Goal: Task Accomplishment & Management: Complete application form

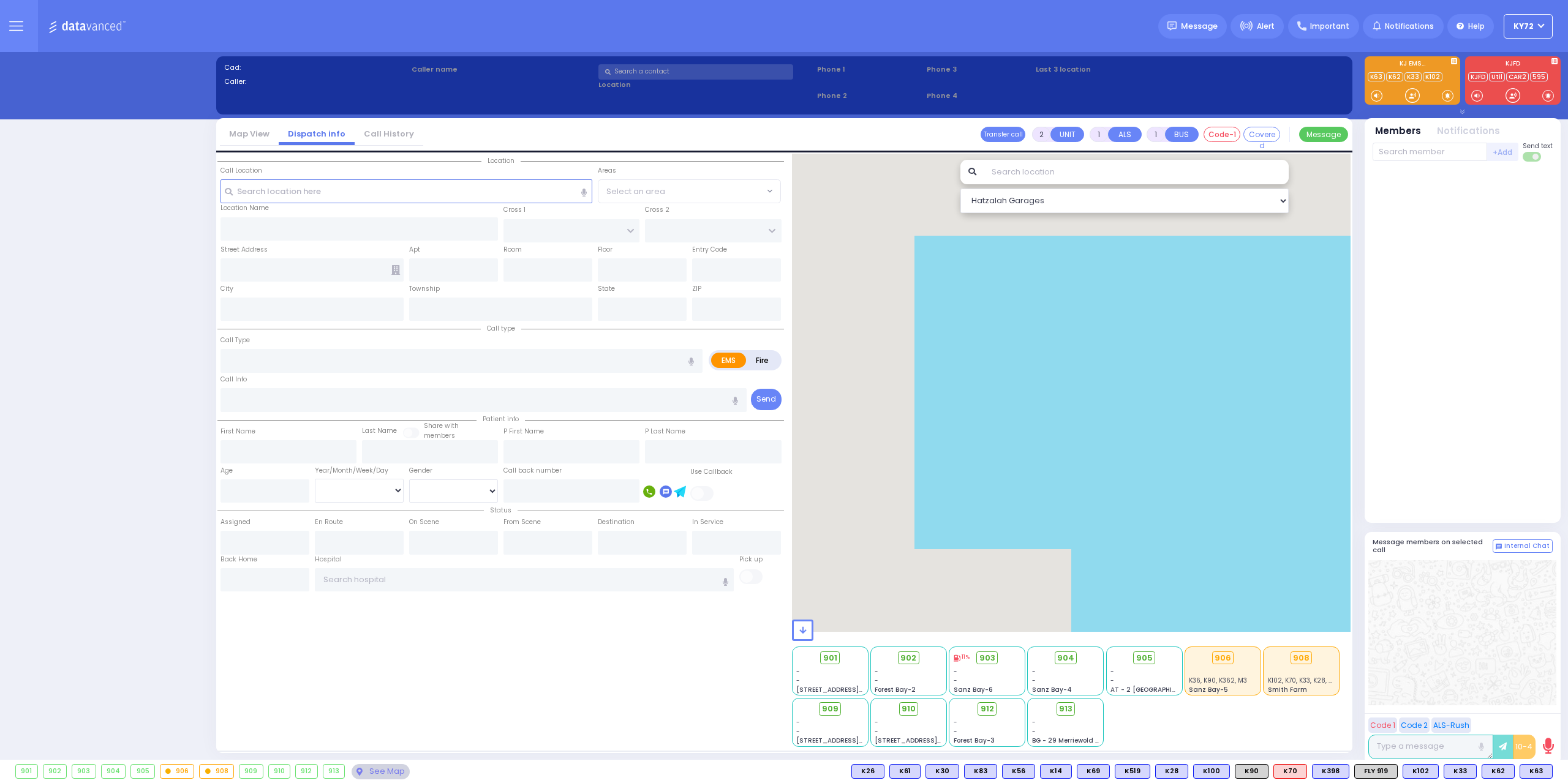
select select "10"
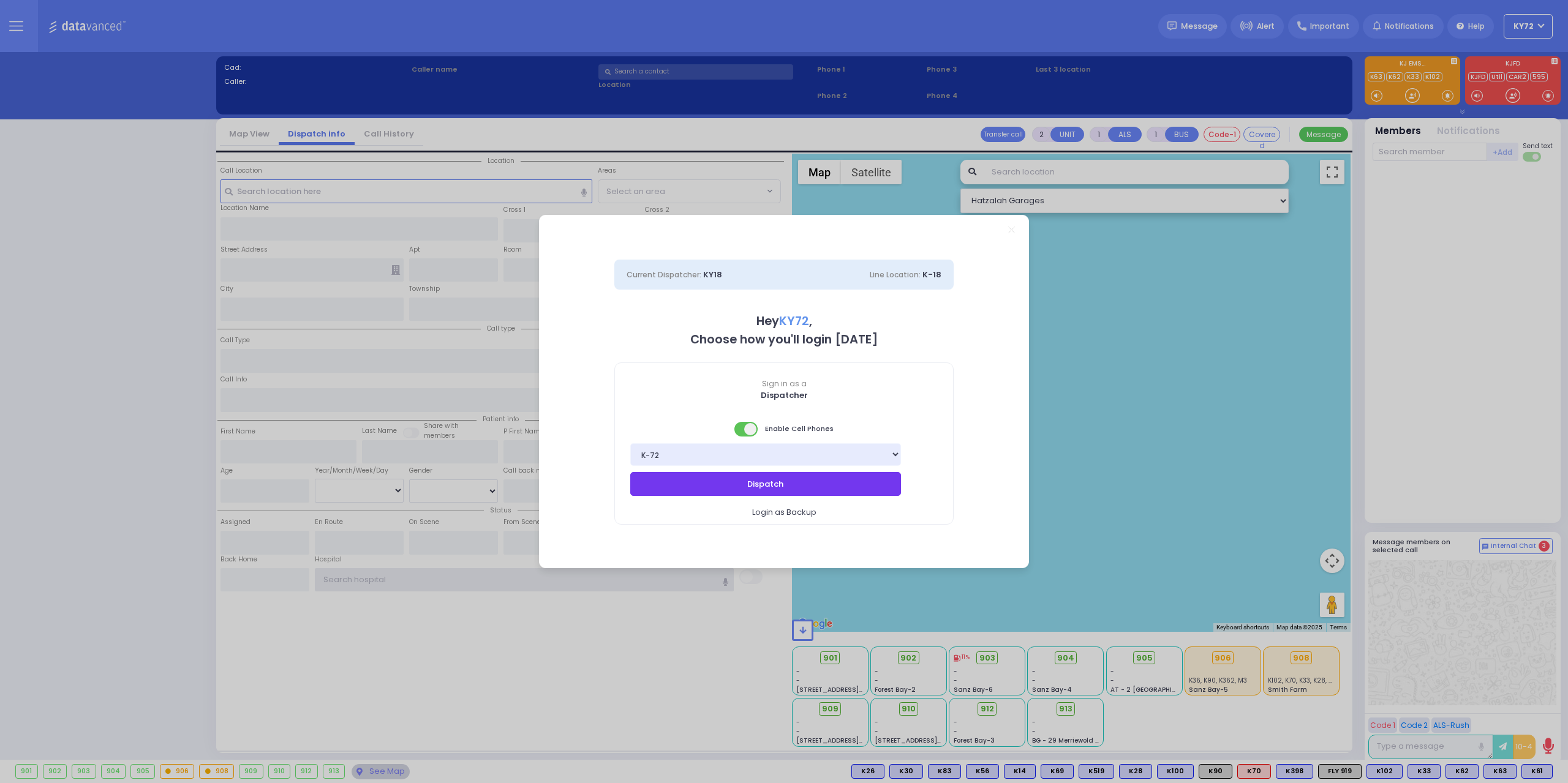
type input "KY72"
click at [837, 490] on button "Dispatch" at bounding box center [765, 484] width 270 height 24
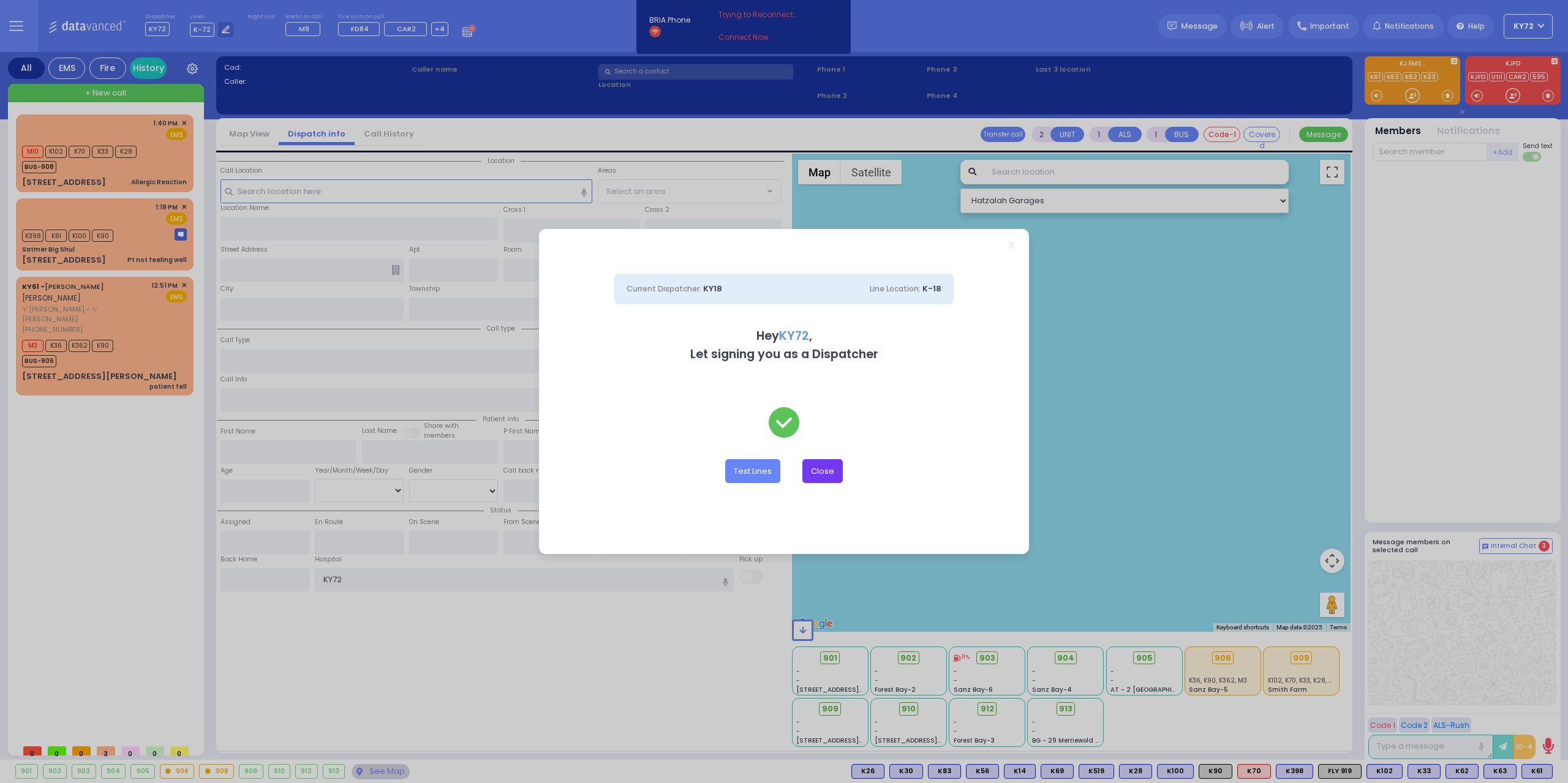
click at [816, 475] on button "Close" at bounding box center [822, 471] width 40 height 24
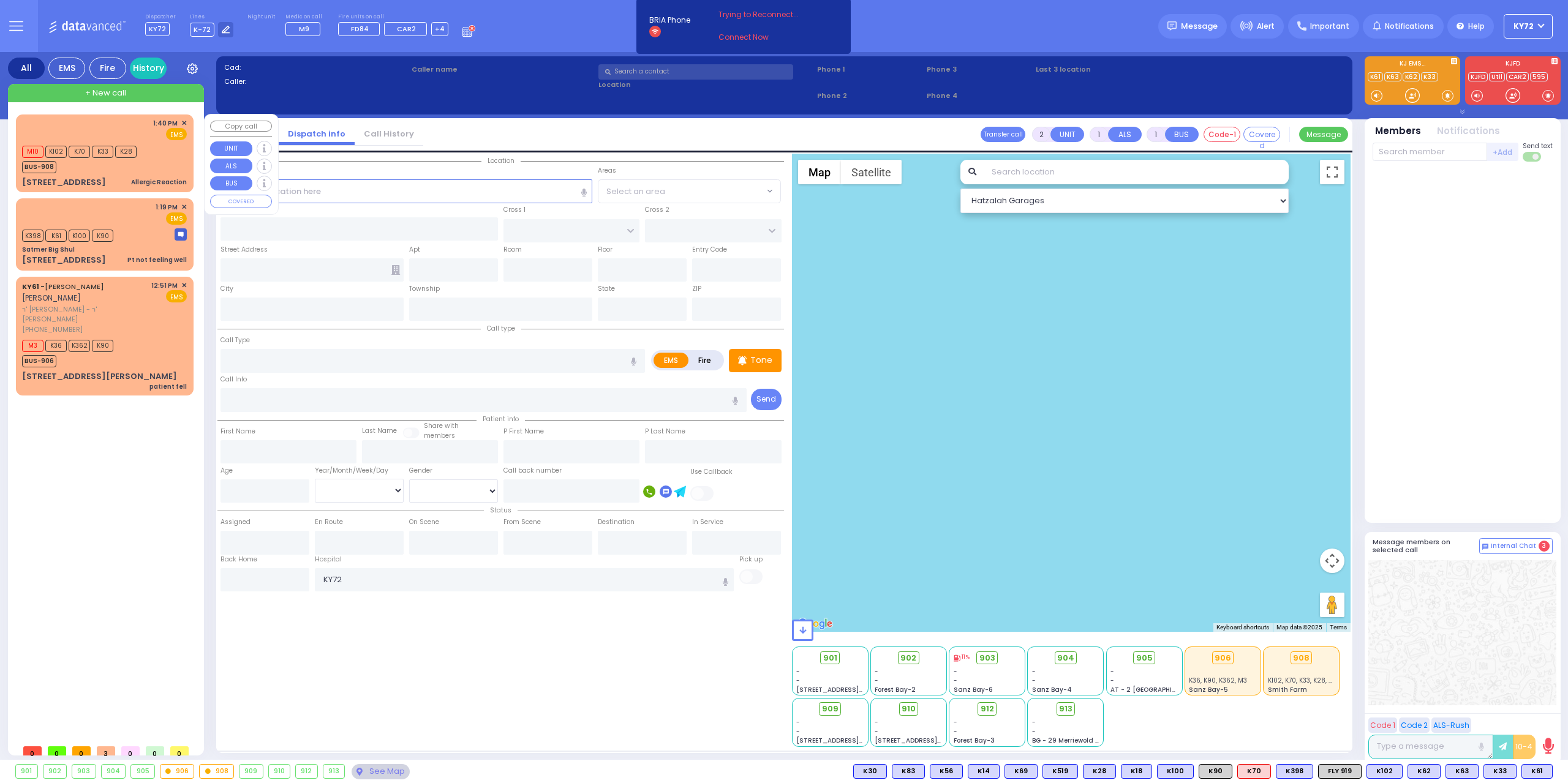
click at [161, 145] on div "M10 K102 K70 K33 K28 BUS-908" at bounding box center [104, 158] width 165 height 30
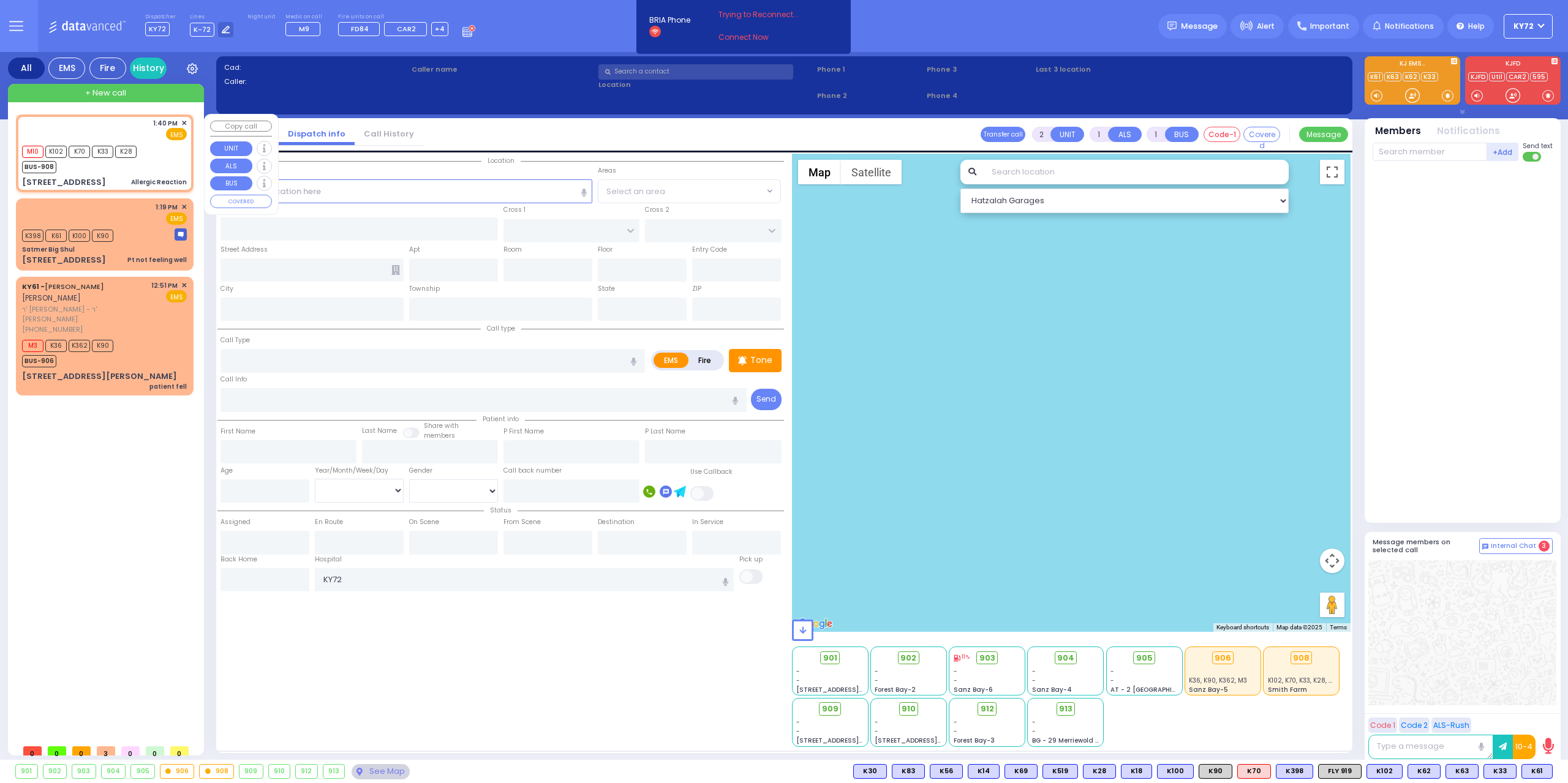
select select
type input "Allergic Reaction"
radio input "true"
type input "11"
select select "Month"
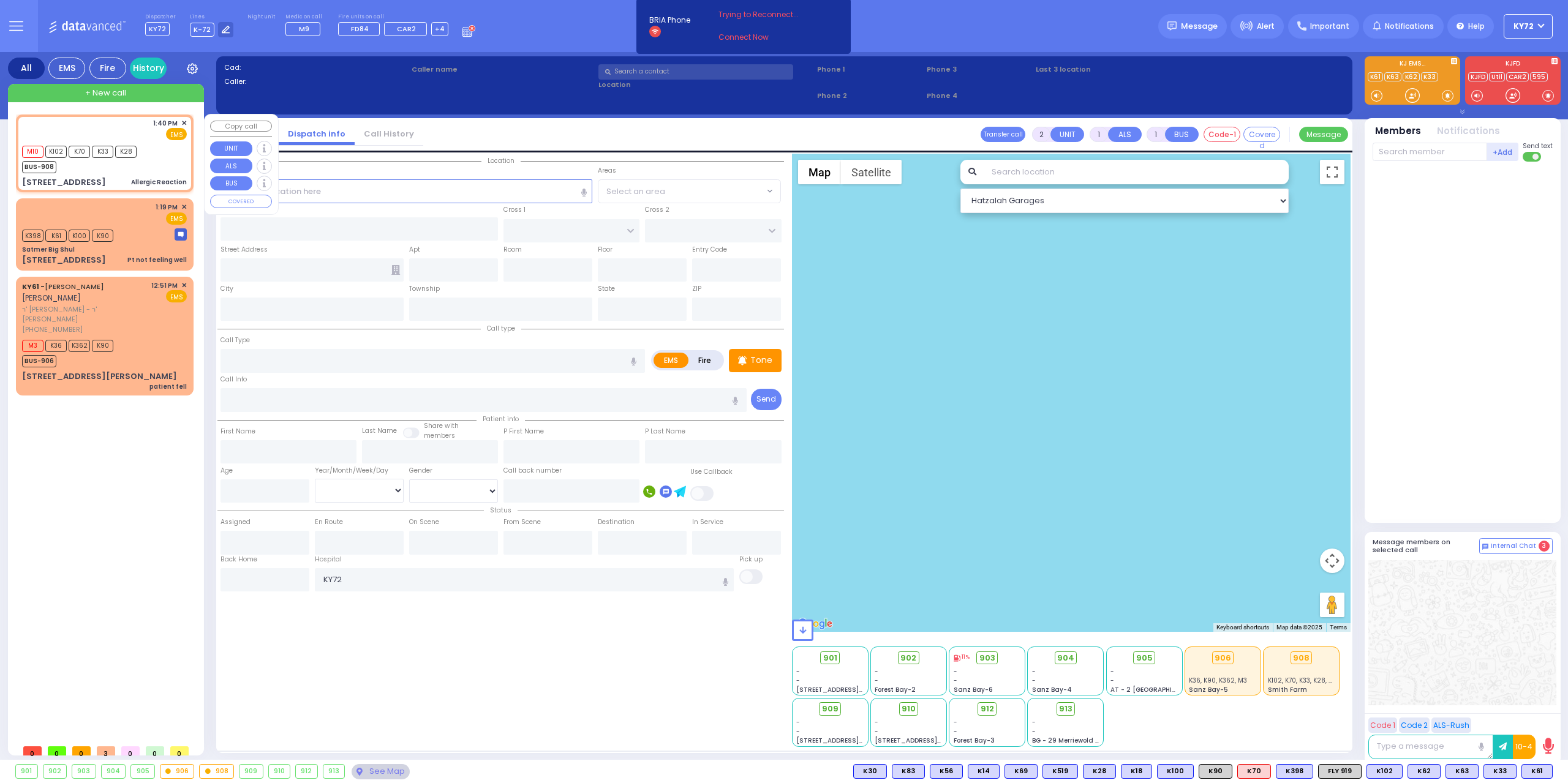
type input "13:40"
type input "13:41"
type input "MAIDSTONE LN"
type input "LOCH LOMOND COURT"
type input "[STREET_ADDRESS]"
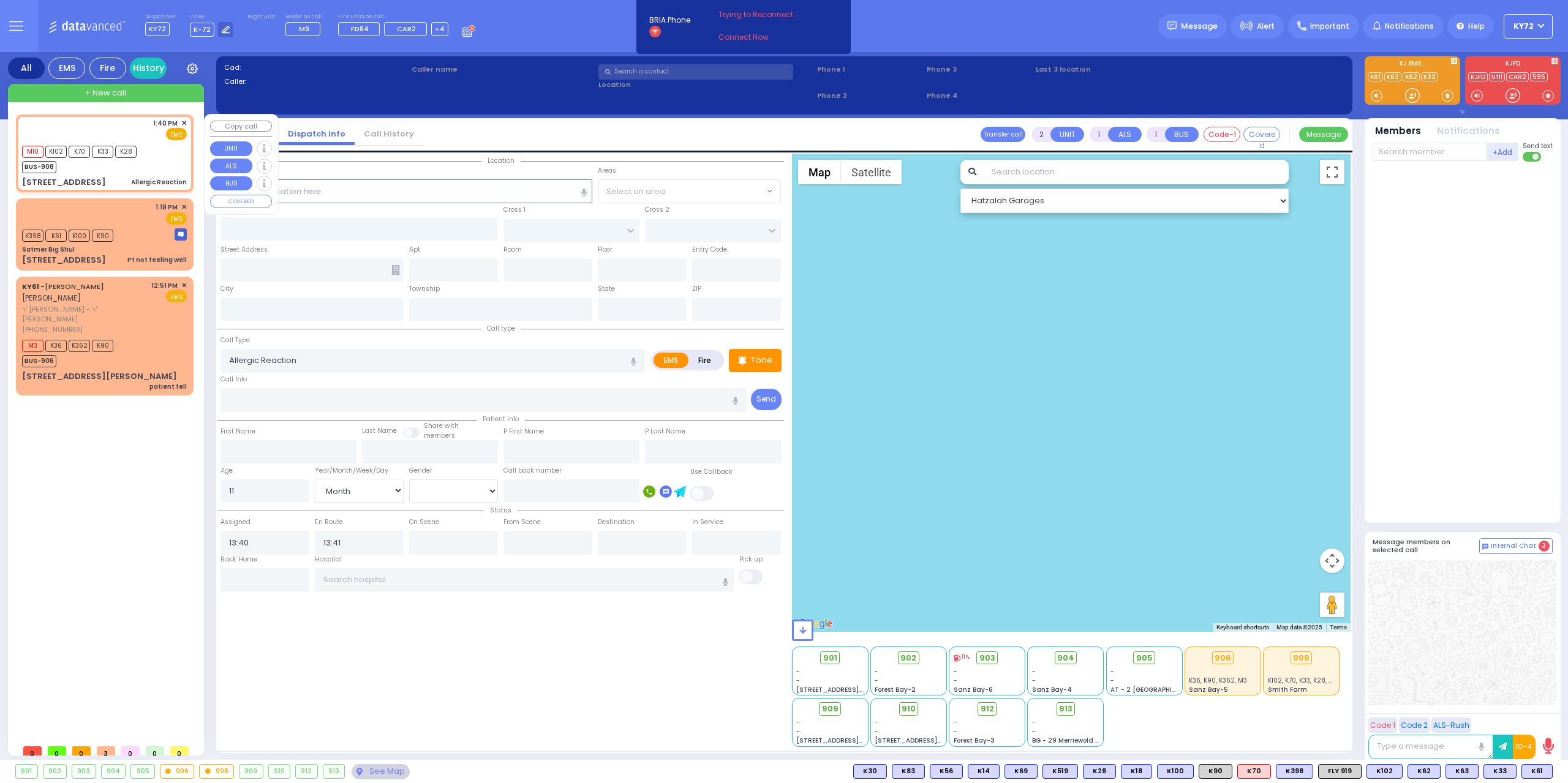
type input "Monroe"
type input "[US_STATE]"
type input "10950"
select select "Hatzalah Garages"
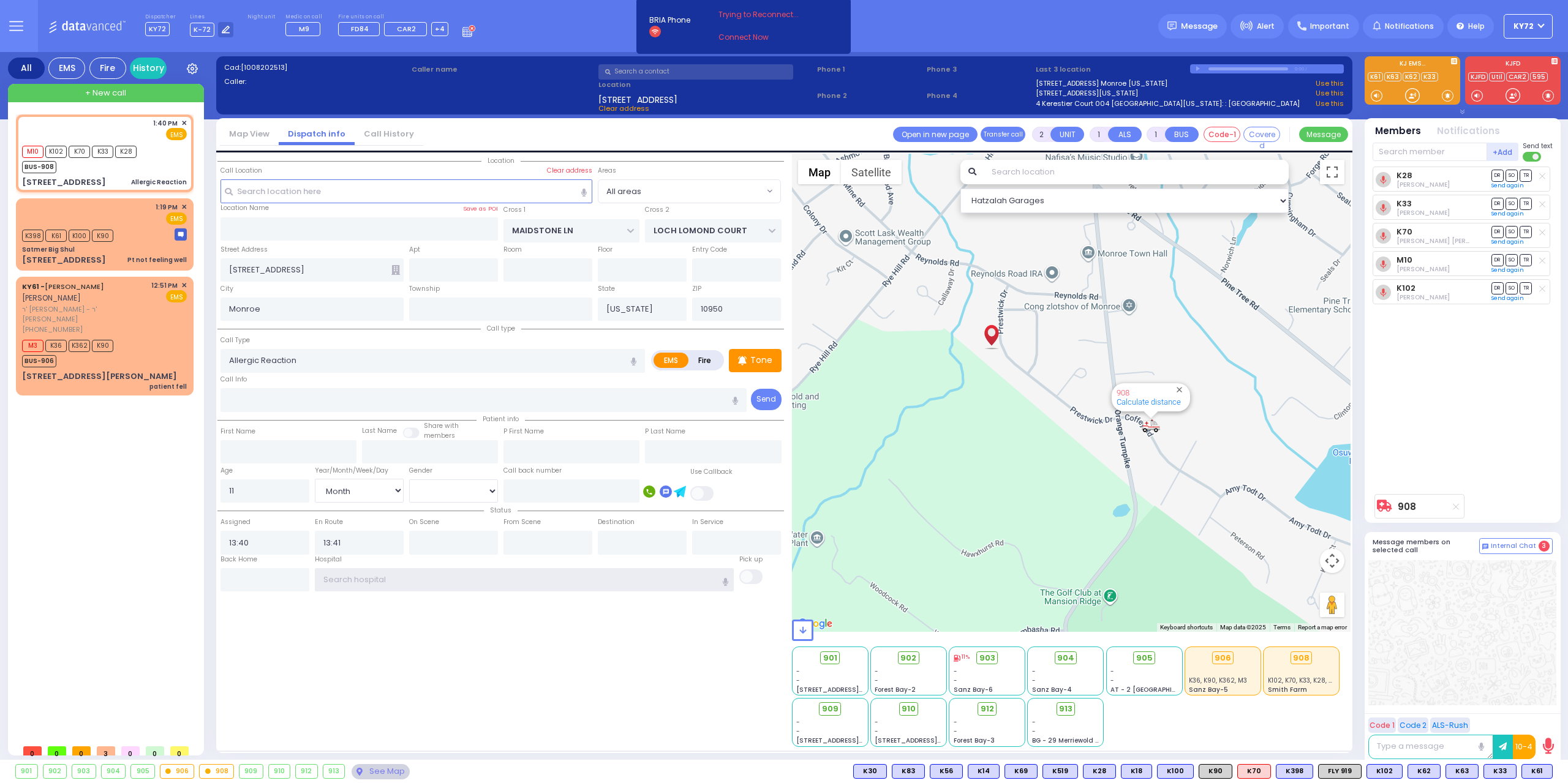
click at [396, 583] on input "text" at bounding box center [524, 580] width 420 height 24
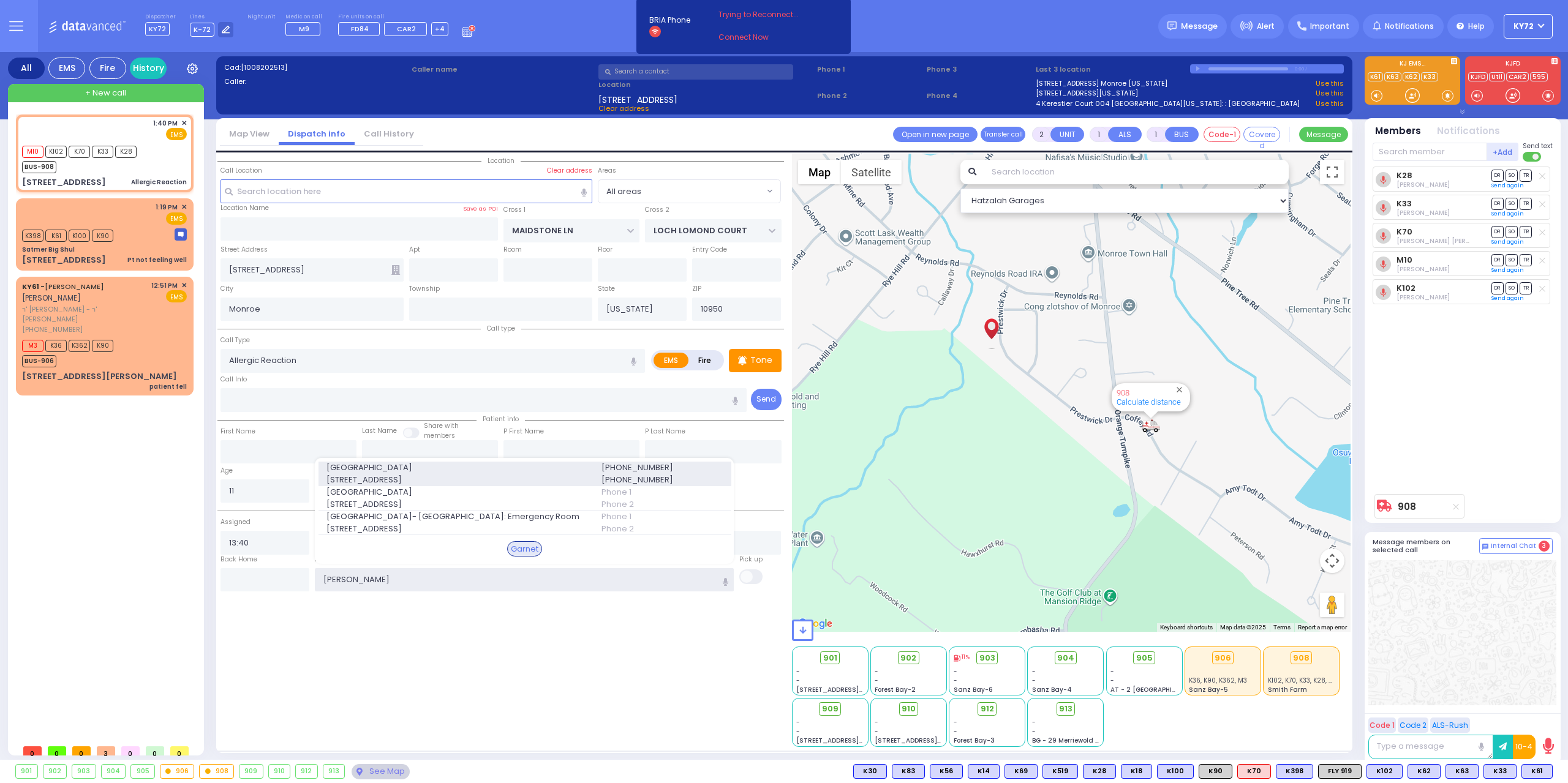
type input "[PERSON_NAME]"
click at [451, 470] on span "[GEOGRAPHIC_DATA]" at bounding box center [457, 468] width 261 height 12
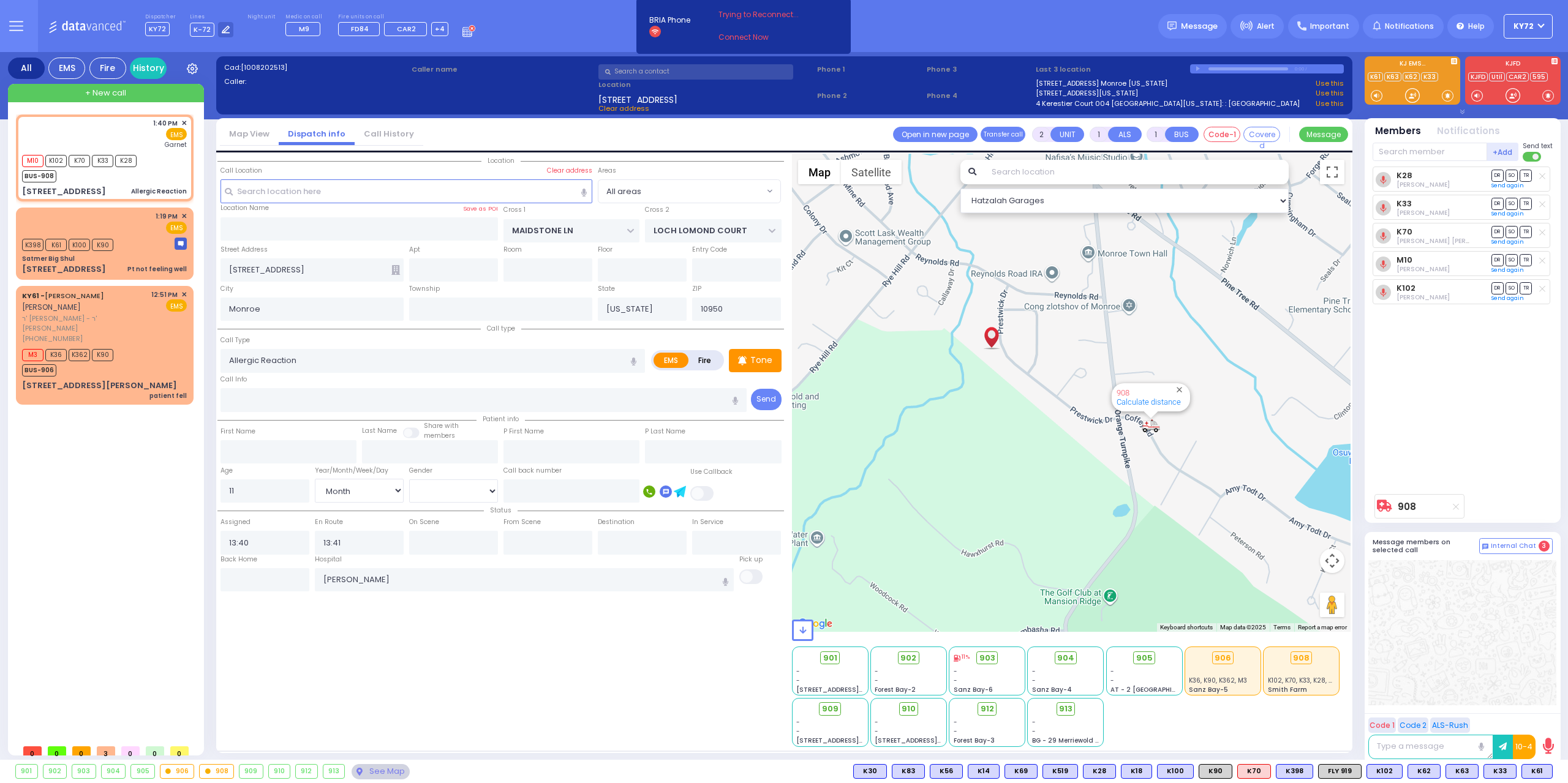
select select
radio input "true"
select select "Month"
type input "[GEOGRAPHIC_DATA]"
select select "Hatzalah Garages"
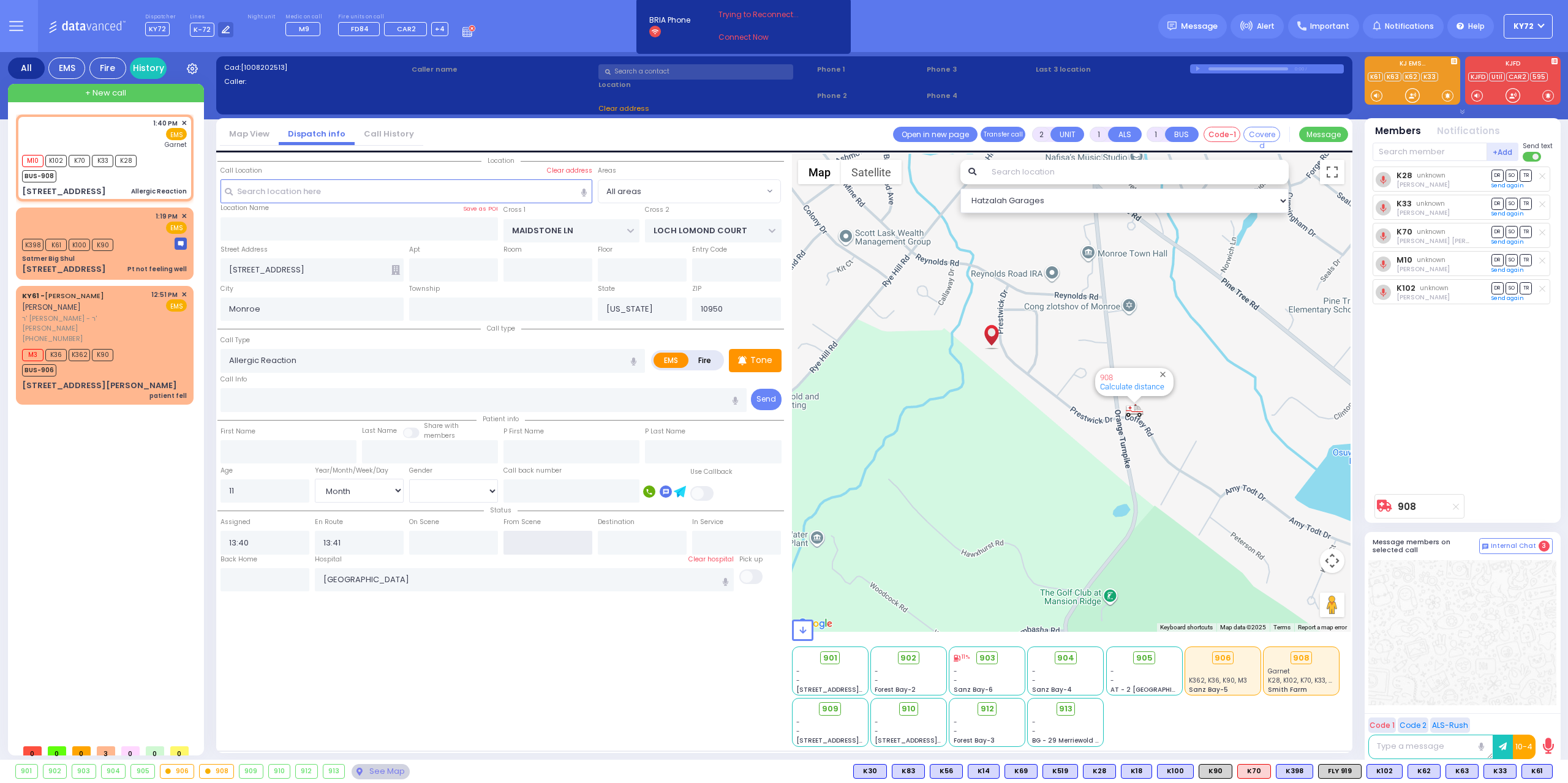
click at [573, 545] on input "text" at bounding box center [548, 542] width 89 height 24
type input "14:00"
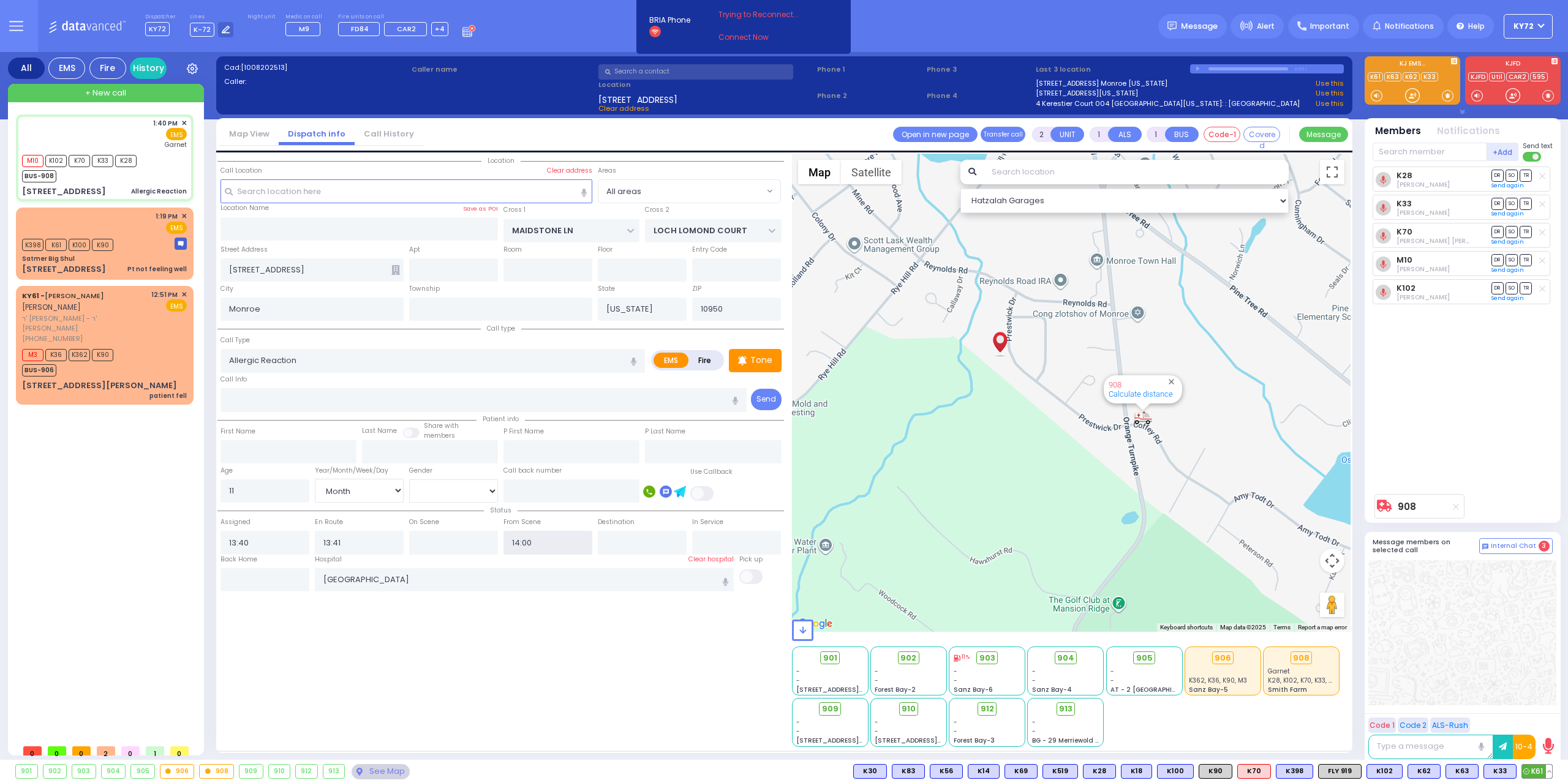
select select
radio input "true"
select select "Month"
select select "Hatzalah Garages"
click at [1550, 776] on button at bounding box center [1549, 772] width 6 height 14
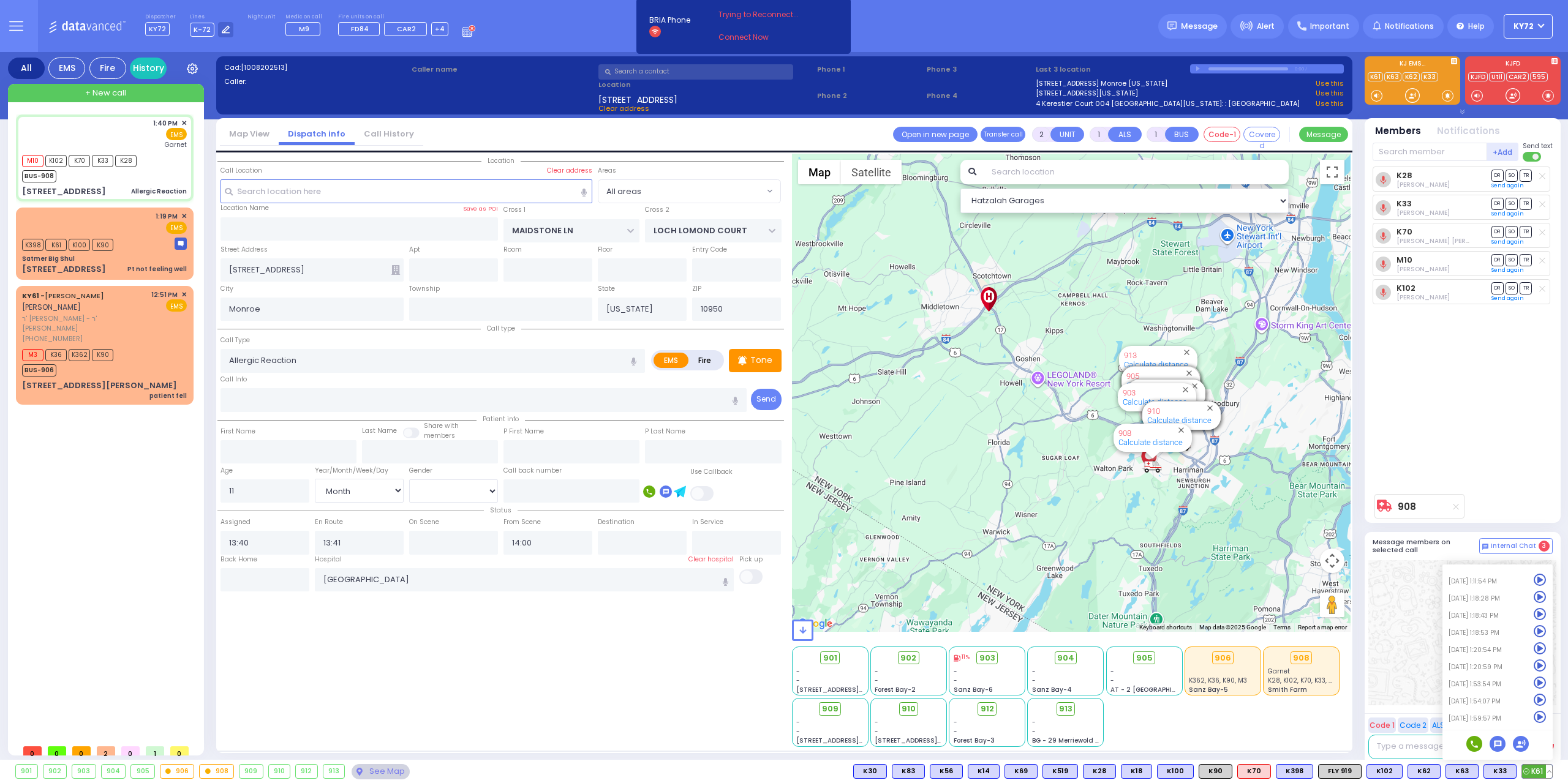
click at [1537, 720] on icon at bounding box center [1540, 717] width 13 height 13
click at [147, 259] on div "Satmer Big Shul" at bounding box center [104, 259] width 165 height 9
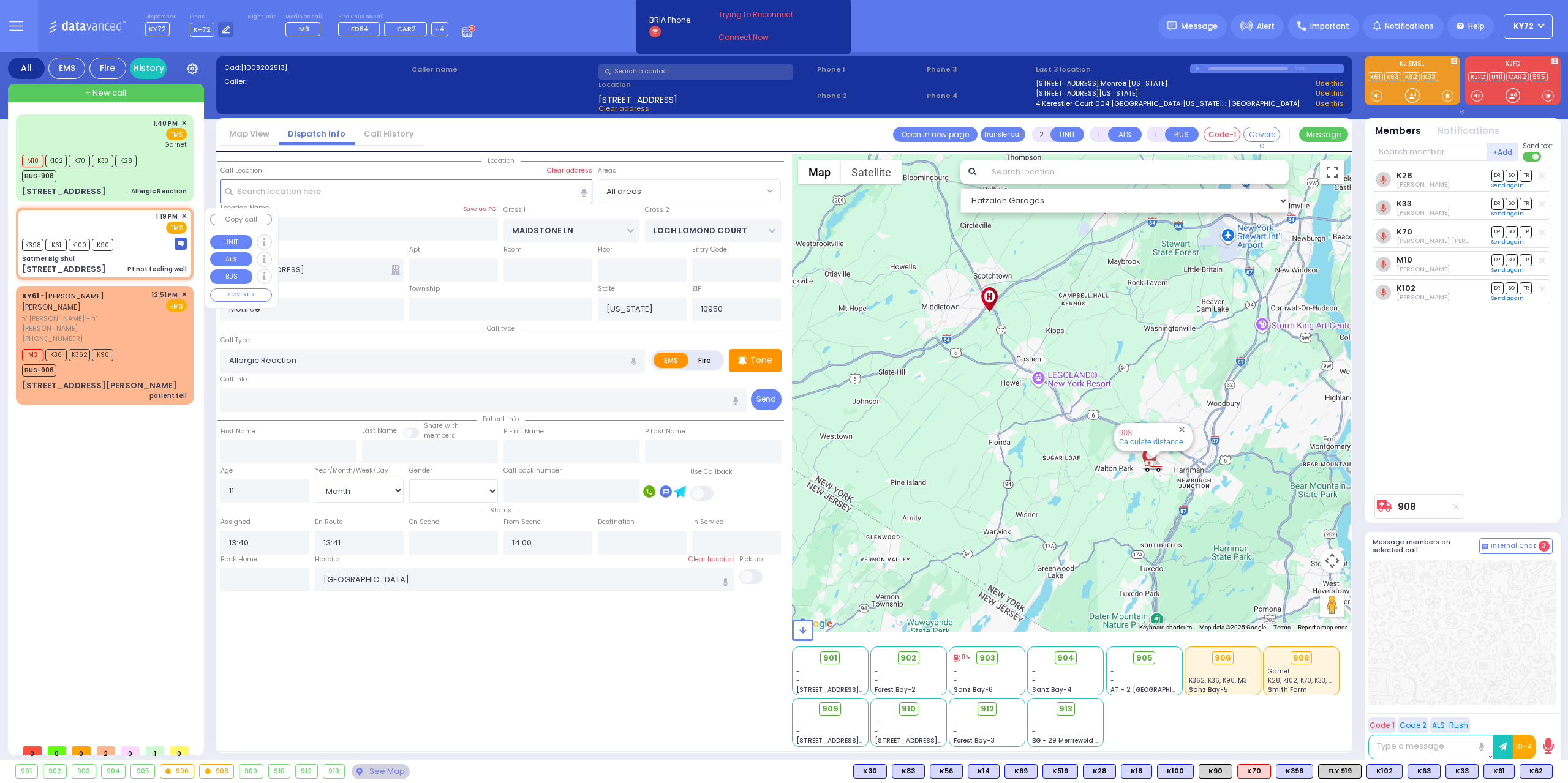
type input "1"
type input "0"
select select
type input "Pt not feeling well"
radio input "true"
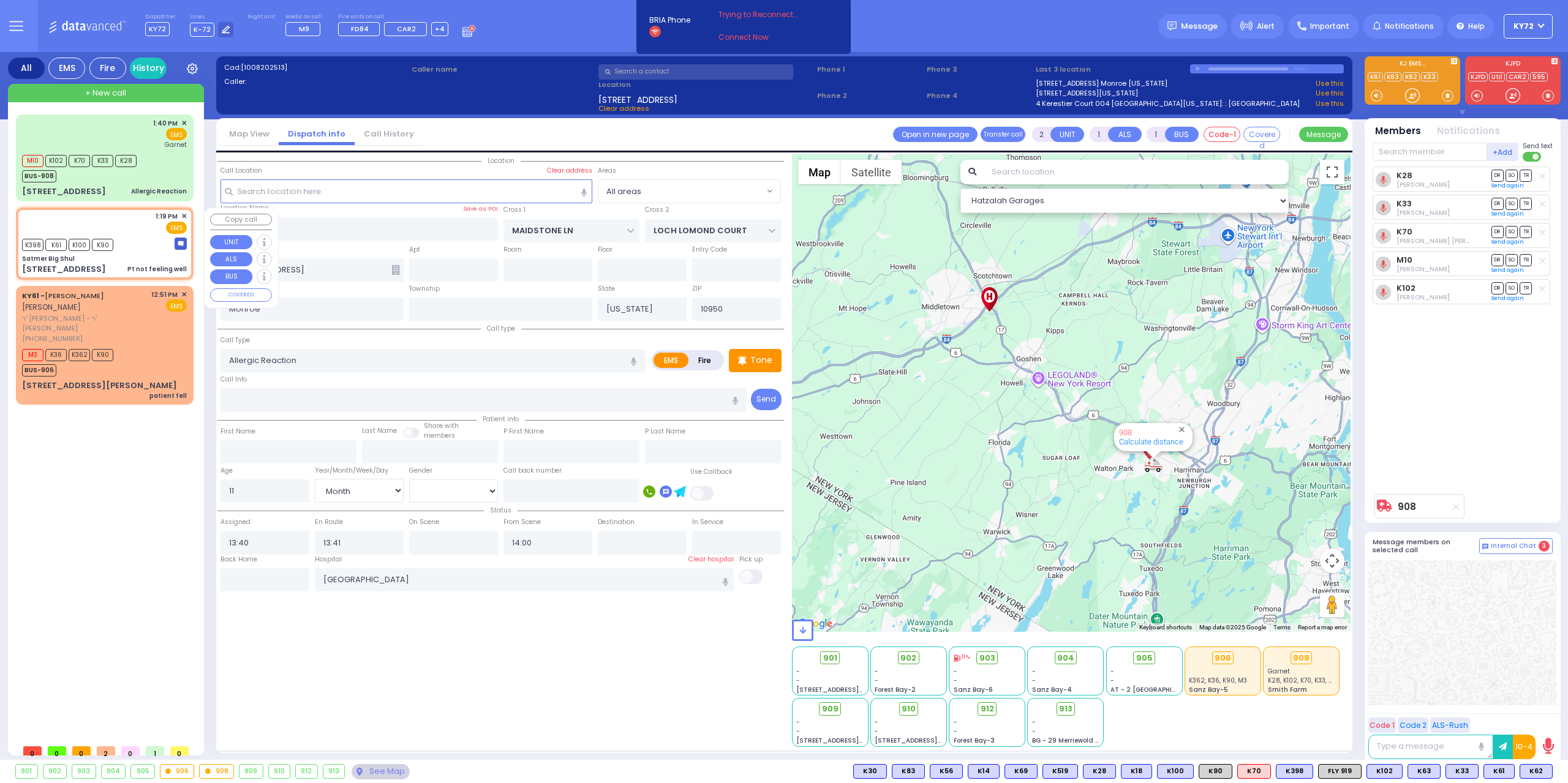
select select
type input "13:19"
select select "Hatzalah Garages"
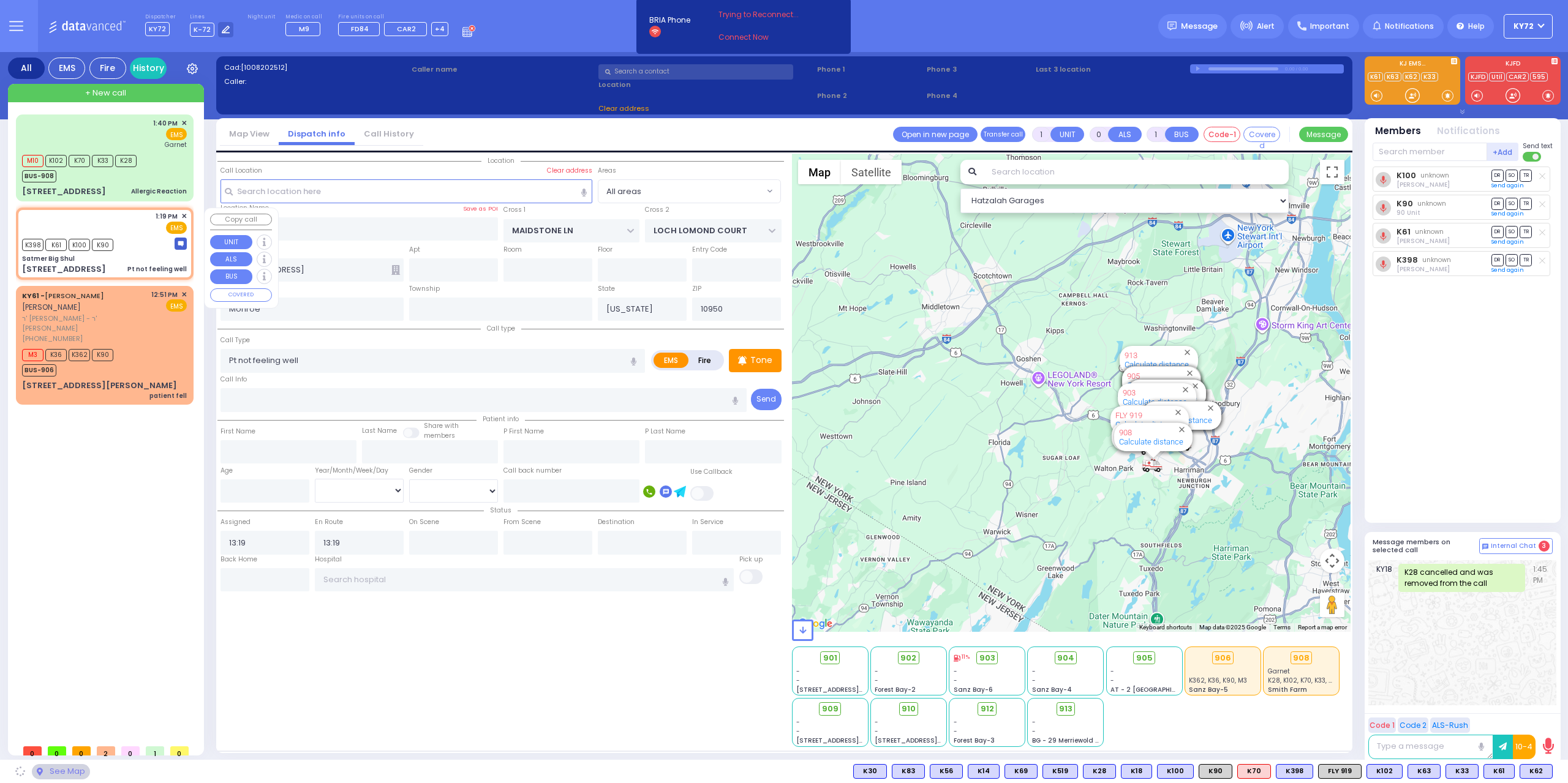
type input "Satmer Big Shul"
type input "EAHAL COURT"
type input "[STREET_ADDRESS]"
type input "[PERSON_NAME]"
select select "SECTION 1"
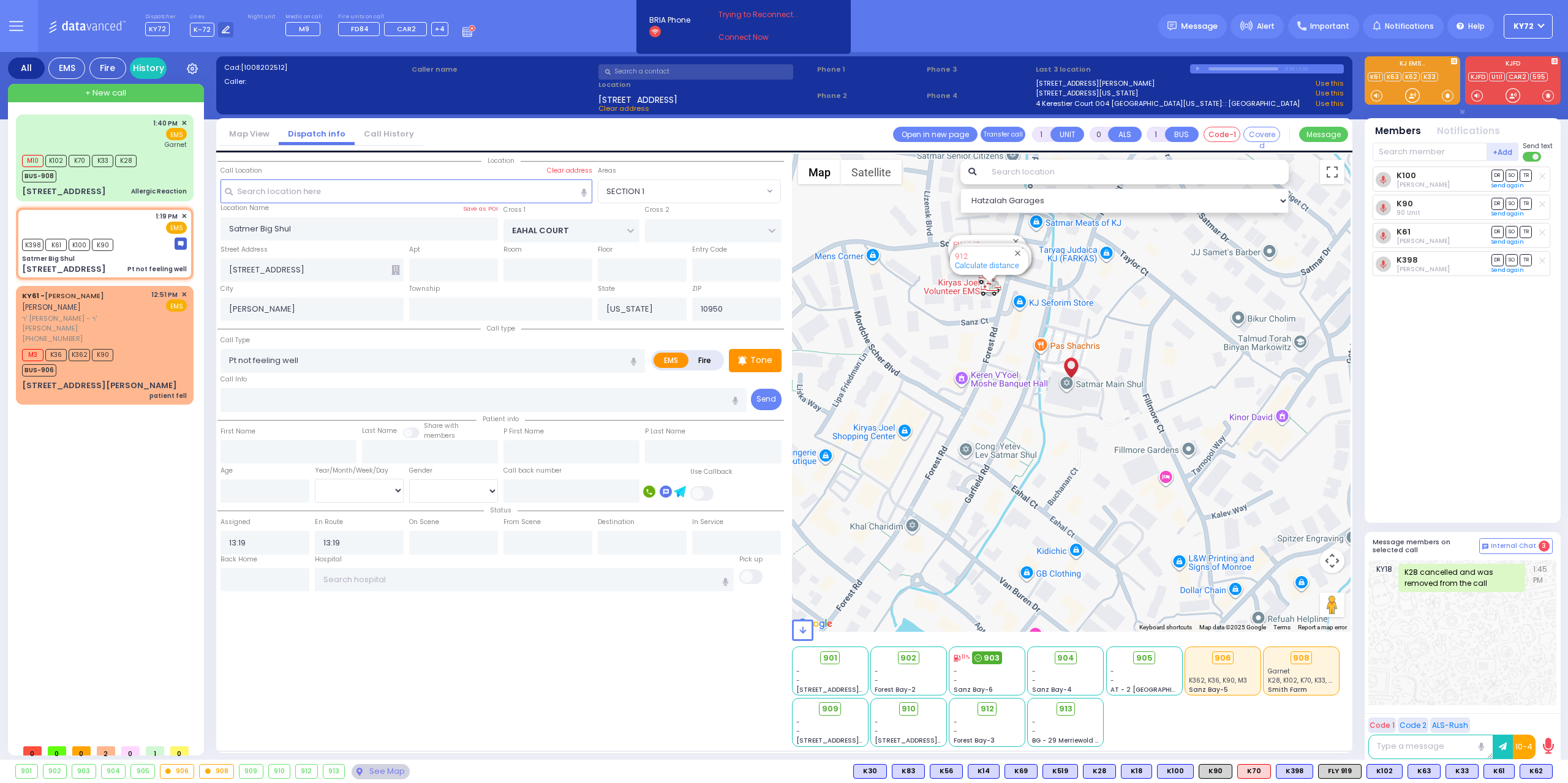
click at [993, 655] on span "903" at bounding box center [991, 658] width 16 height 12
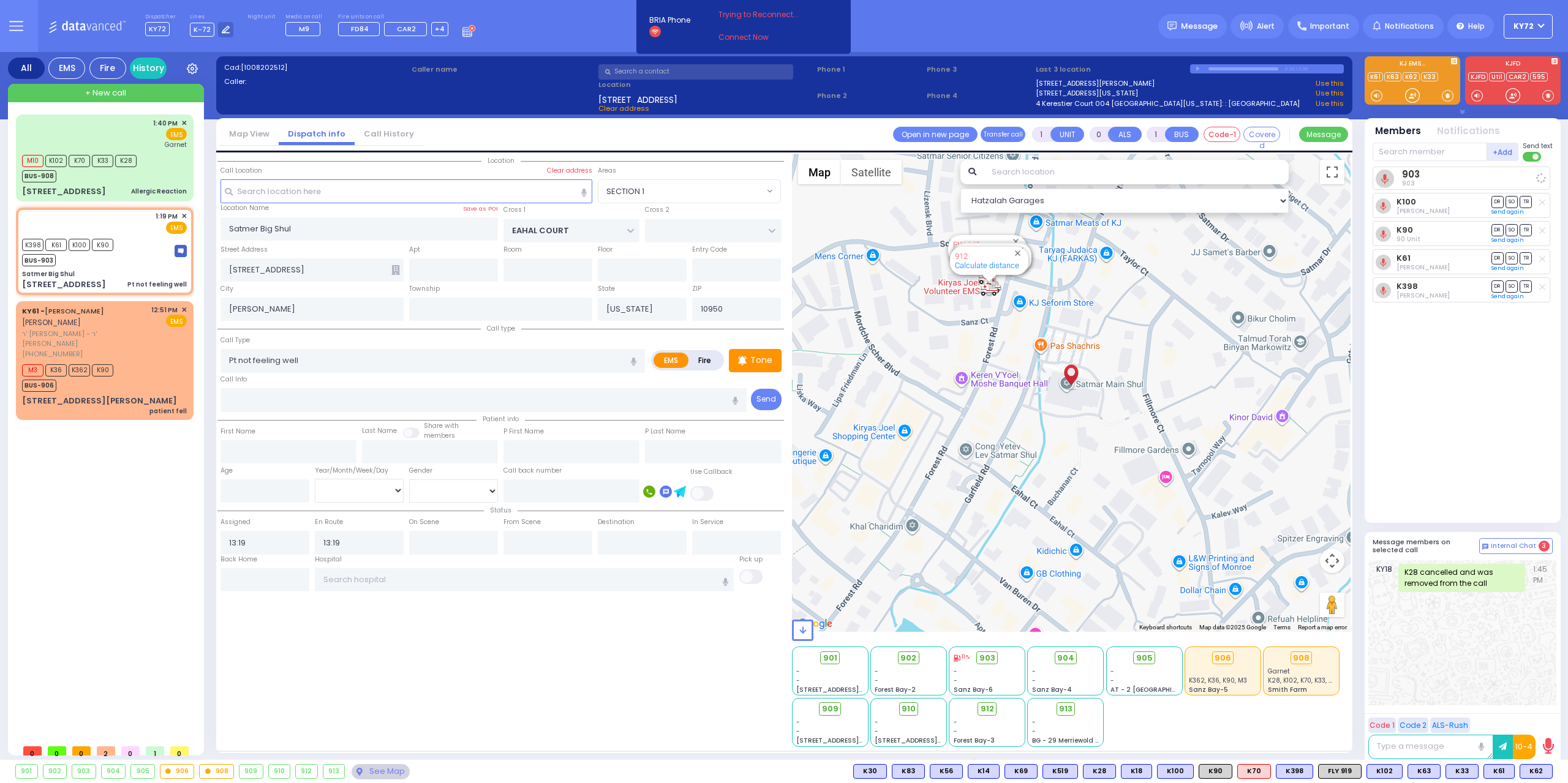
select select
radio input "true"
select select
select select "Hatzalah Garages"
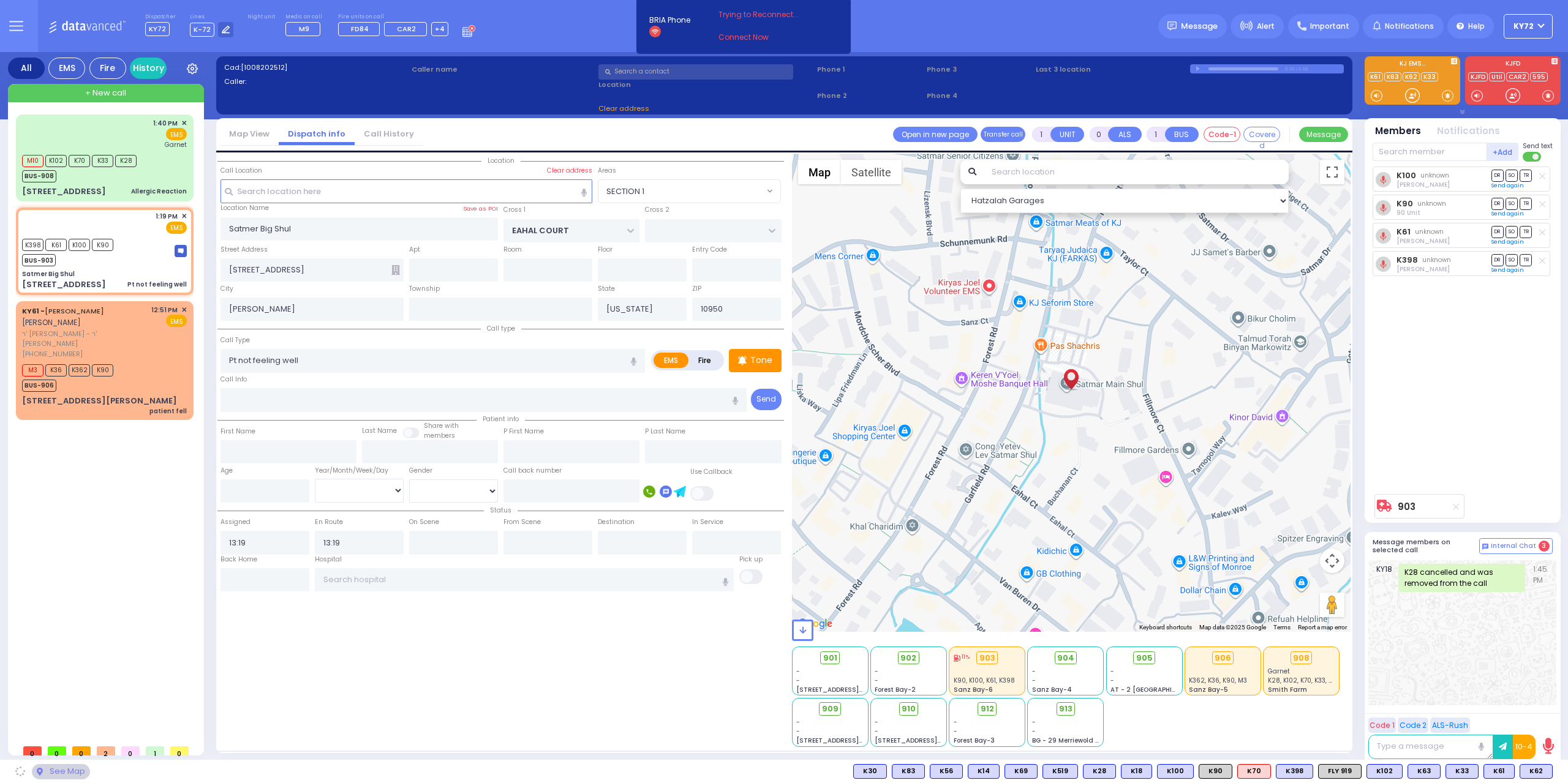
select select "SECTION 1"
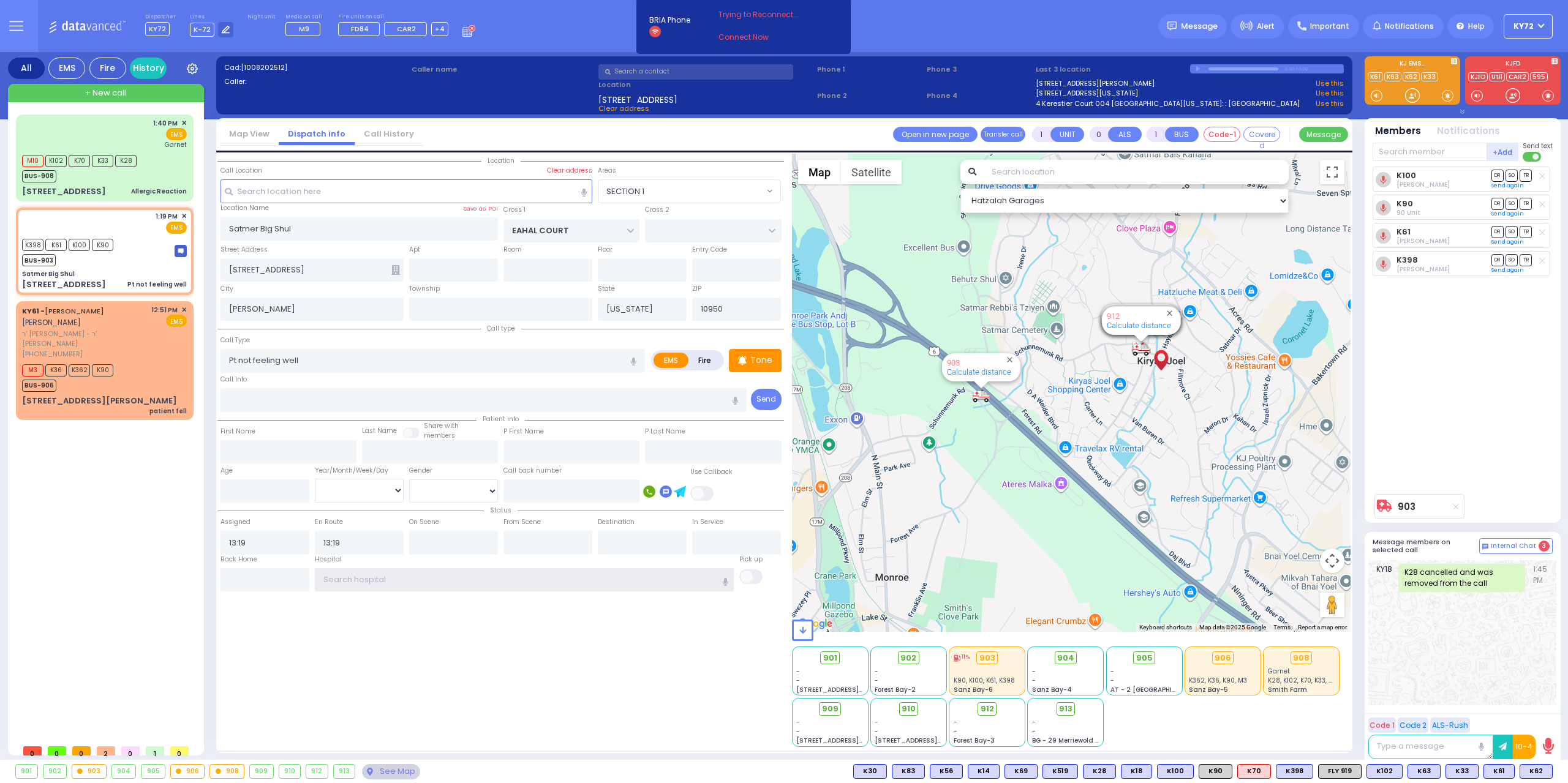
click at [601, 579] on input "text" at bounding box center [524, 580] width 420 height 24
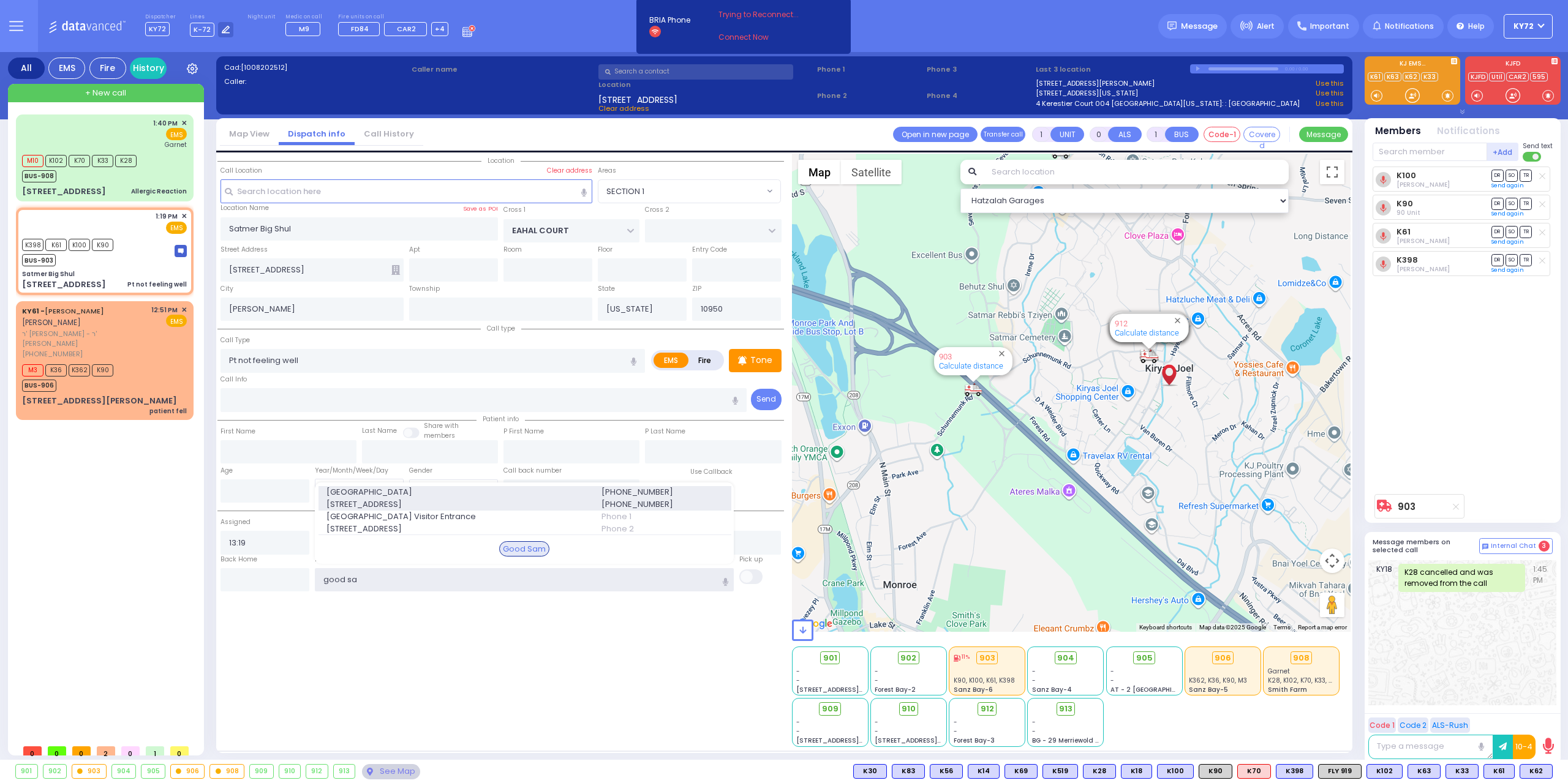
type input "good sa"
click at [549, 500] on span "[STREET_ADDRESS]" at bounding box center [457, 504] width 261 height 12
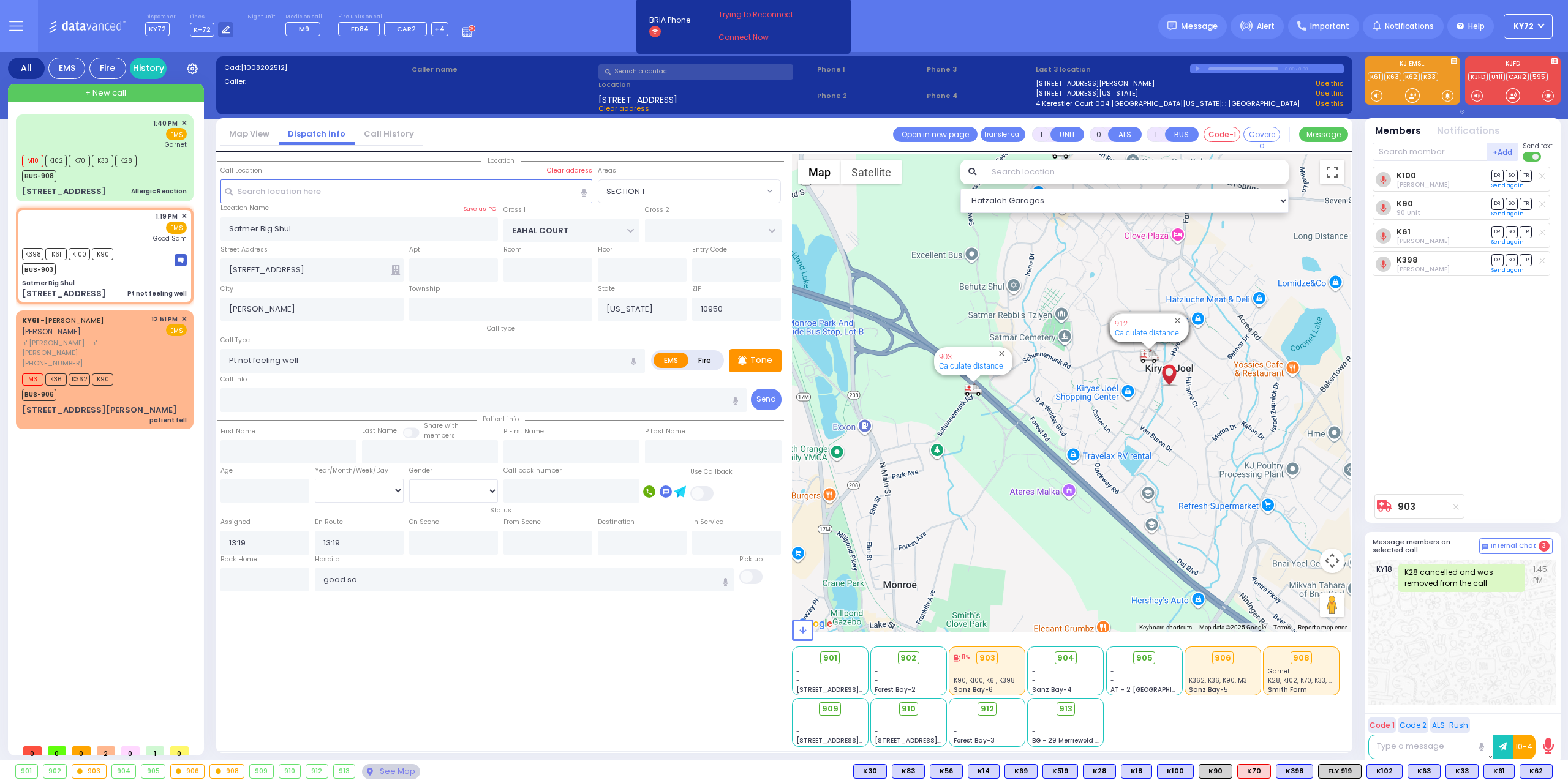
select select
radio input "true"
select select
type input "[GEOGRAPHIC_DATA]"
select select "Hatzalah Garages"
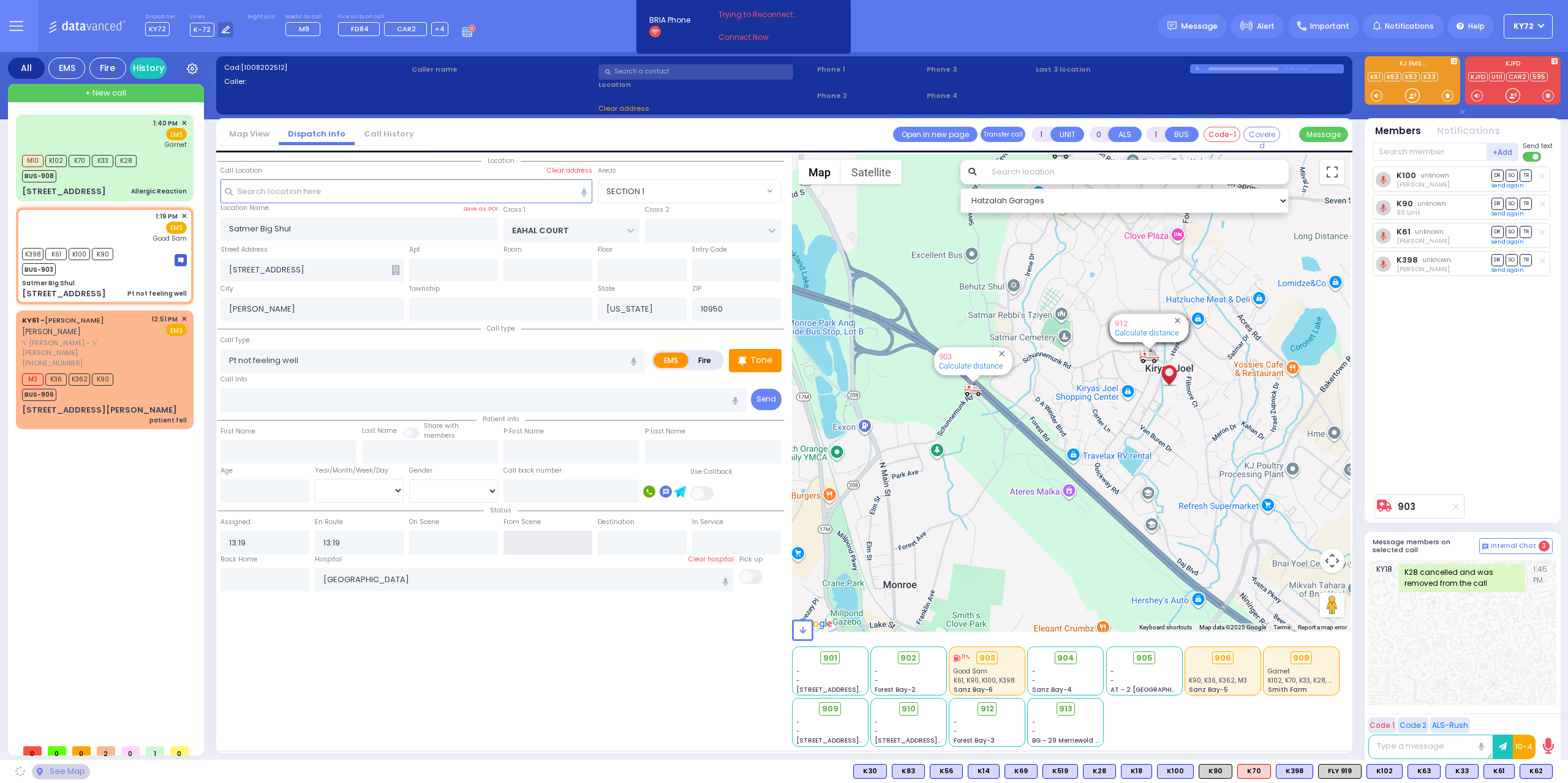
click at [548, 547] on input "text" at bounding box center [548, 542] width 89 height 24
select select "SECTION 1"
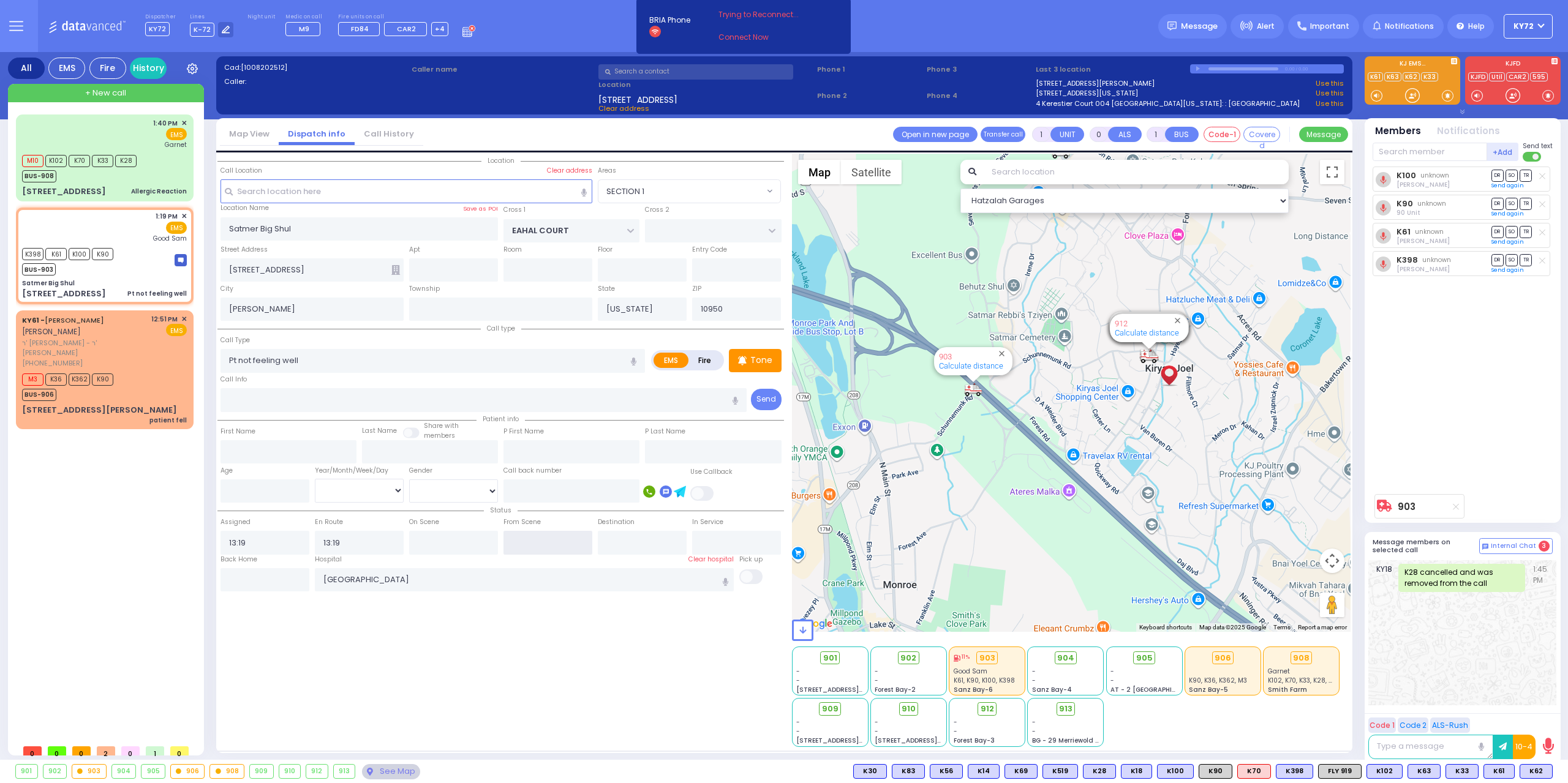
click at [548, 547] on input "text" at bounding box center [548, 542] width 89 height 24
type input "14:00"
select select
radio input "true"
select select
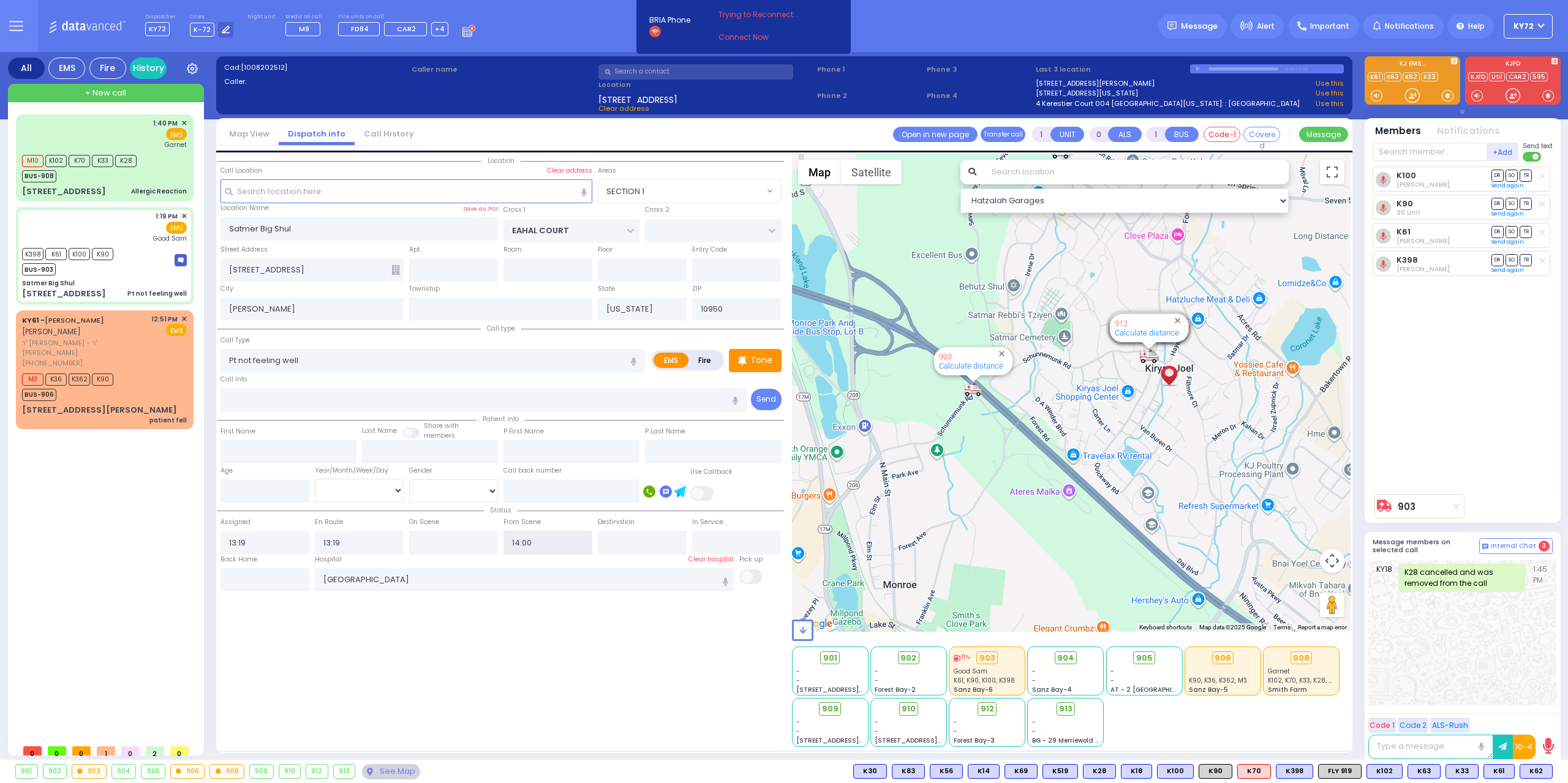
select select "Hatzalah Garages"
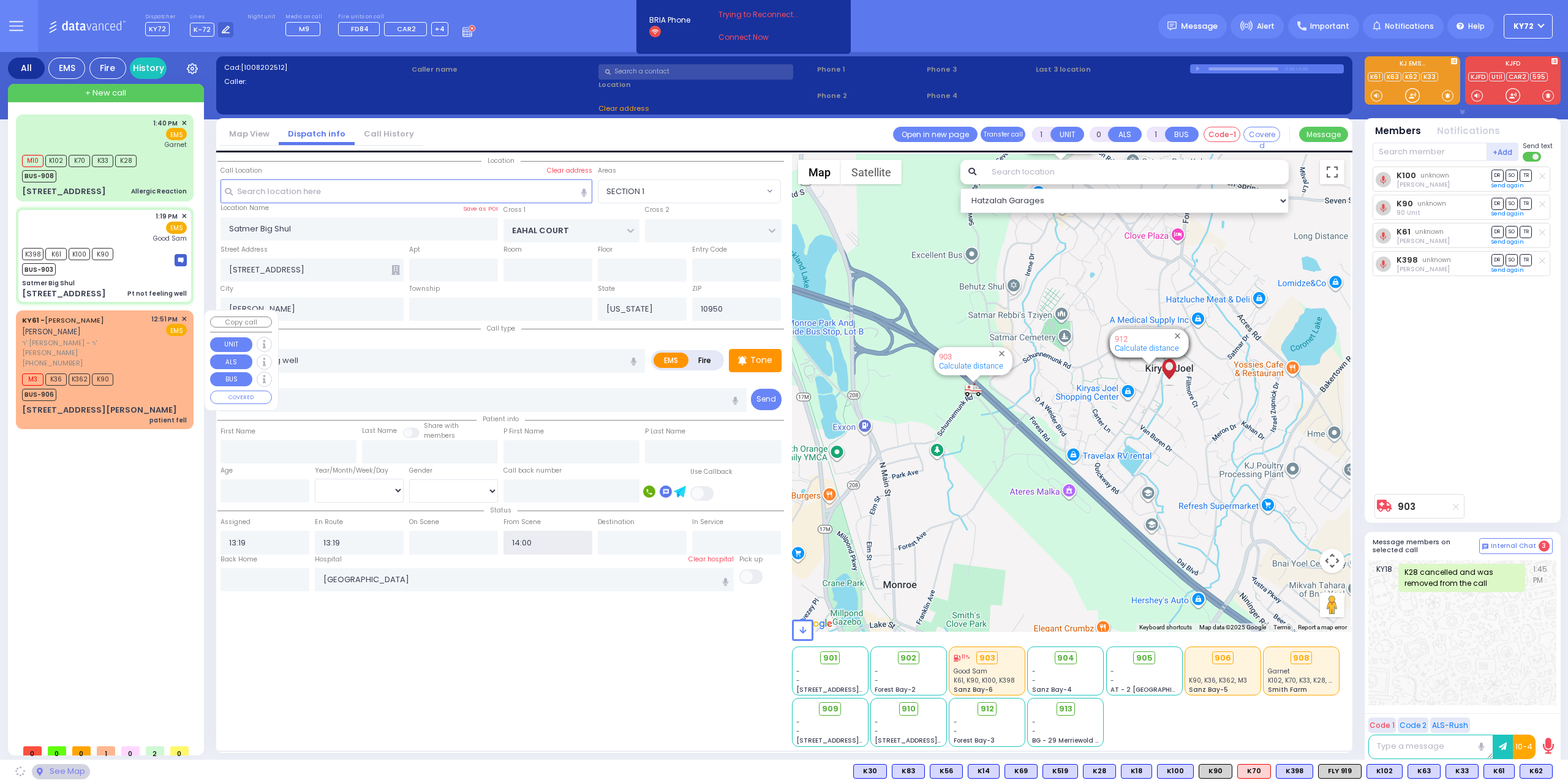
select select "SECTION 1"
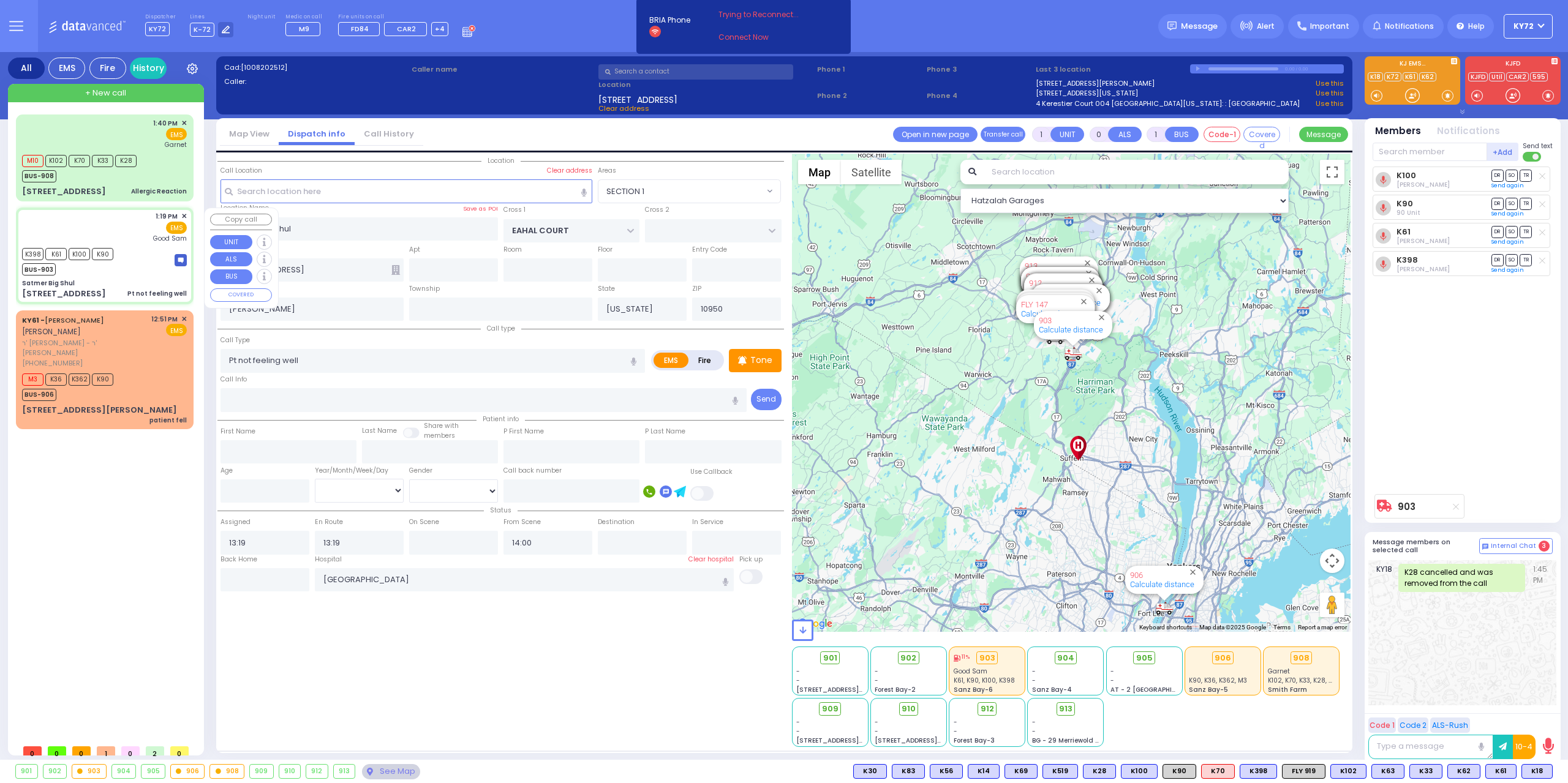
click at [120, 288] on div "[STREET_ADDRESS] Pt not feeling well" at bounding box center [104, 294] width 165 height 12
select select
radio input "true"
select select
select select "Hatzalah Garages"
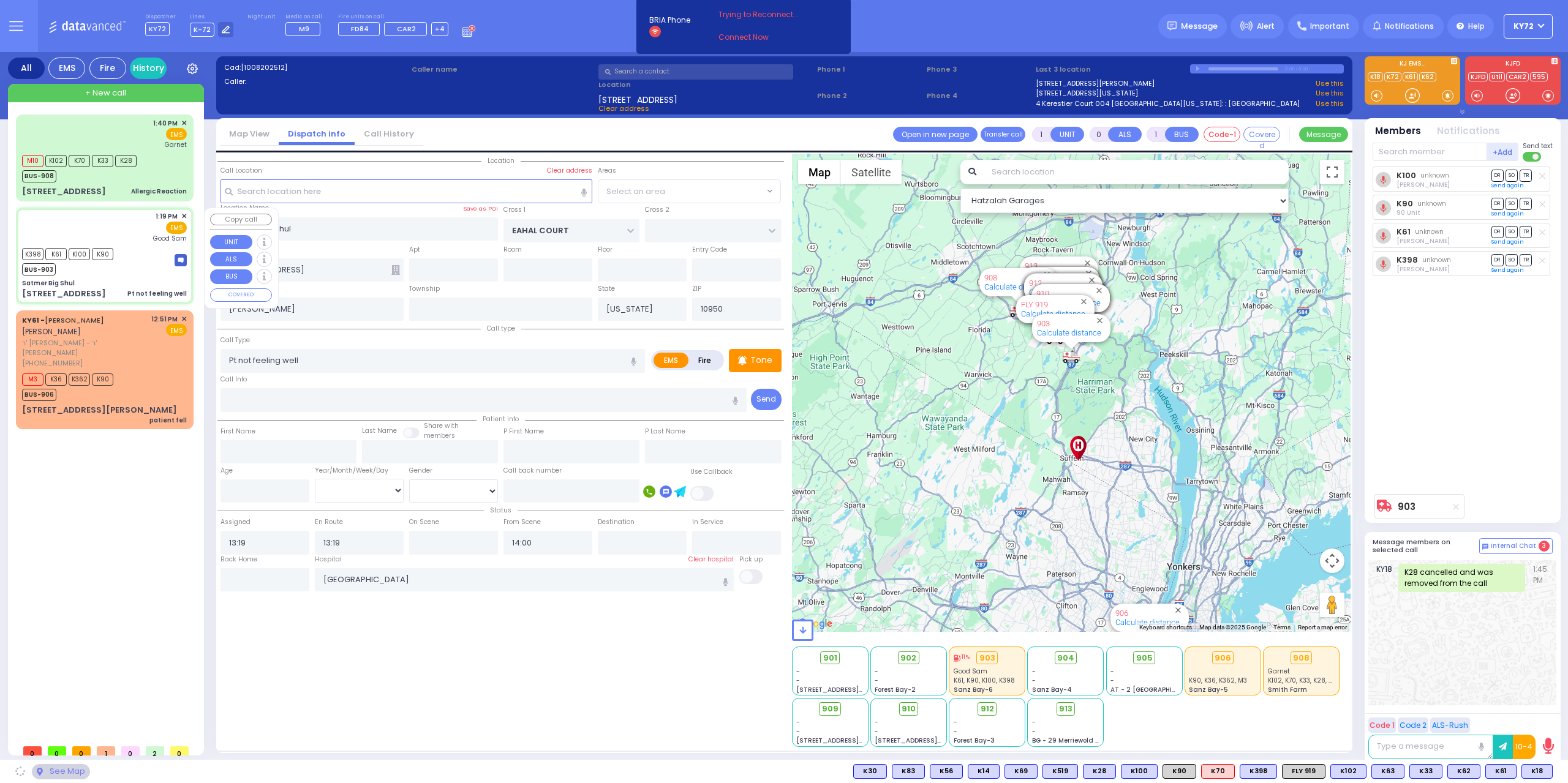
select select "SECTION 1"
click at [1397, 152] on input "text" at bounding box center [1430, 152] width 114 height 18
type input "m9"
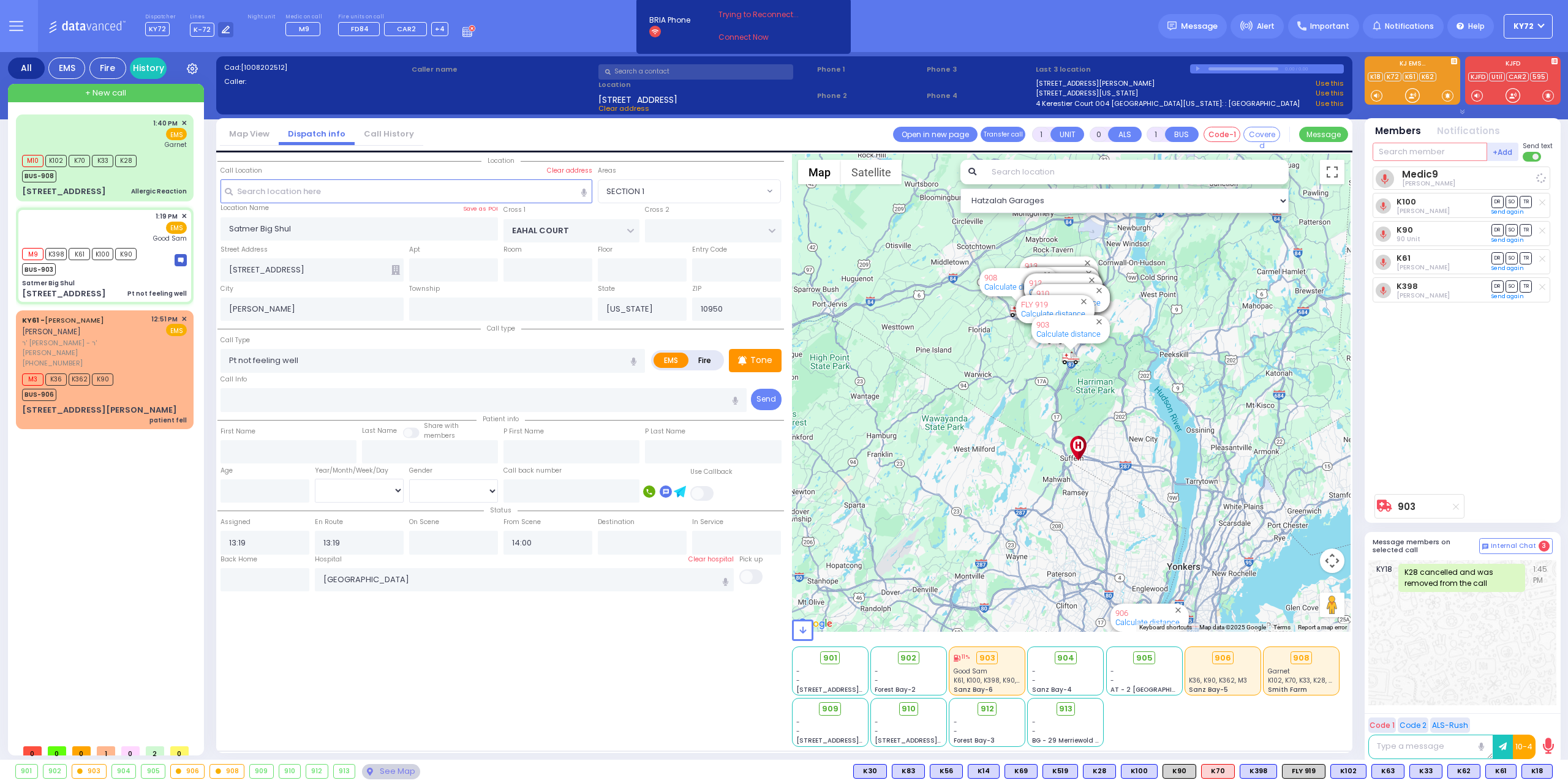
select select
radio input "true"
select select
select select "Hatzalah Garages"
select select "SECTION 1"
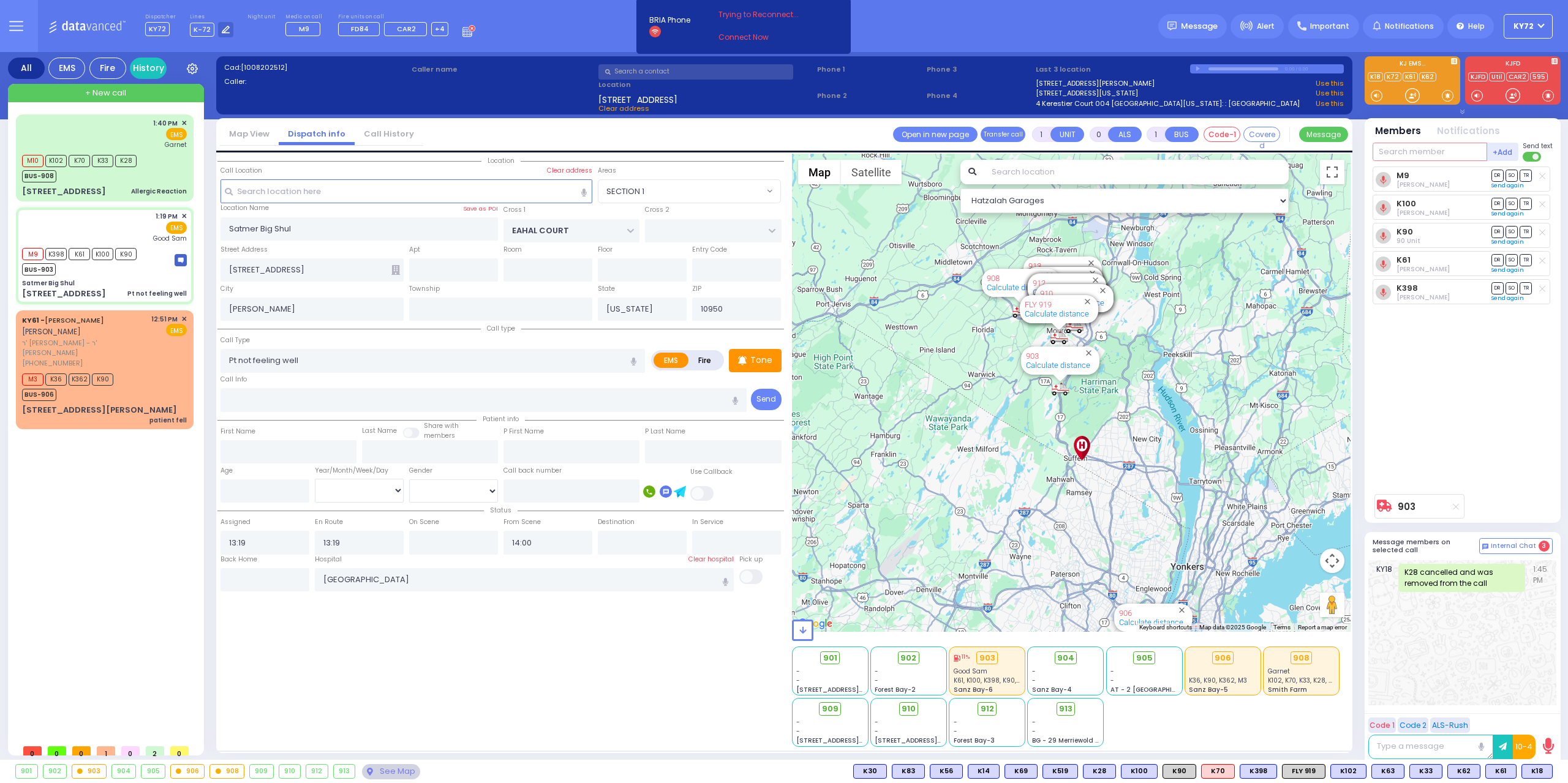
type input "6"
select select
radio input "true"
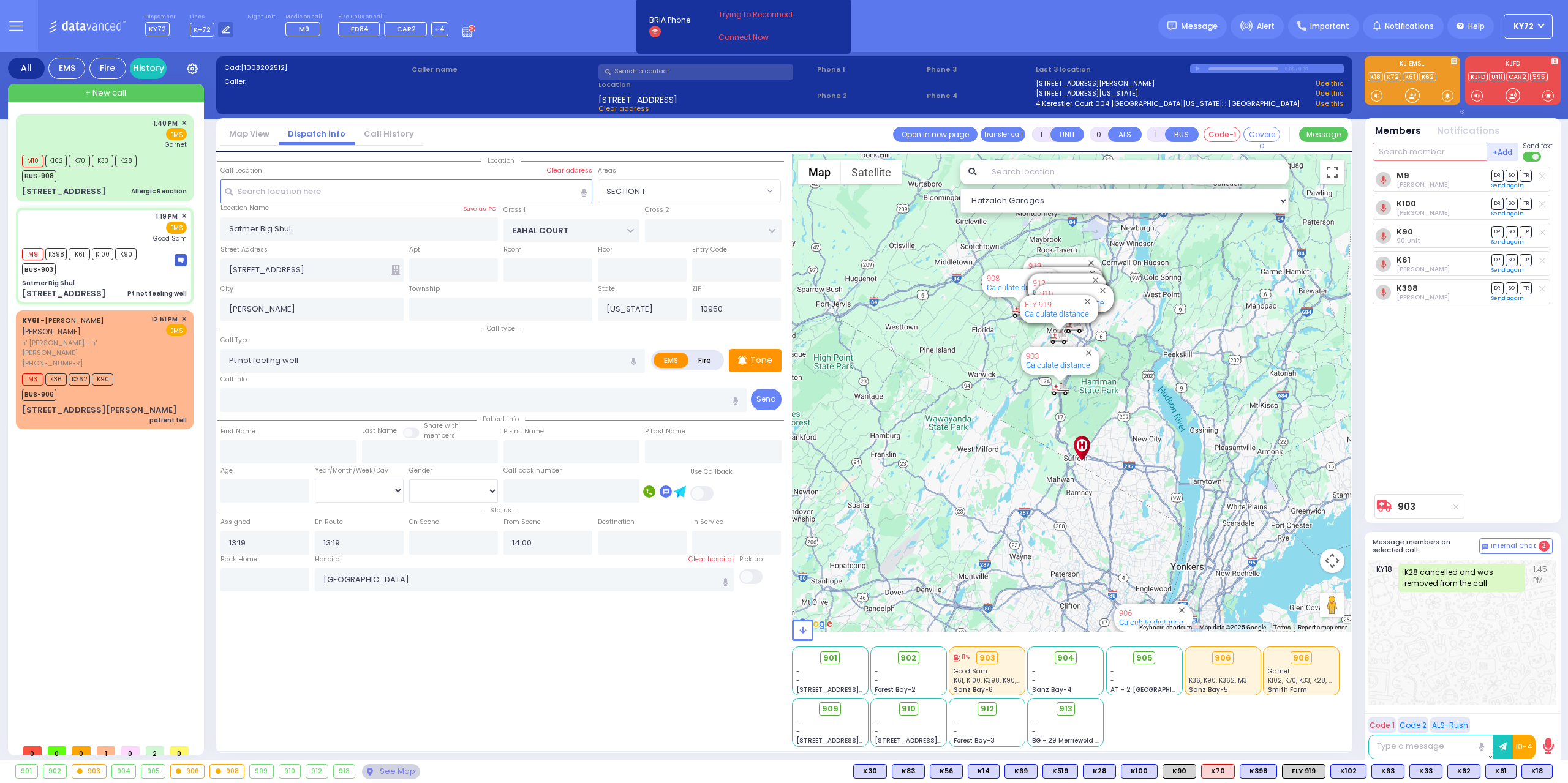
type input "[PERSON_NAME]"
type input "Kepecs"
select select "Year"
select select "Hatzalah Garages"
select select "SECTION 1"
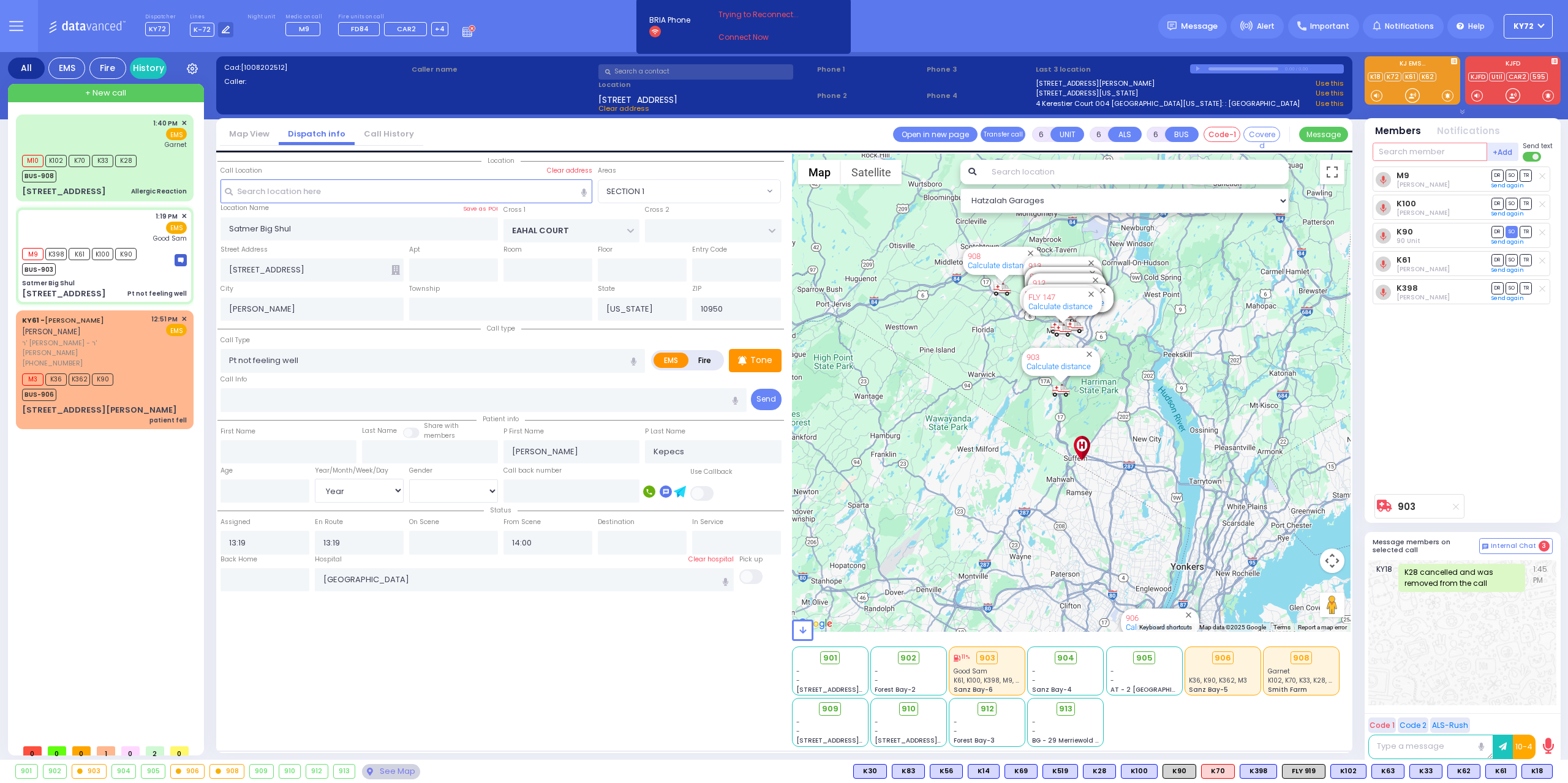
select select
radio input "true"
select select "Year"
select select "Hatzalah Garages"
select select "SECTION 1"
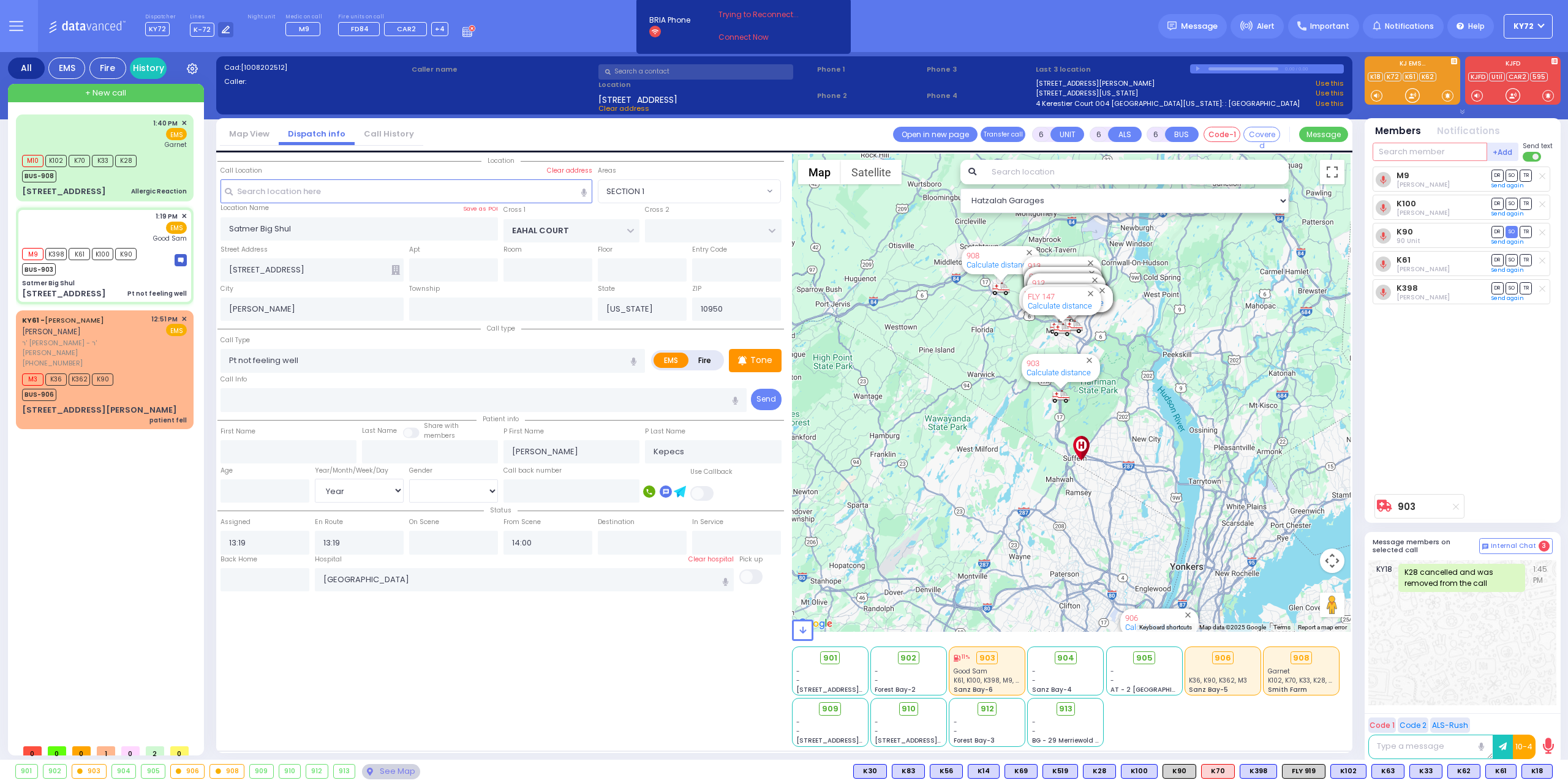
select select
radio input "true"
select select "Year"
select select "[DEMOGRAPHIC_DATA]"
select select "Hatzalah Garages"
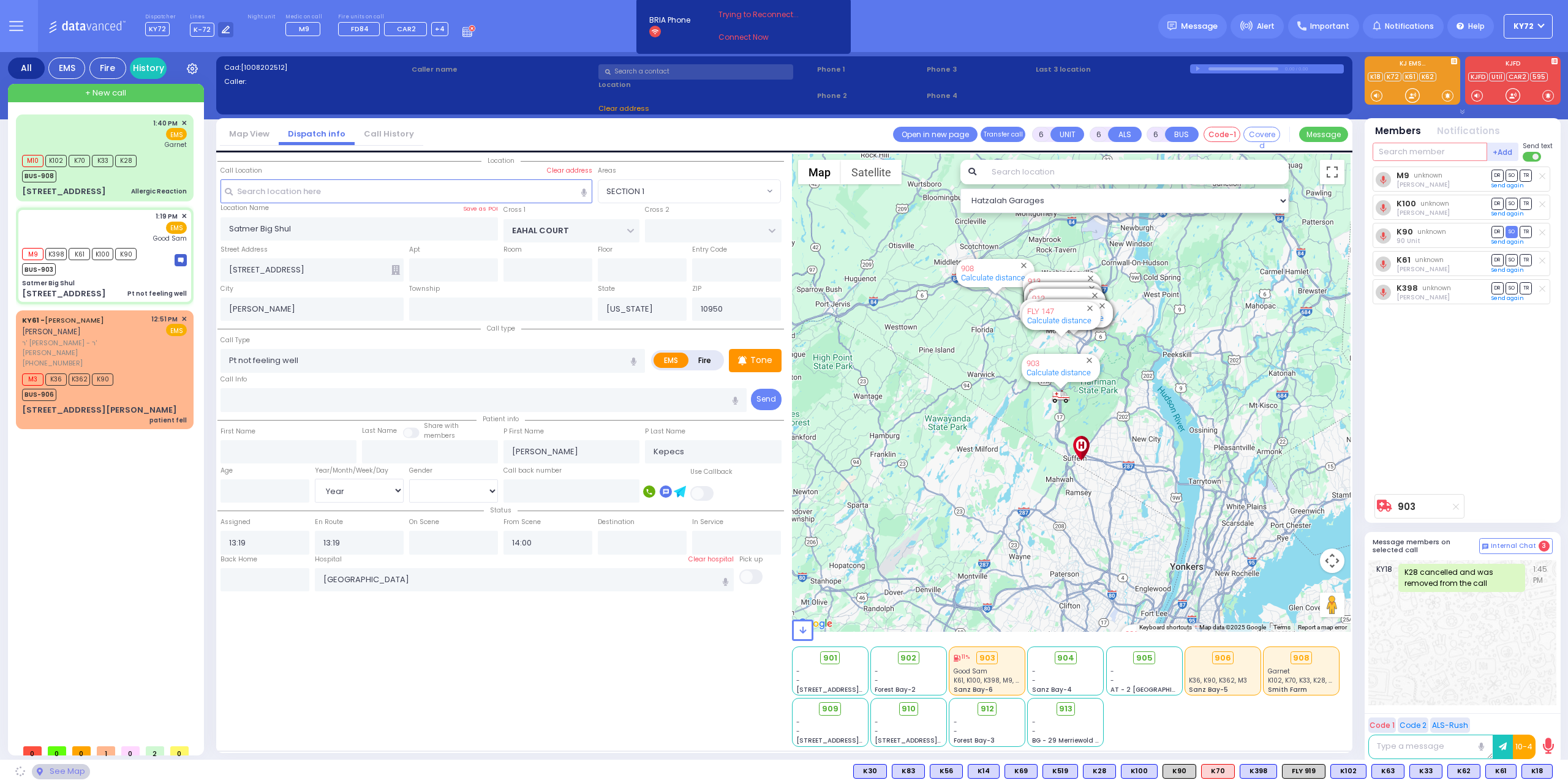
select select "SECTION 1"
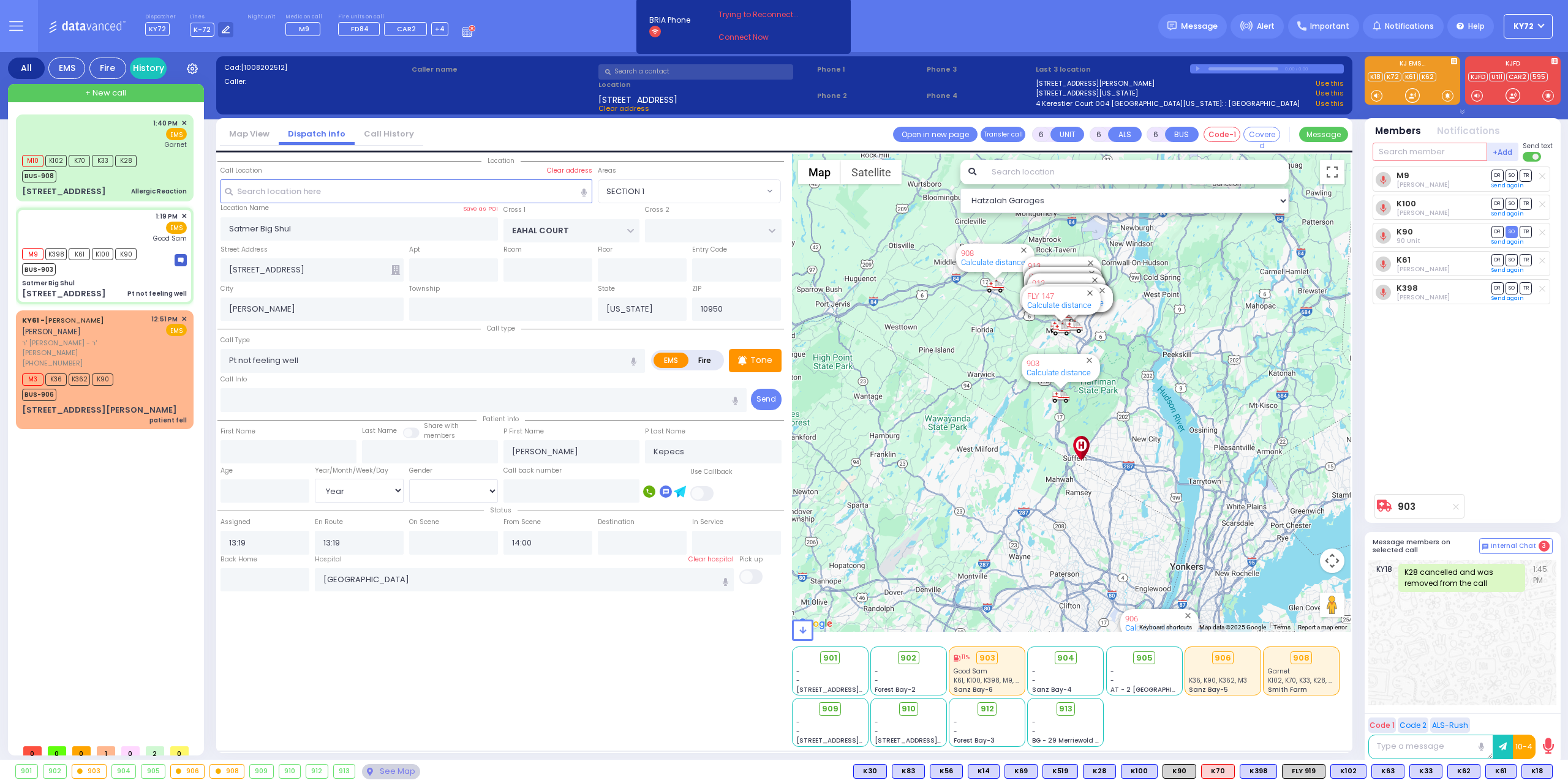
select select
radio input "true"
select select "Year"
select select "[DEMOGRAPHIC_DATA]"
select select "Hatzalah Garages"
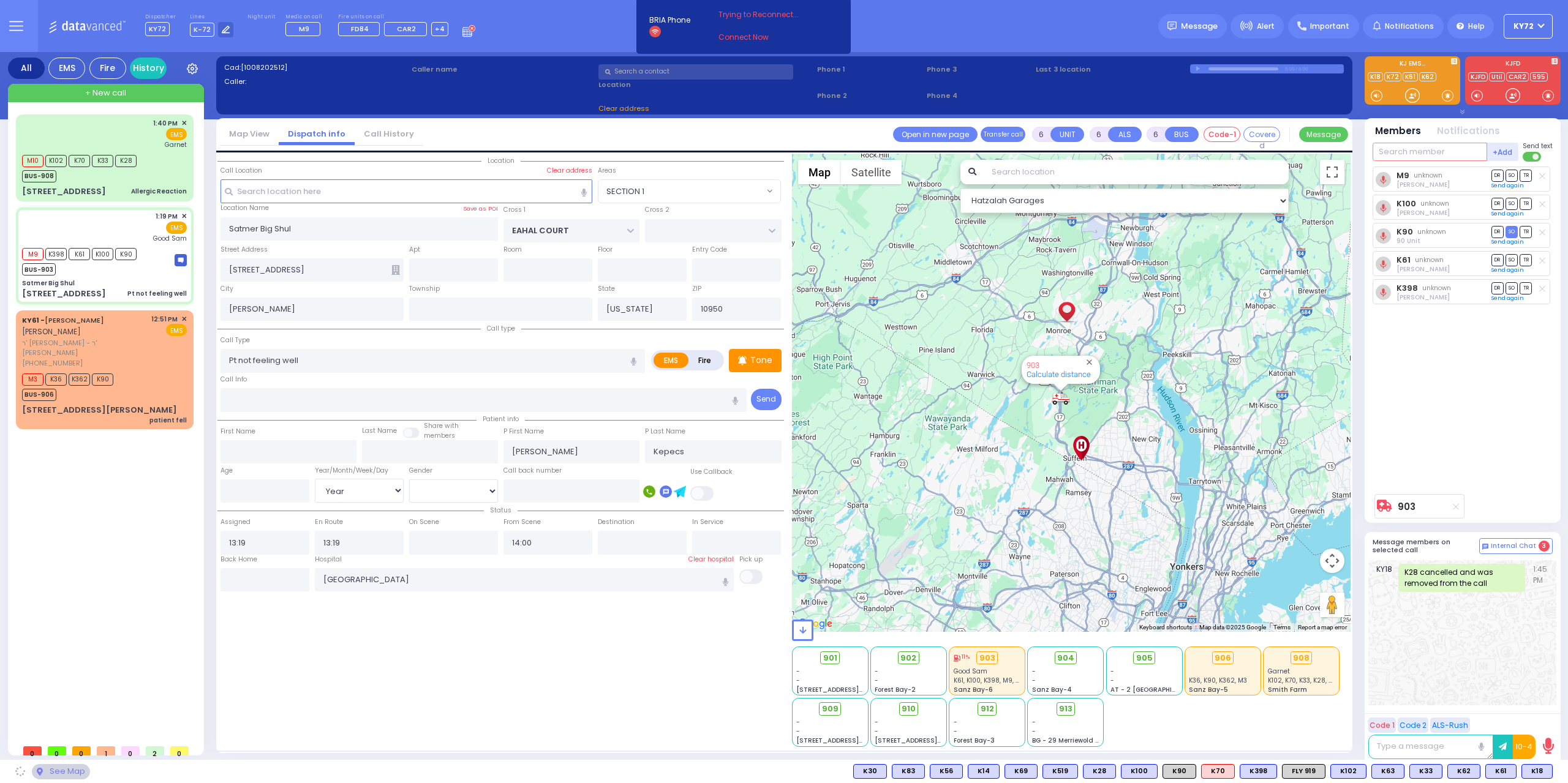
select select "SECTION 1"
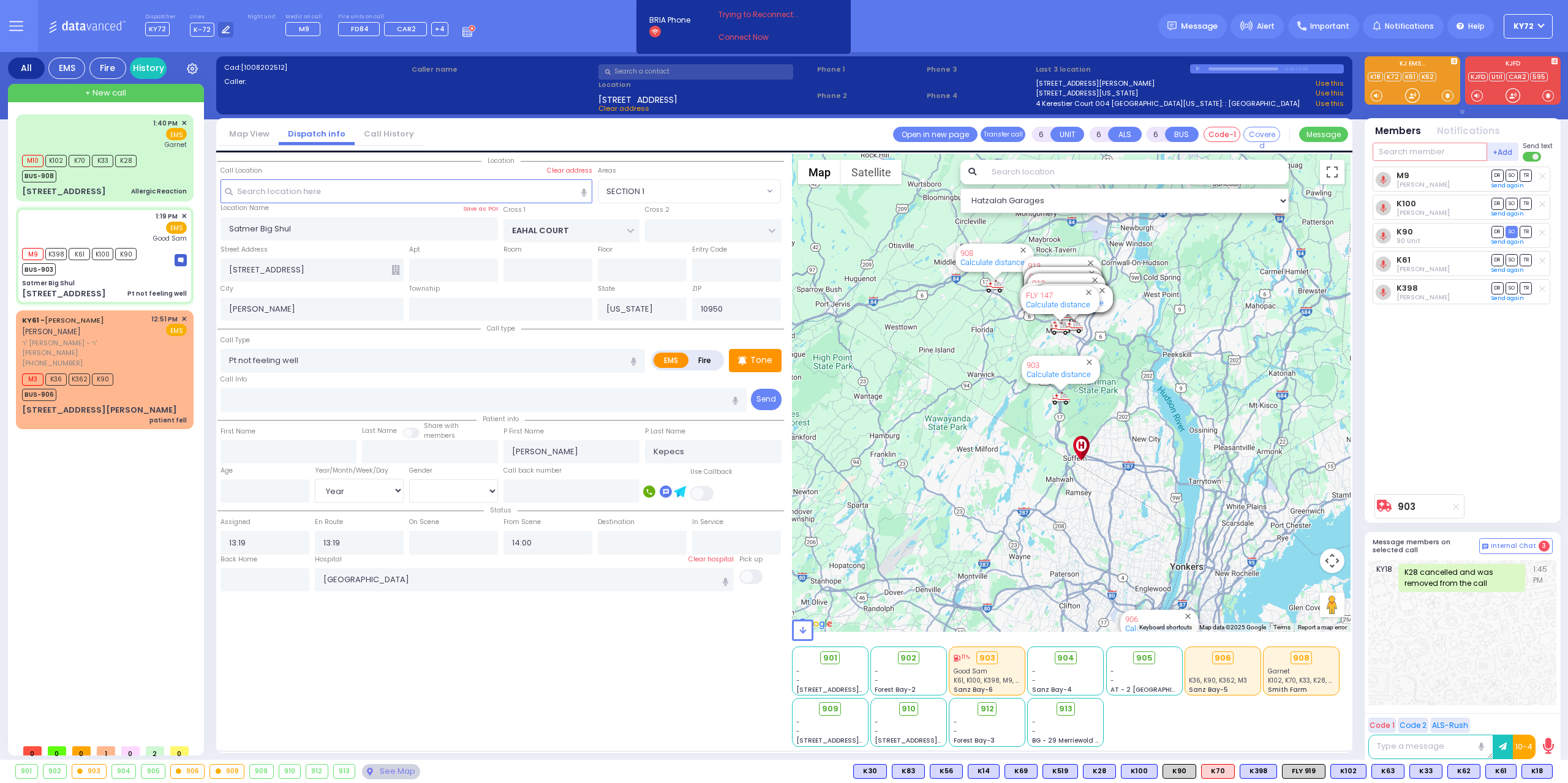
select select
radio input "true"
select select "Year"
select select "[DEMOGRAPHIC_DATA]"
select select "Hatzalah Garages"
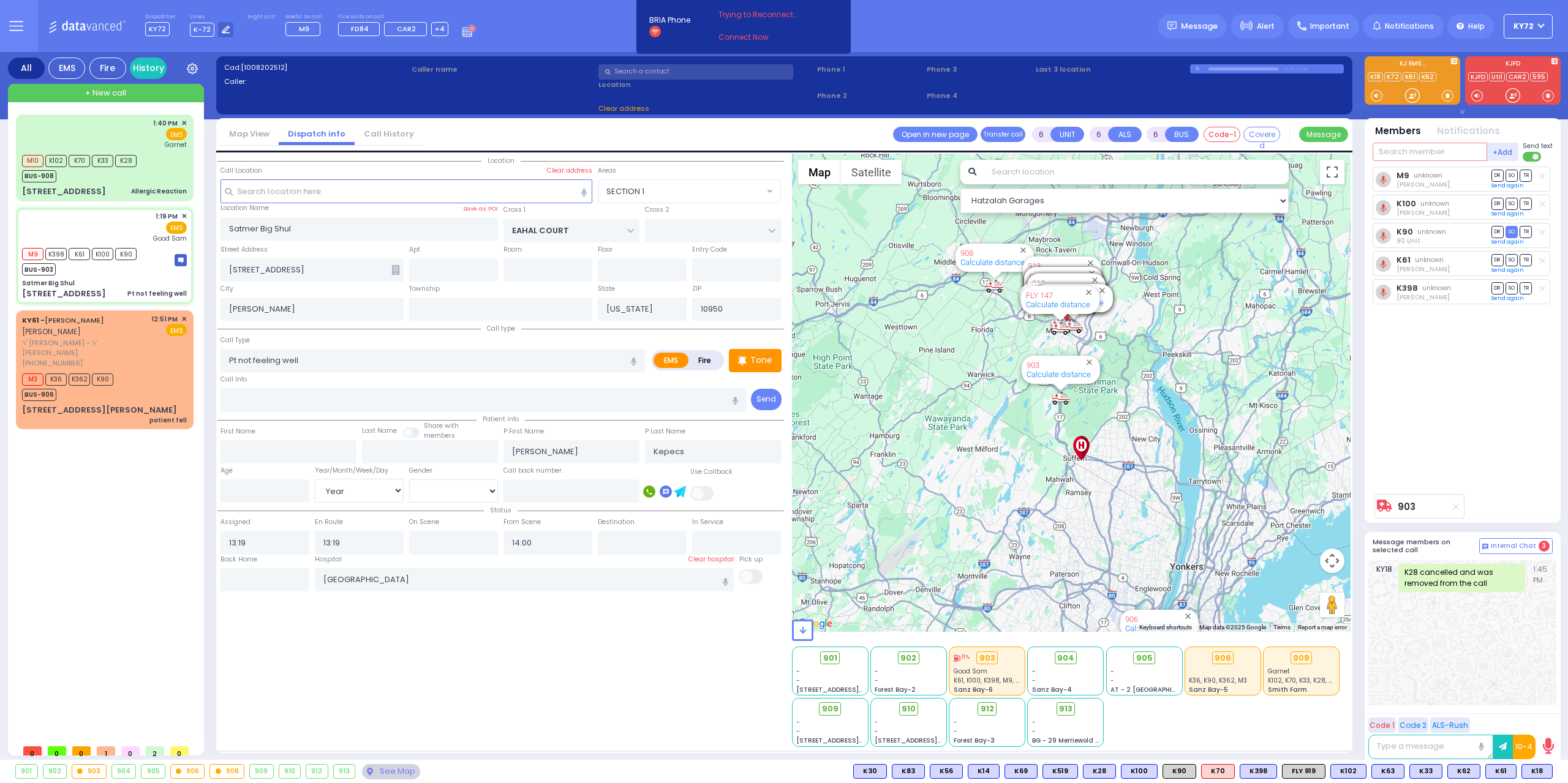
select select
radio input "true"
select select "Year"
select select "[DEMOGRAPHIC_DATA]"
select select "Hatzalah Garages"
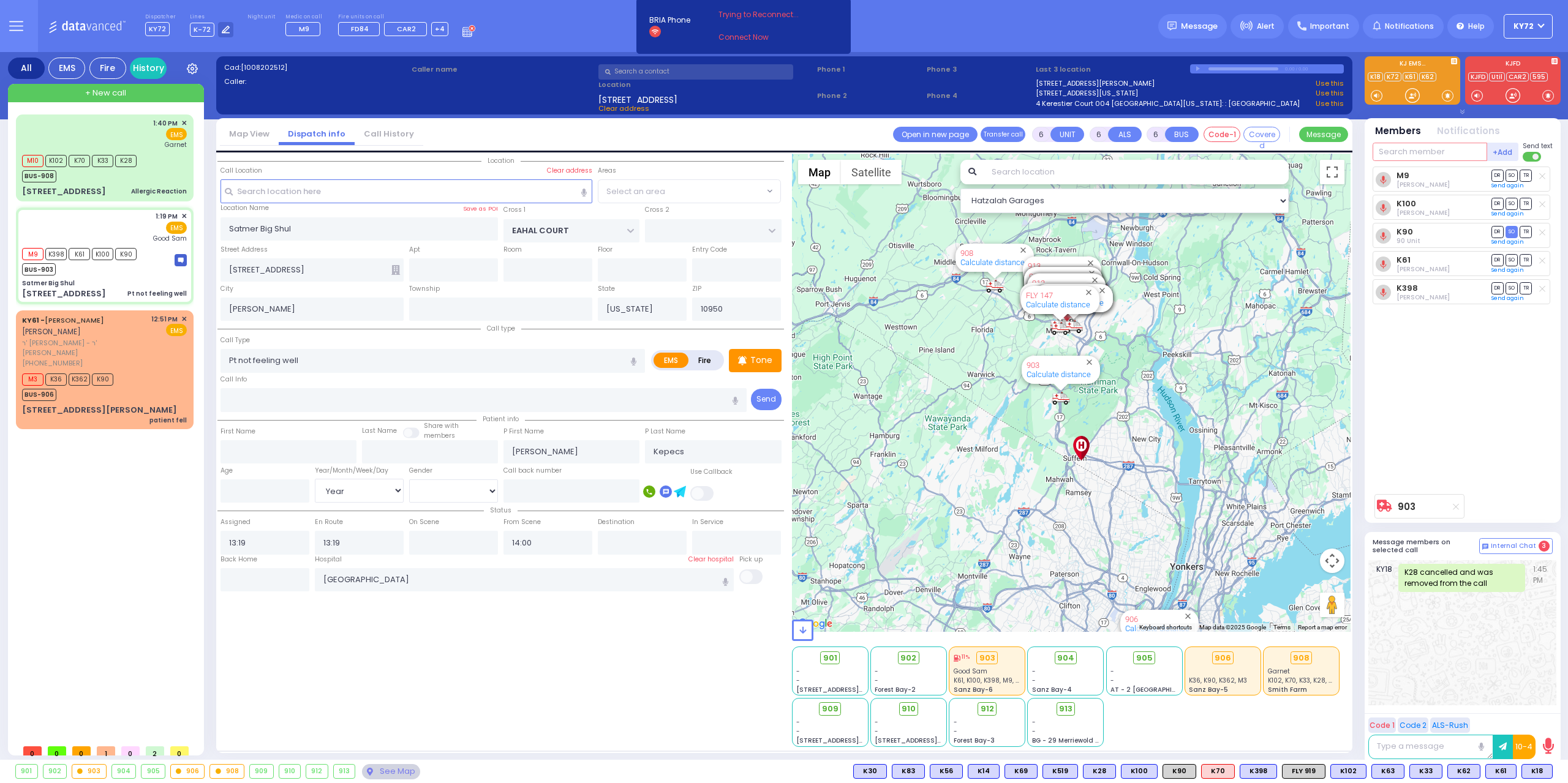
select select "SECTION 1"
select select
radio input "true"
select select "Year"
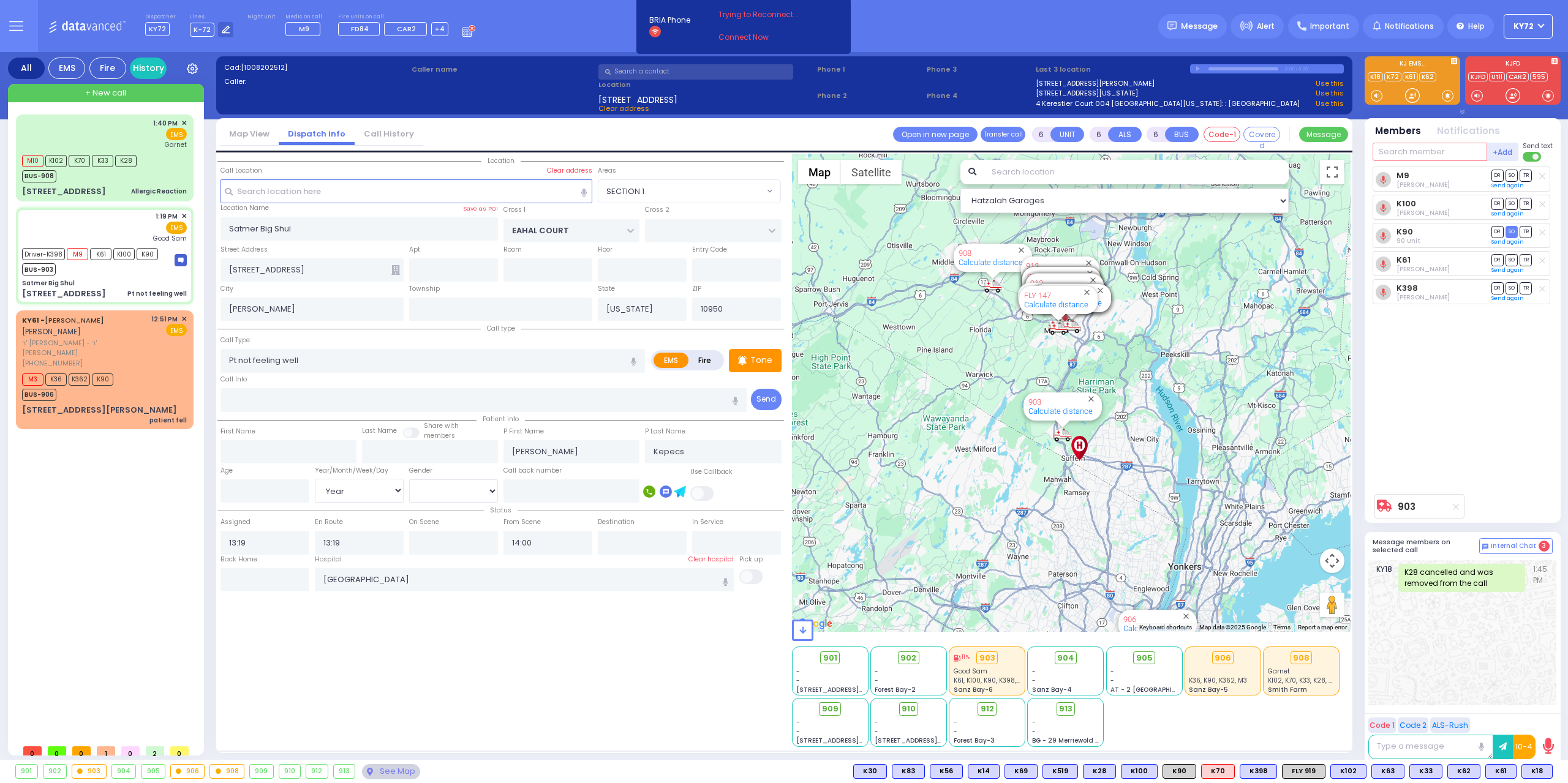
select select "[DEMOGRAPHIC_DATA]"
select select "Hatzalah Garages"
select select "SECTION 1"
select select
radio input "true"
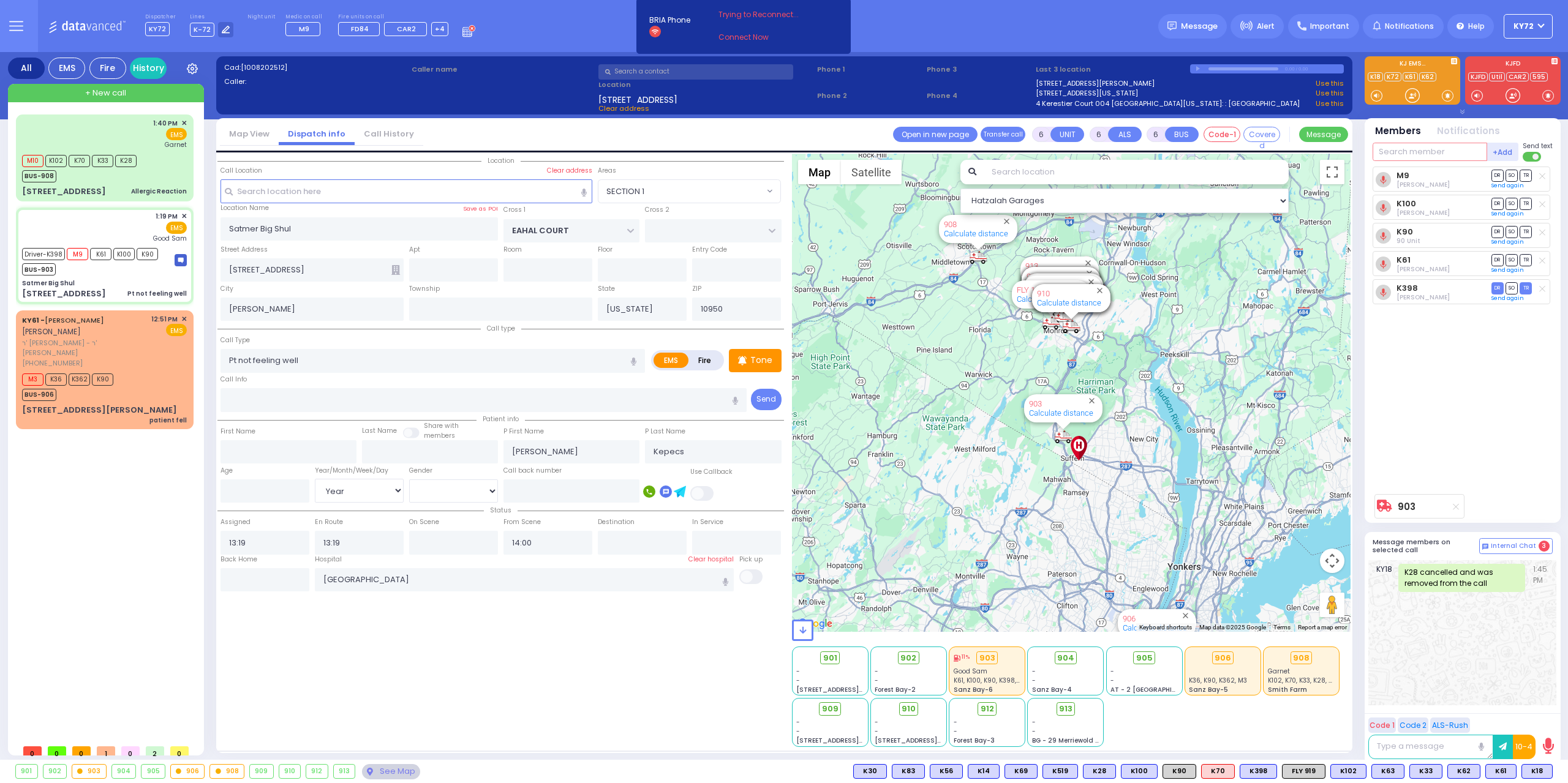
select select "Year"
select select "[DEMOGRAPHIC_DATA]"
select select "Hatzalah Garages"
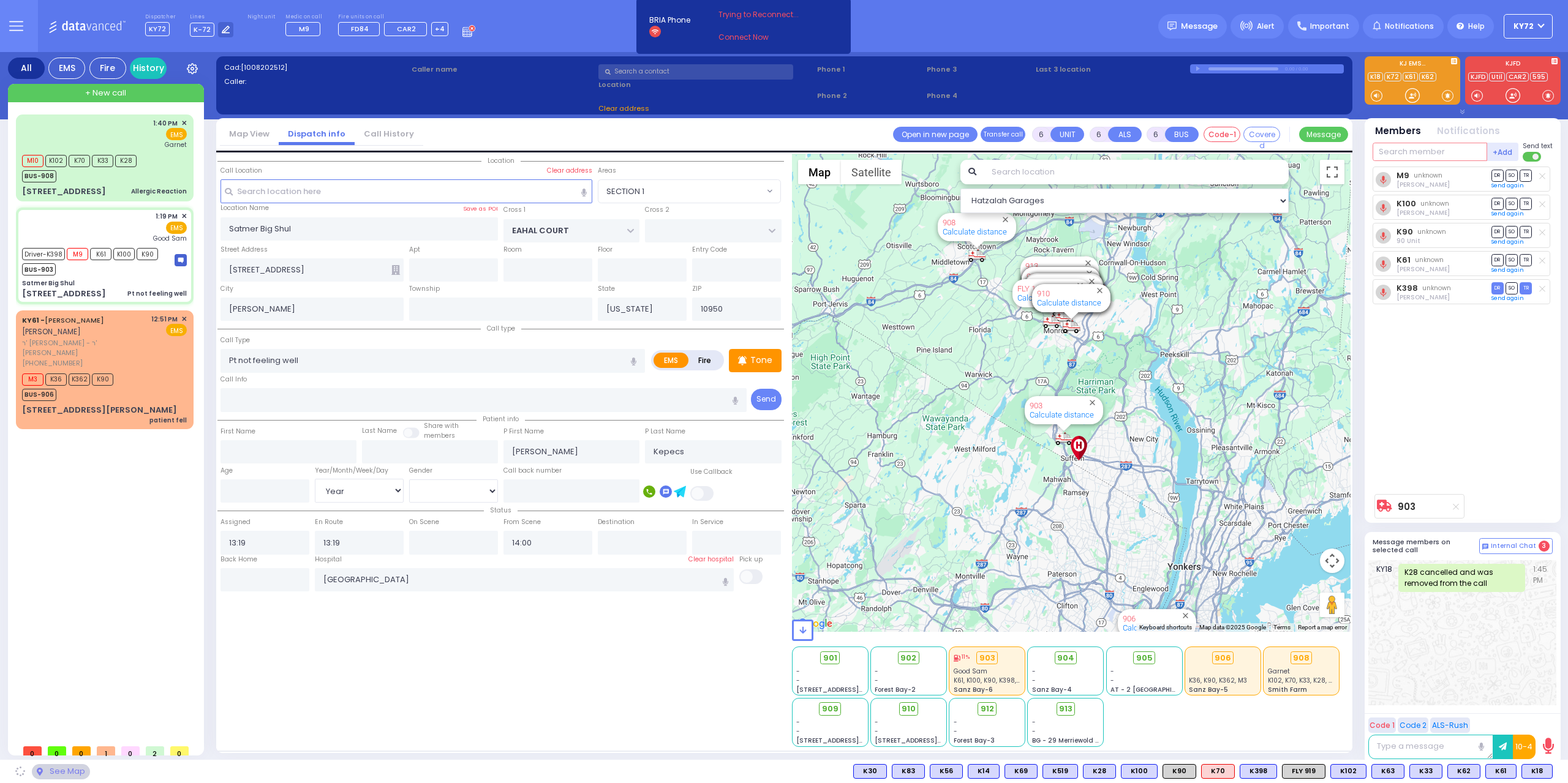
select select "SECTION 1"
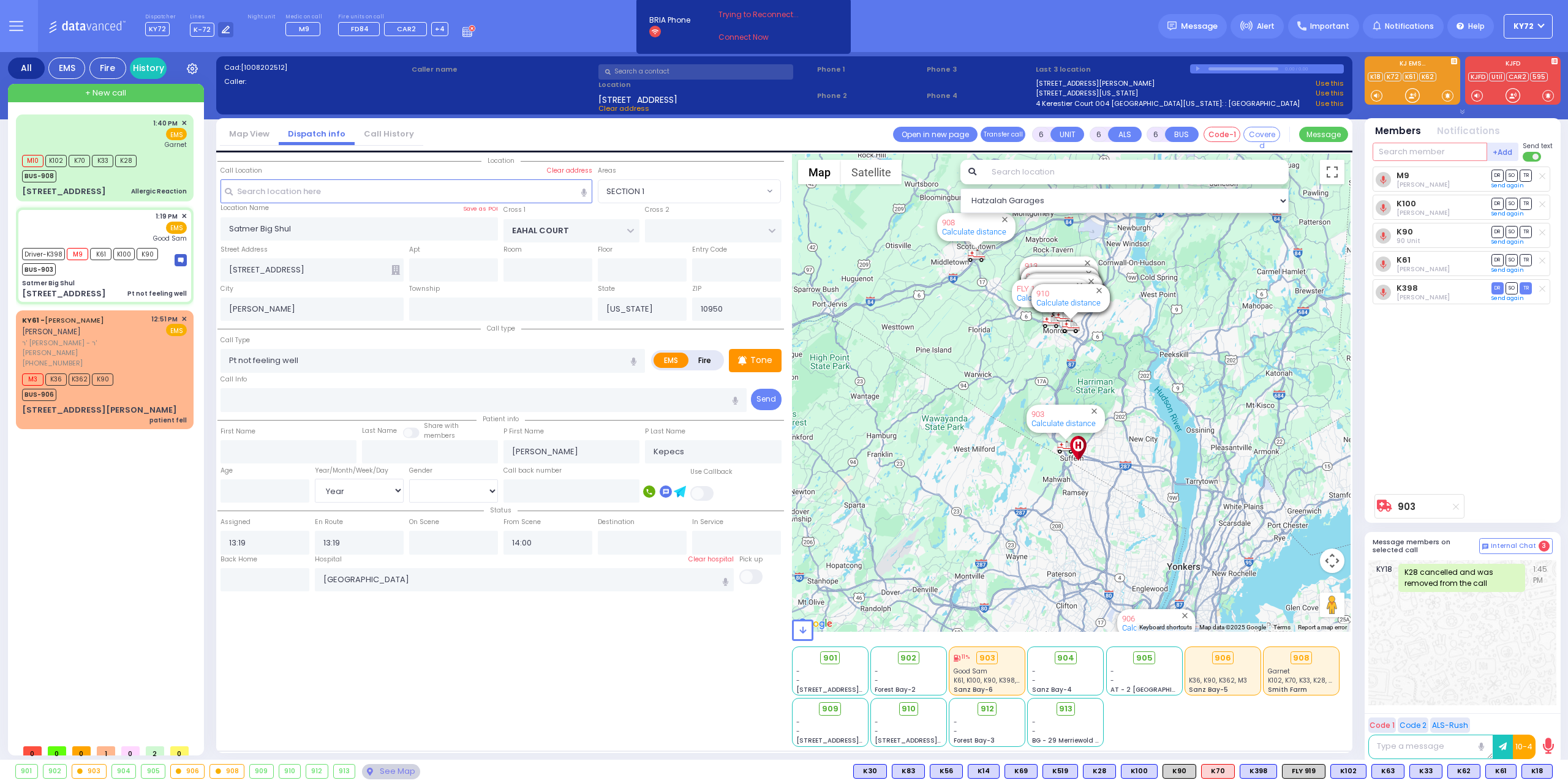
select select
radio input "true"
select select "Year"
select select "[DEMOGRAPHIC_DATA]"
select select "Hatzalah Garages"
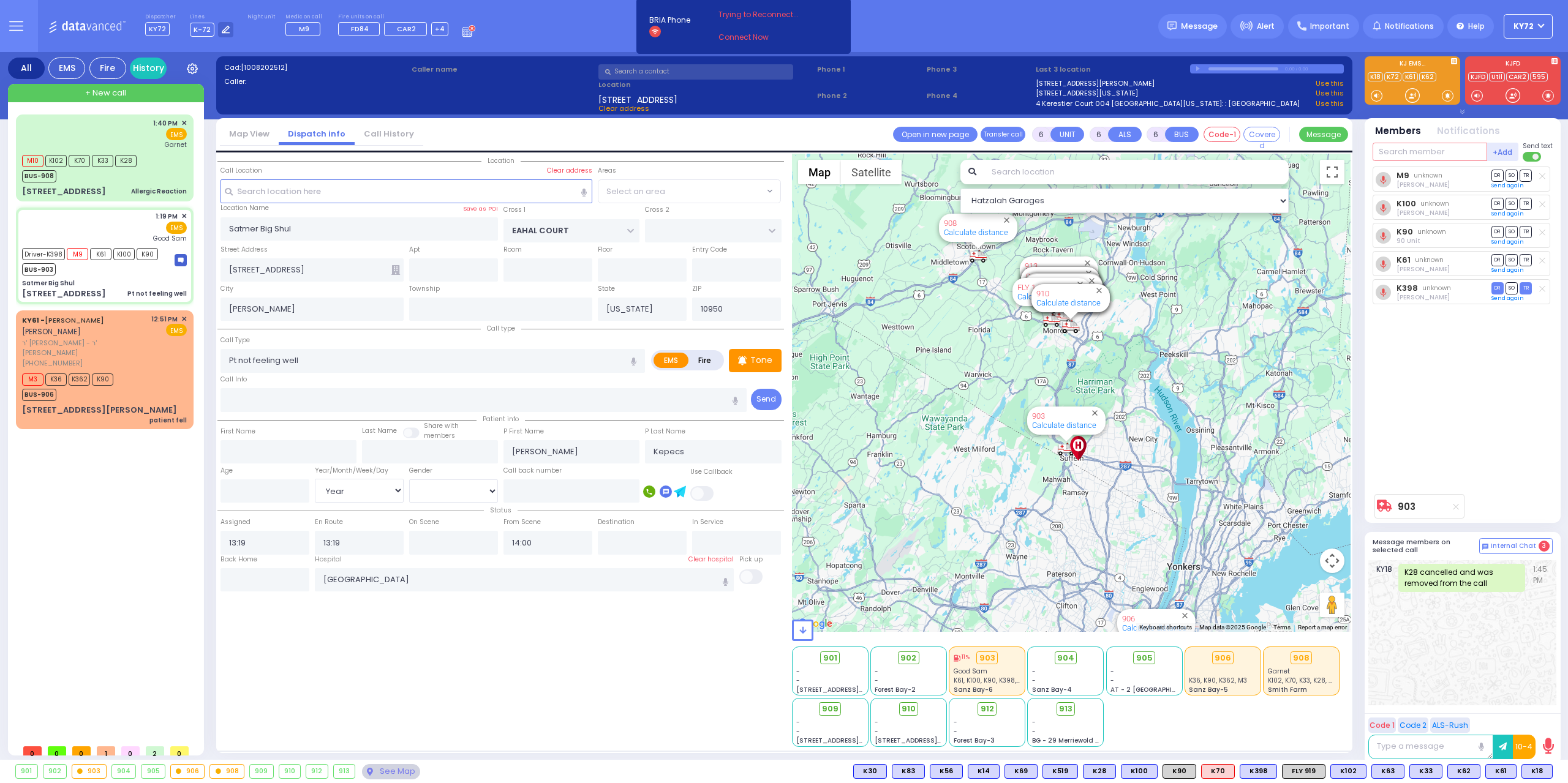
select select "SECTION 1"
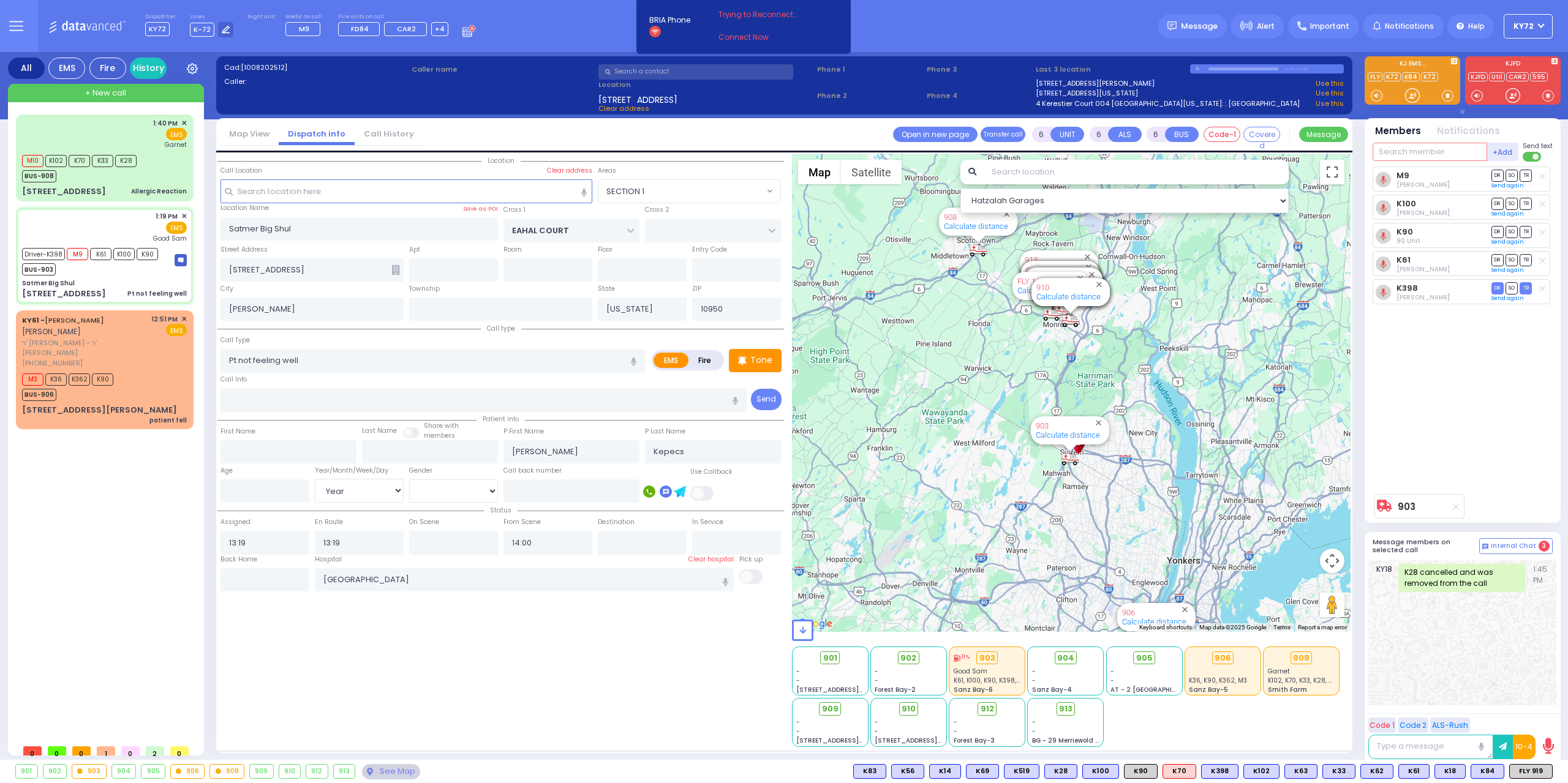
select select
radio input "true"
select select "Year"
select select "[DEMOGRAPHIC_DATA]"
select select "Hatzalah Garages"
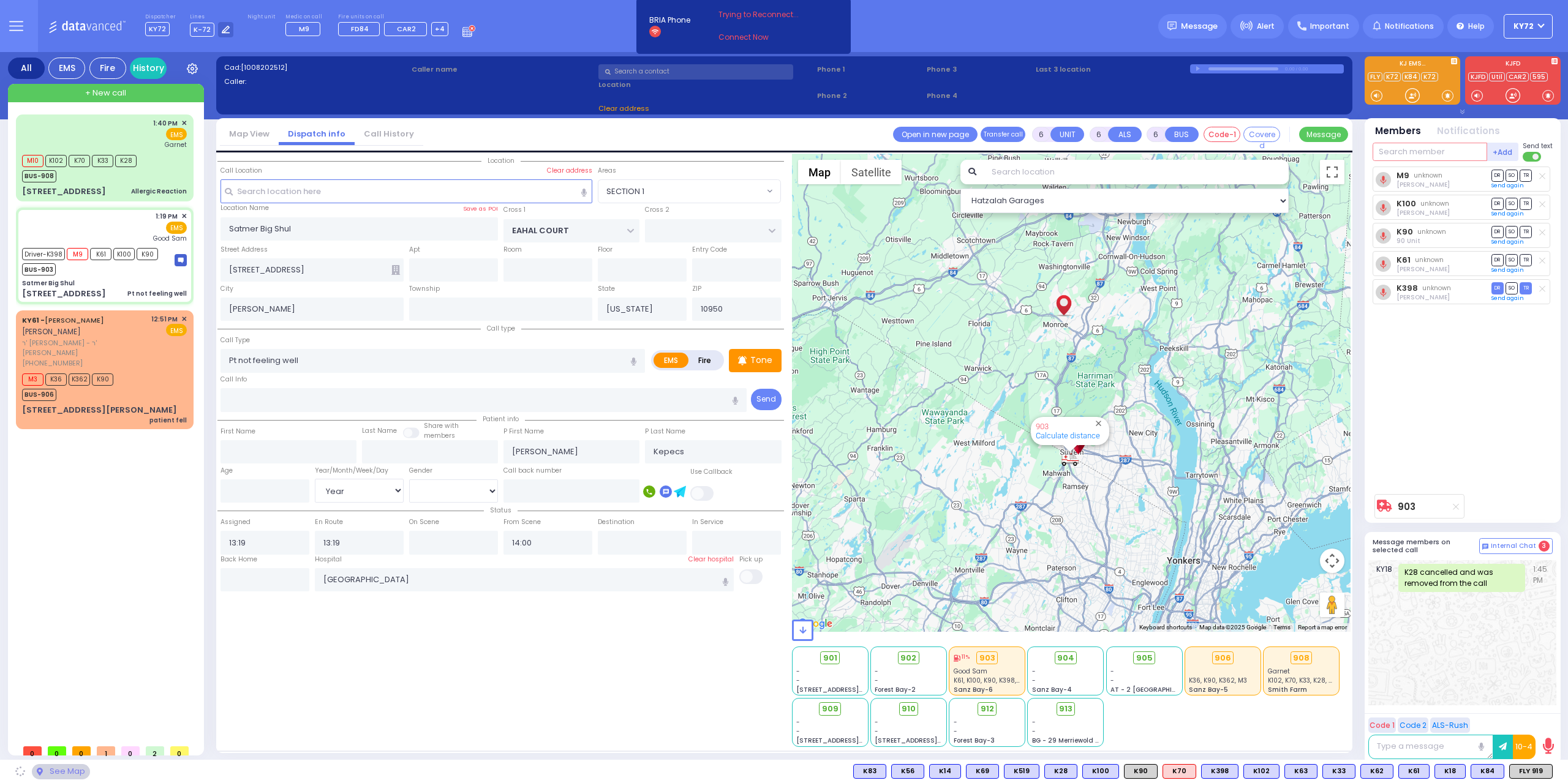
select select "SECTION 1"
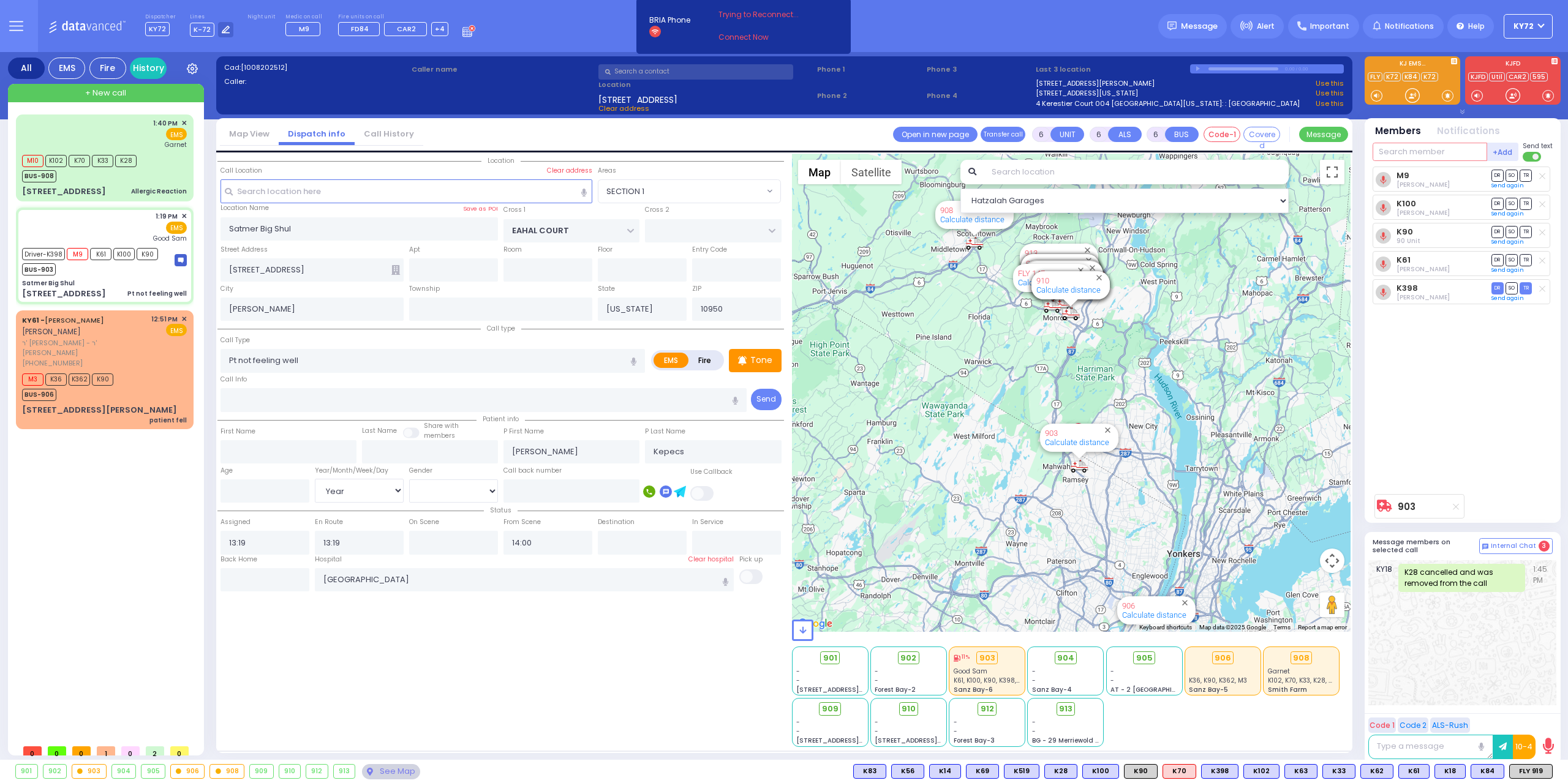
select select
radio input "true"
select select "Year"
select select "[DEMOGRAPHIC_DATA]"
select select "Hatzalah Garages"
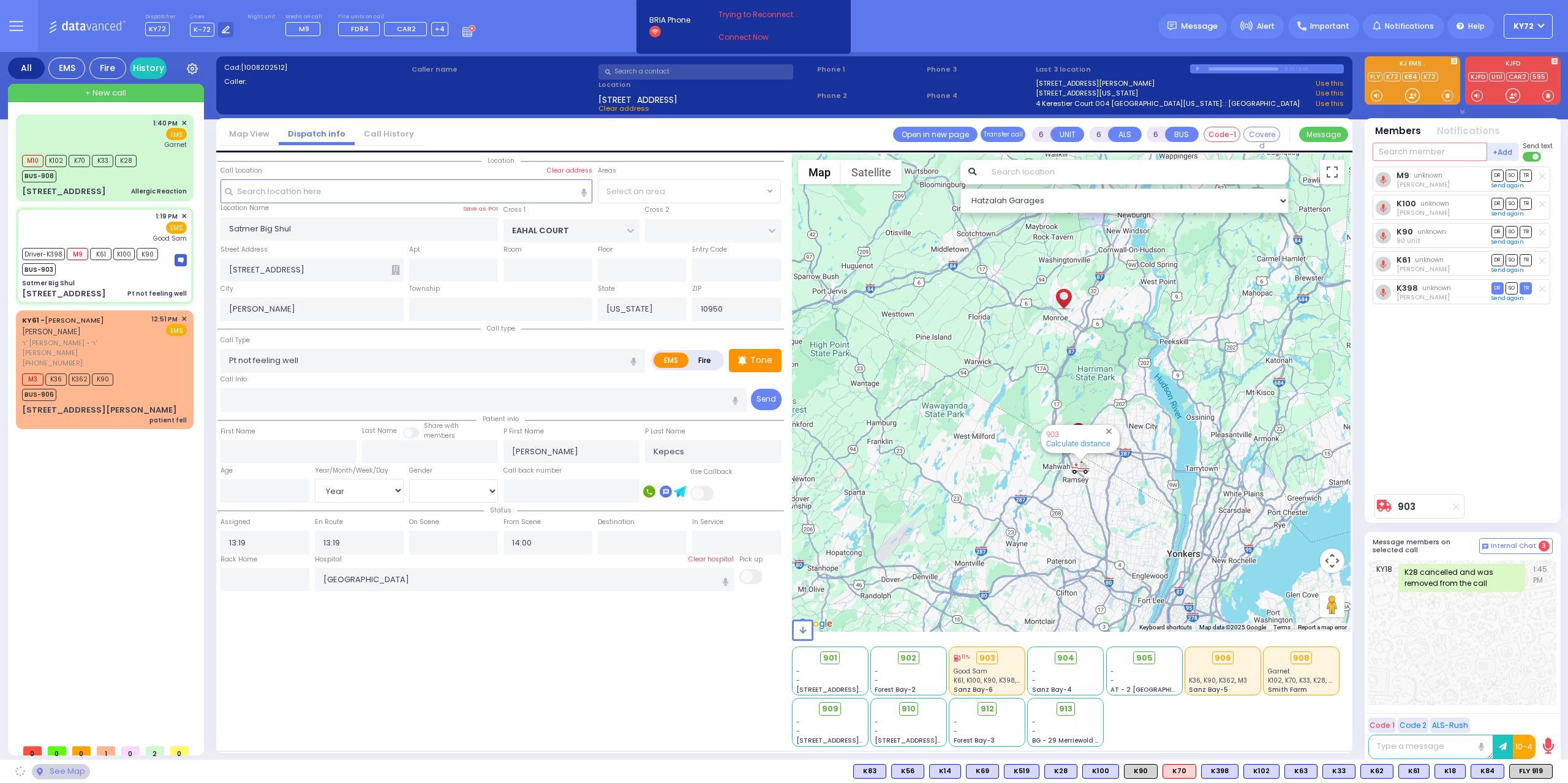
select select "SECTION 1"
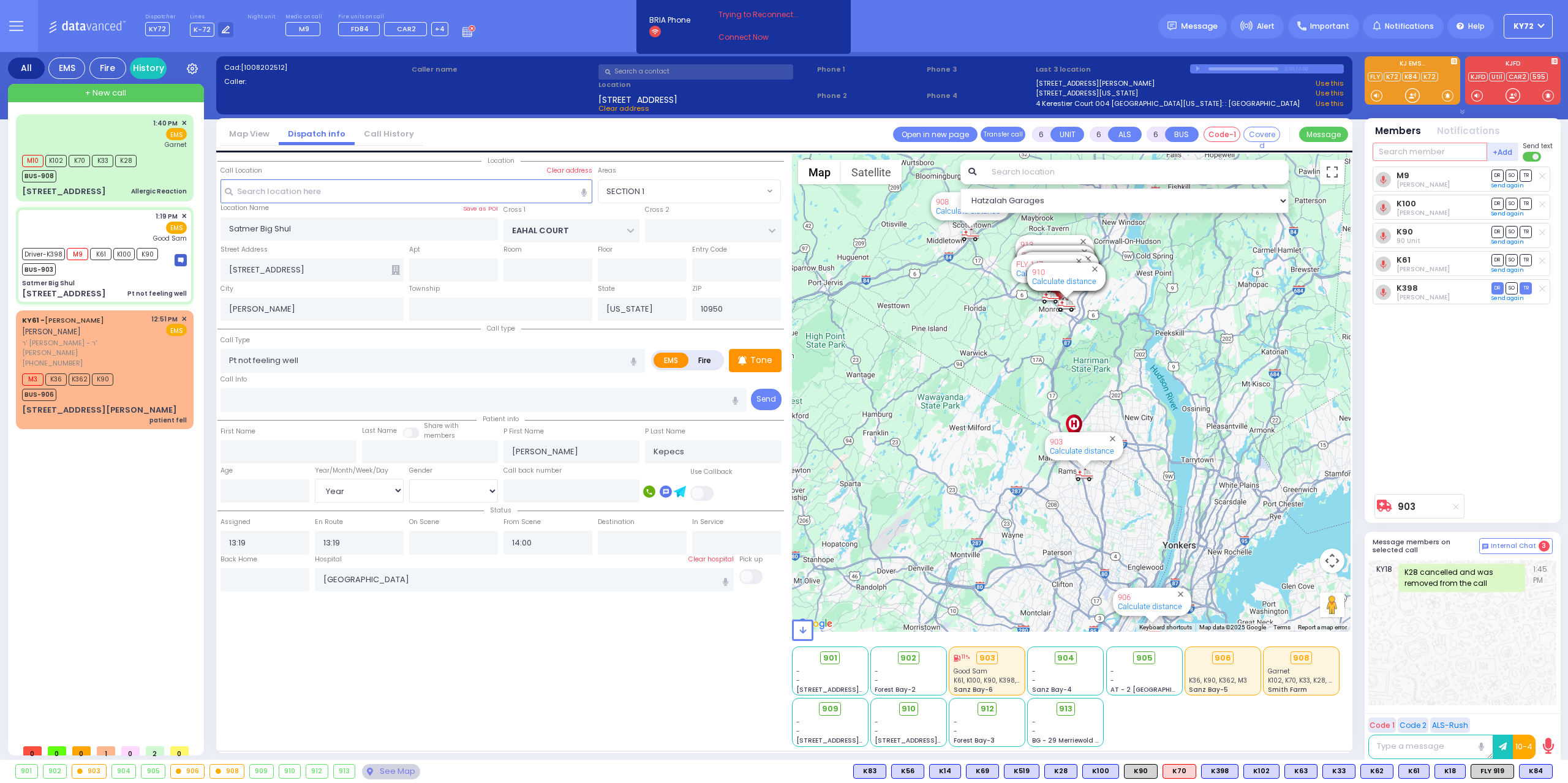
select select
radio input "true"
select select "Year"
select select "[DEMOGRAPHIC_DATA]"
select select "Hatzalah Garages"
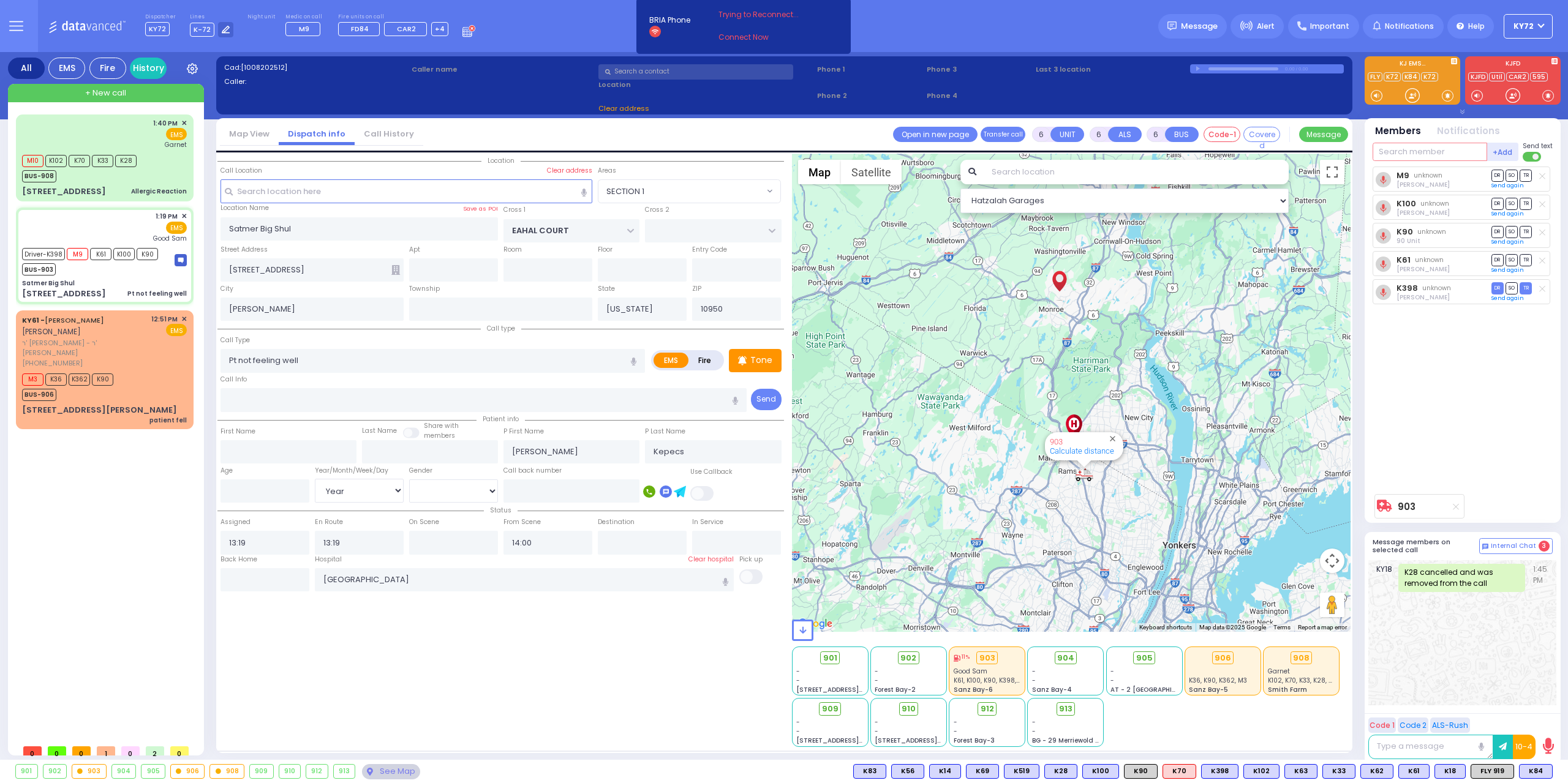
select select "SECTION 1"
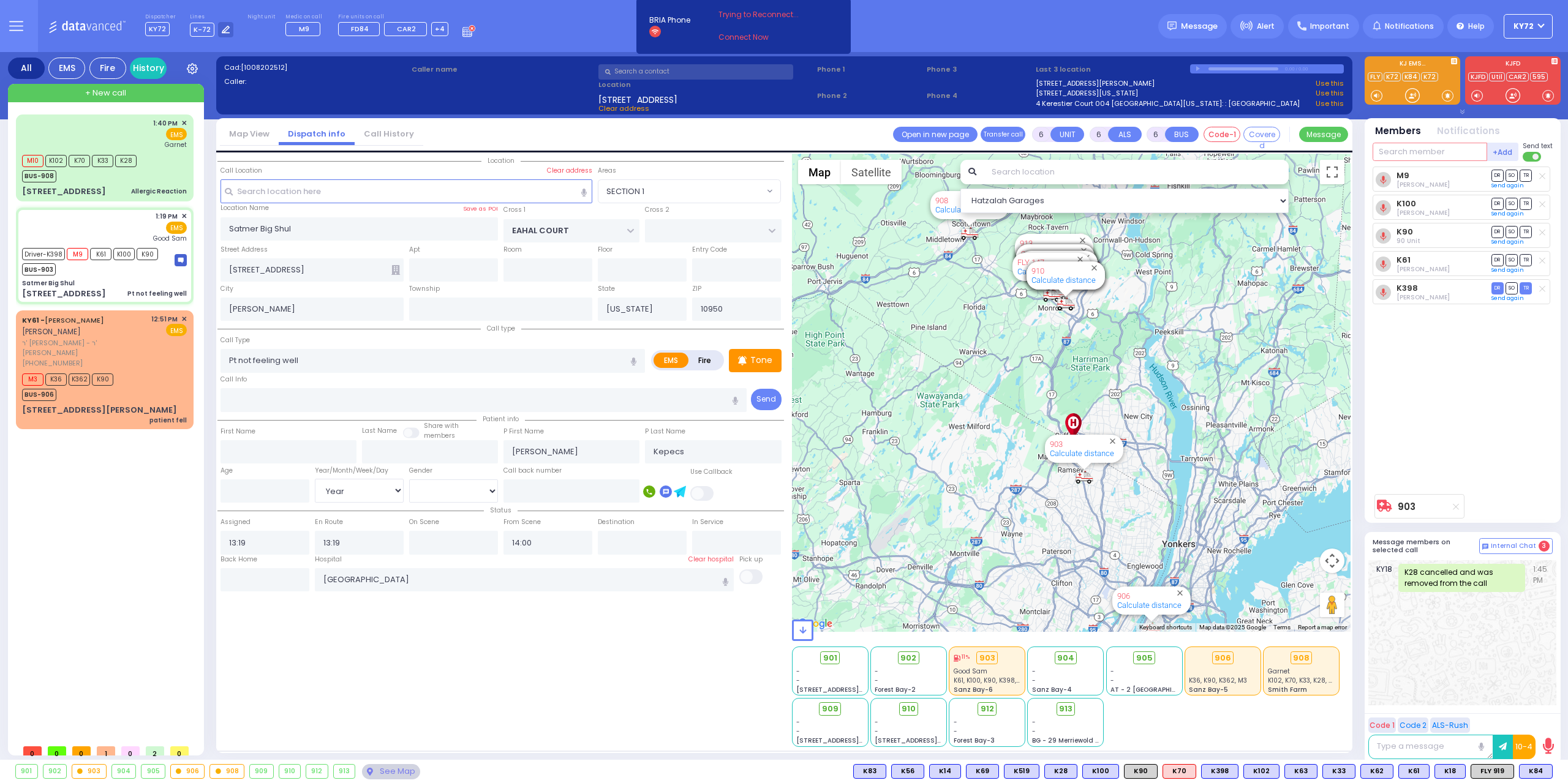
select select
radio input "true"
type input "71"
select select "Year"
select select "[DEMOGRAPHIC_DATA]"
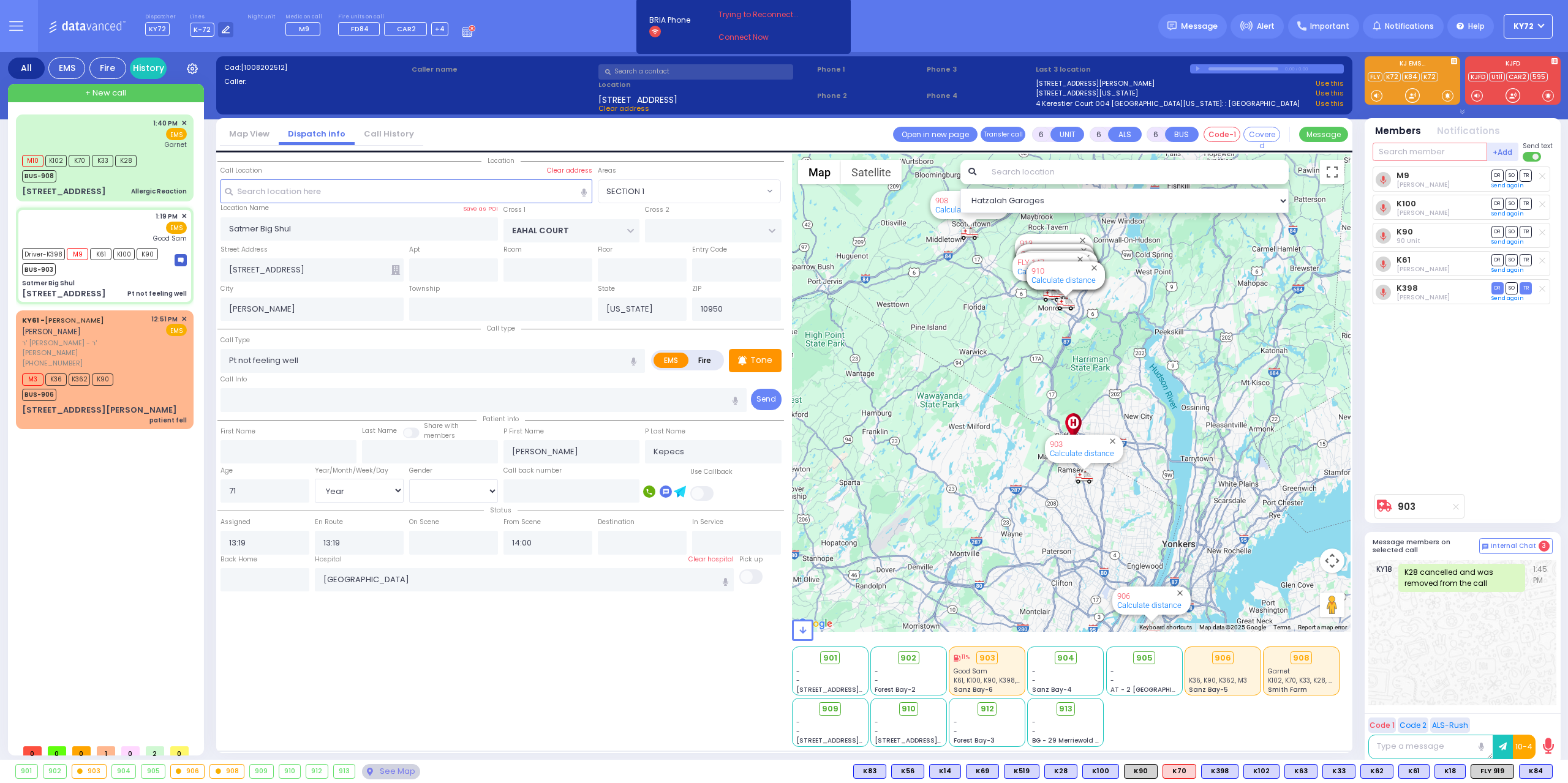
select select "Hatzalah Garages"
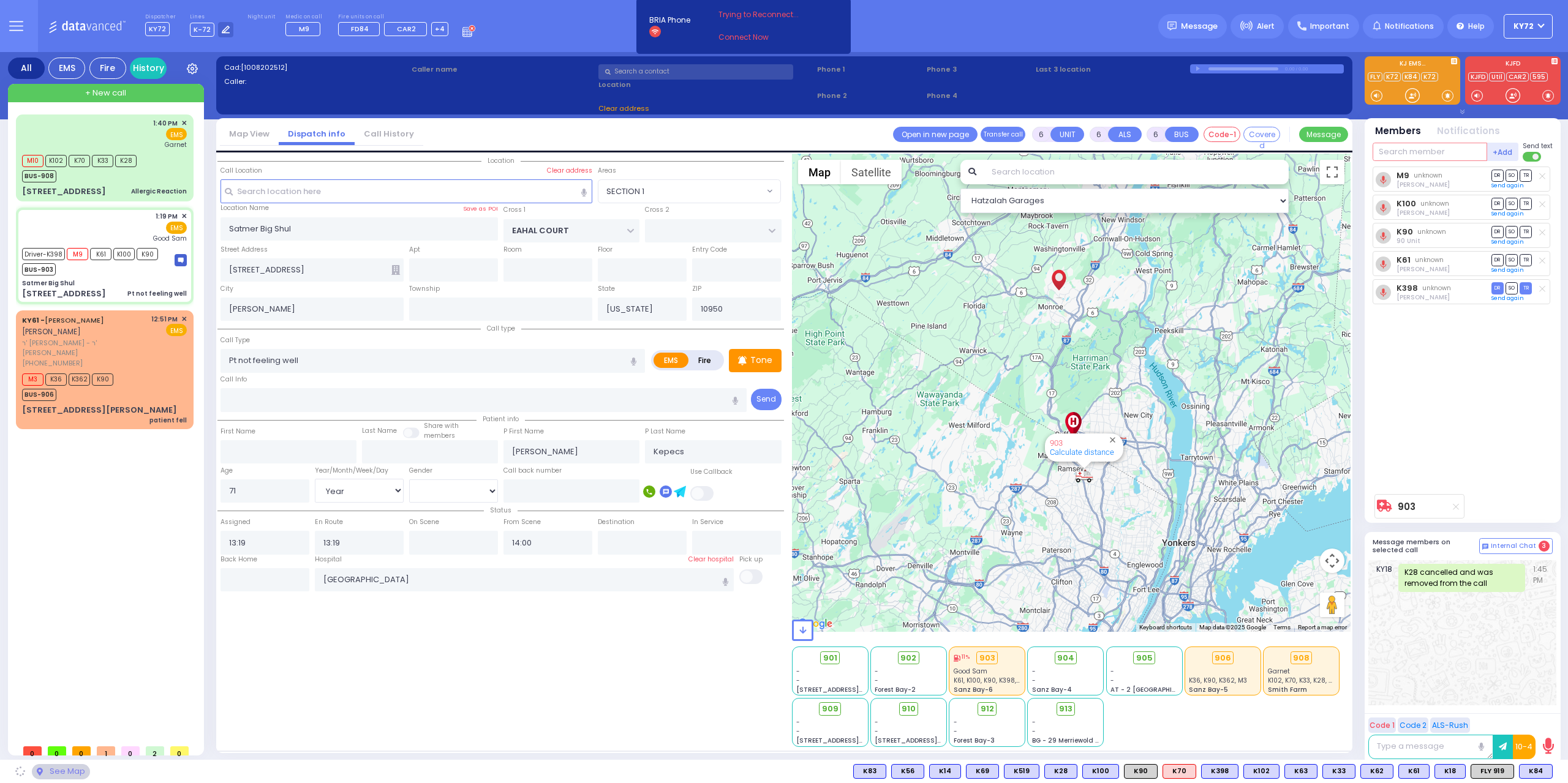
select select
radio input "true"
select select "Year"
select select "[DEMOGRAPHIC_DATA]"
select select "Hatzalah Garages"
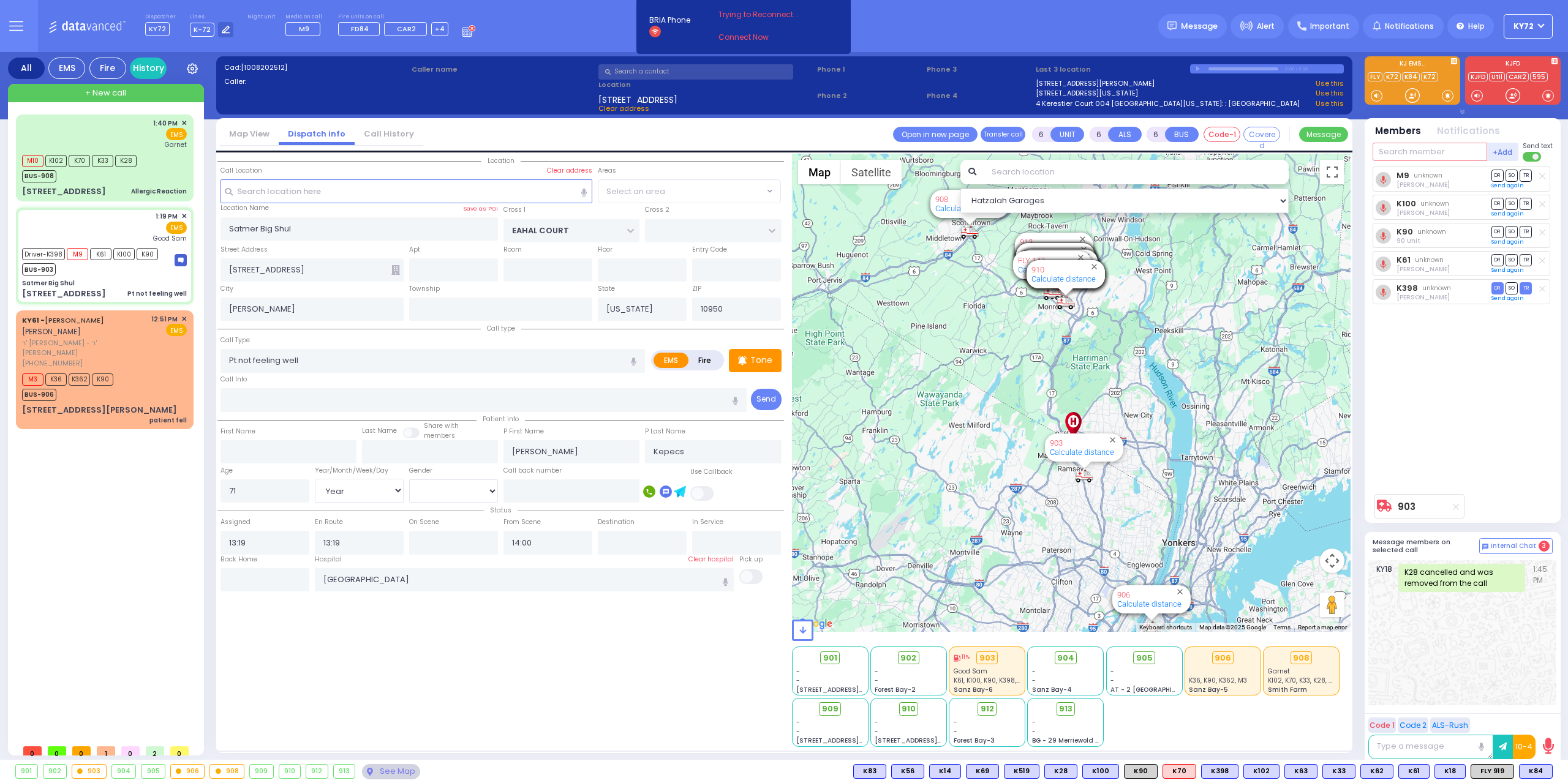
select select "SECTION 1"
select select
radio input "true"
select select "Year"
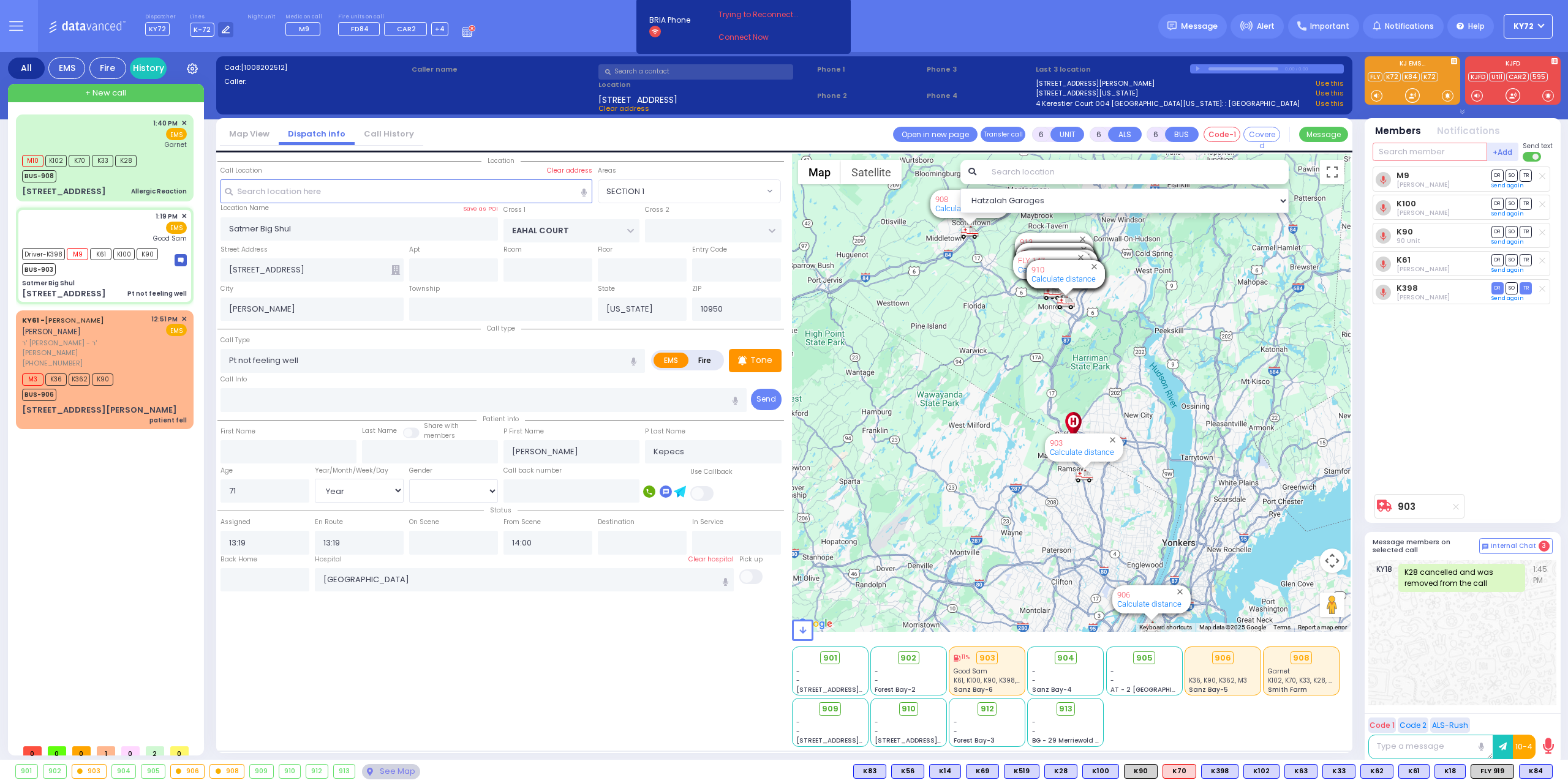
select select "[DEMOGRAPHIC_DATA]"
select select "Hatzalah Garages"
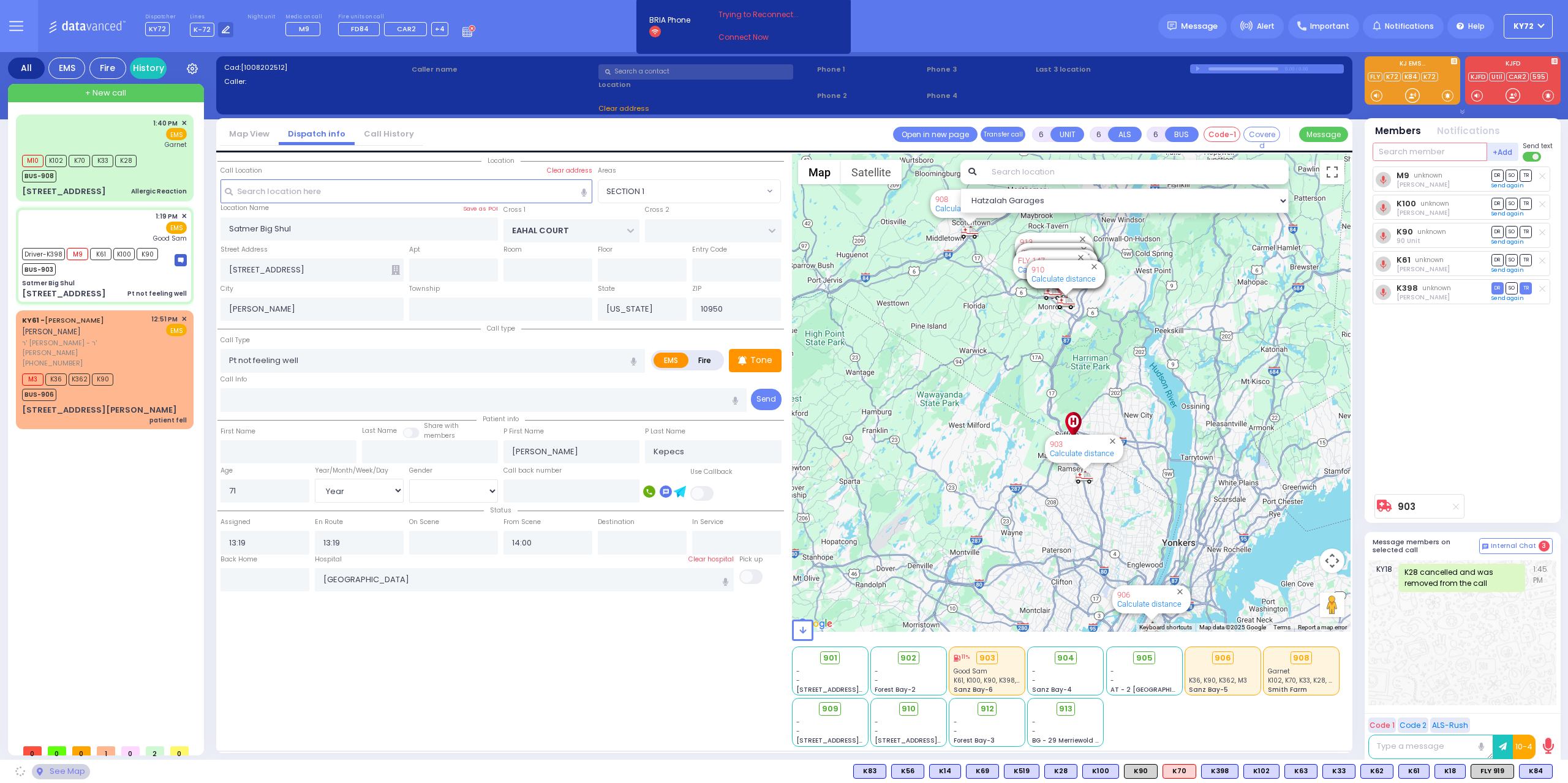
select select "SECTION 1"
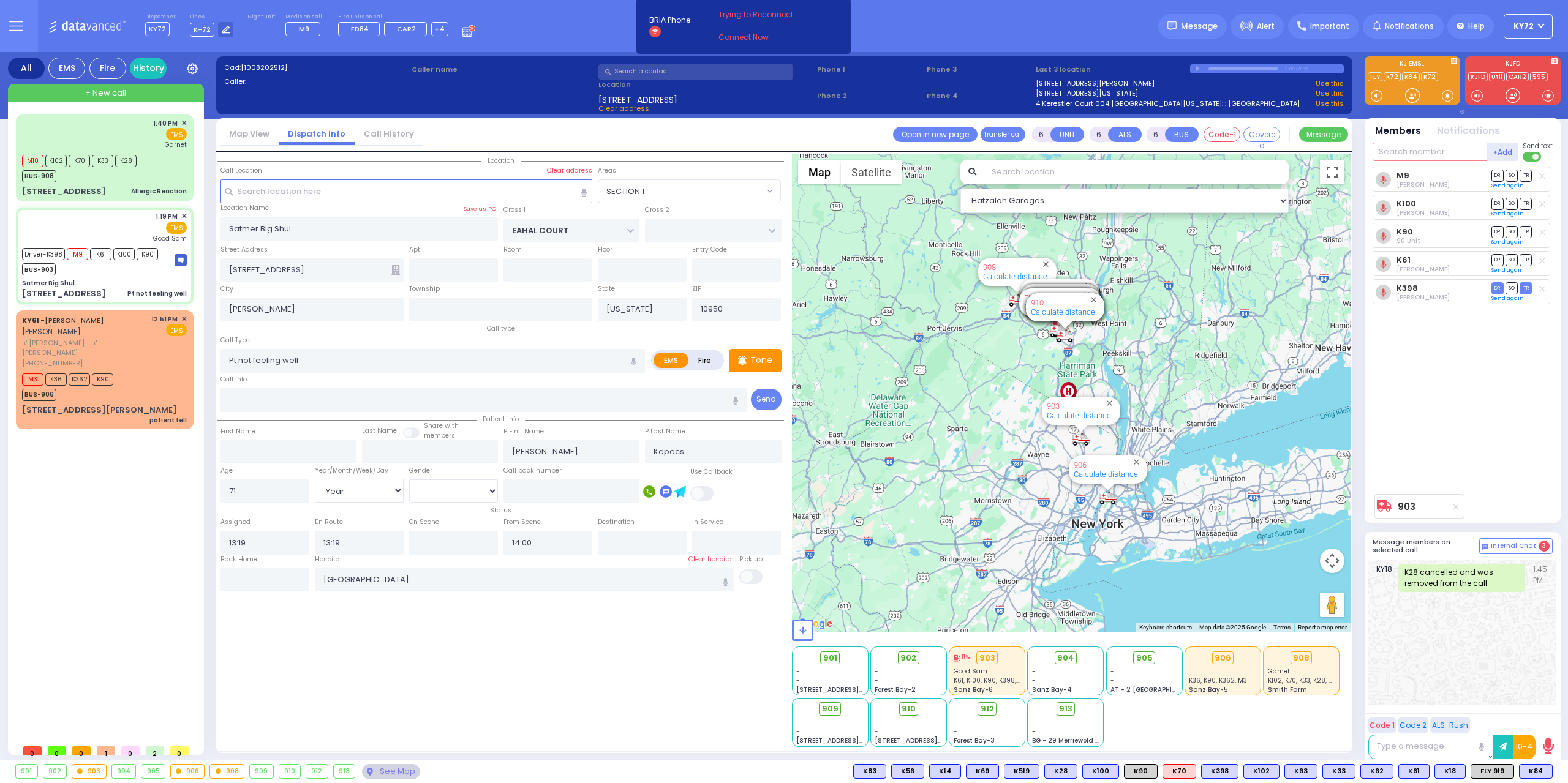
select select
radio input "true"
select select "Year"
select select "[DEMOGRAPHIC_DATA]"
select select "Hatzalah Garages"
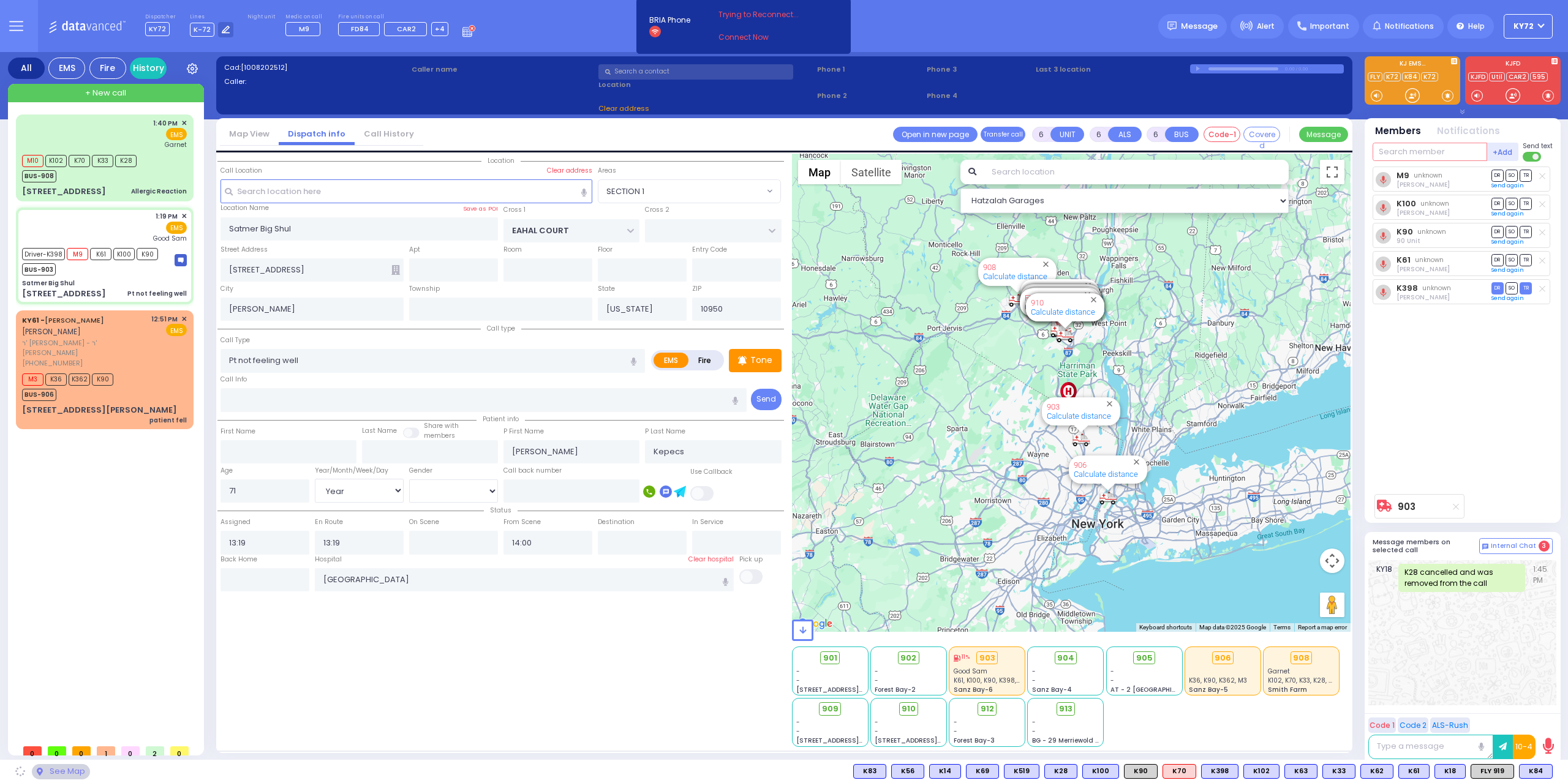
select select "SECTION 1"
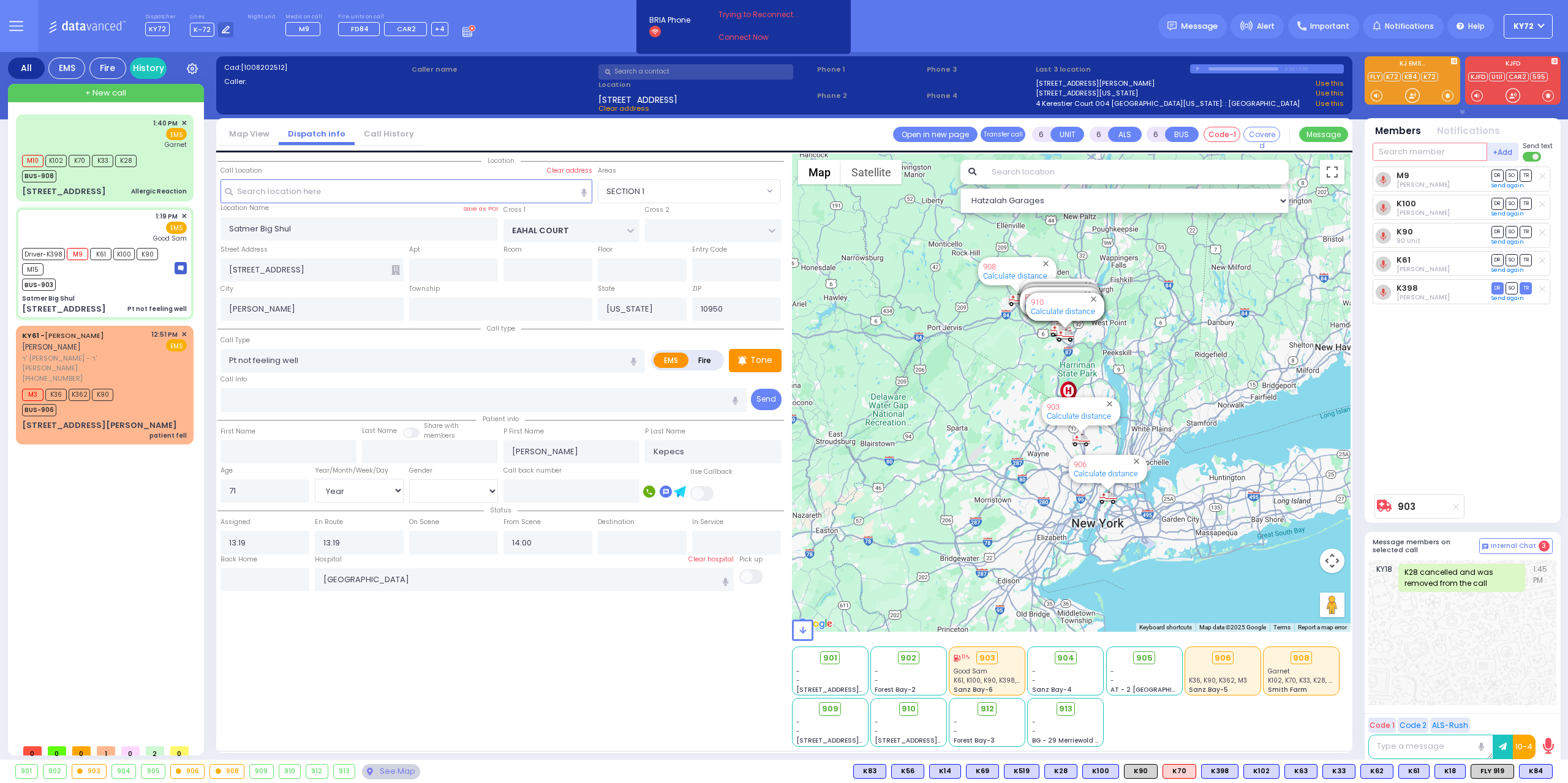
select select
radio input "true"
select select "Year"
select select "[DEMOGRAPHIC_DATA]"
select select "Hatzalah Garages"
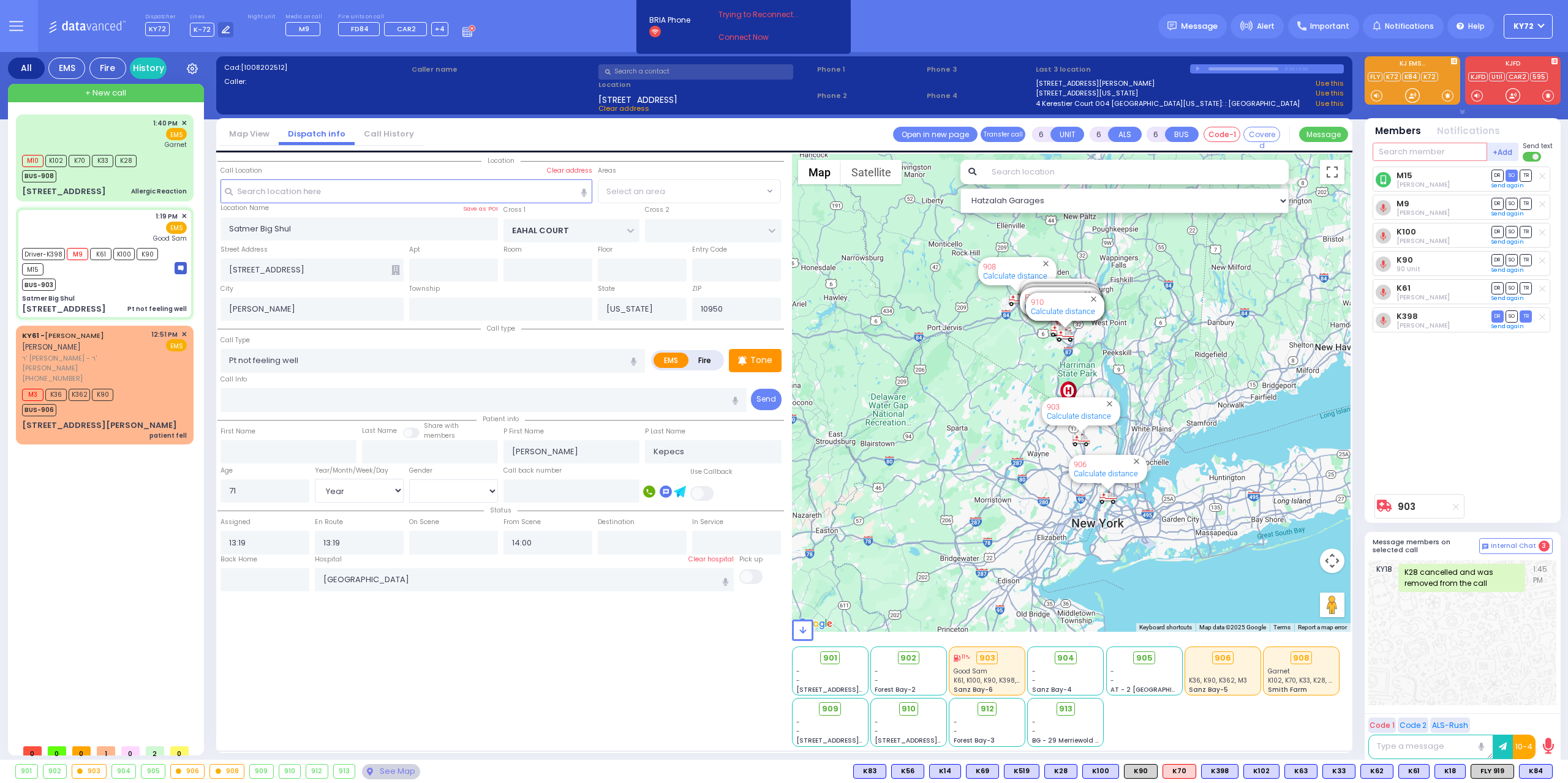
select select "SECTION 1"
select select
radio input "true"
select select "Year"
select select "[DEMOGRAPHIC_DATA]"
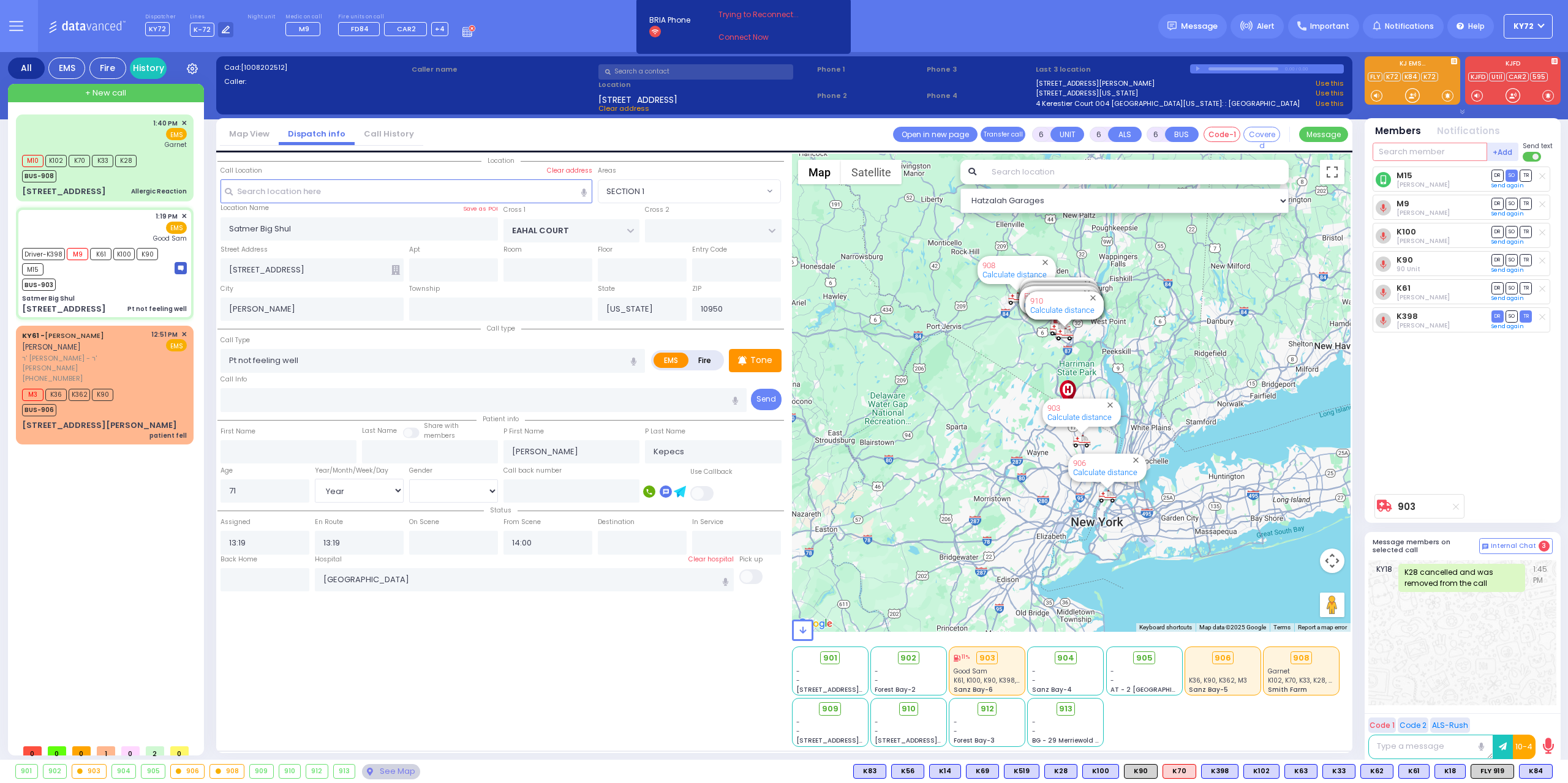
select select "Hatzalah Garages"
select select
radio input "true"
select select "Year"
select select "[DEMOGRAPHIC_DATA]"
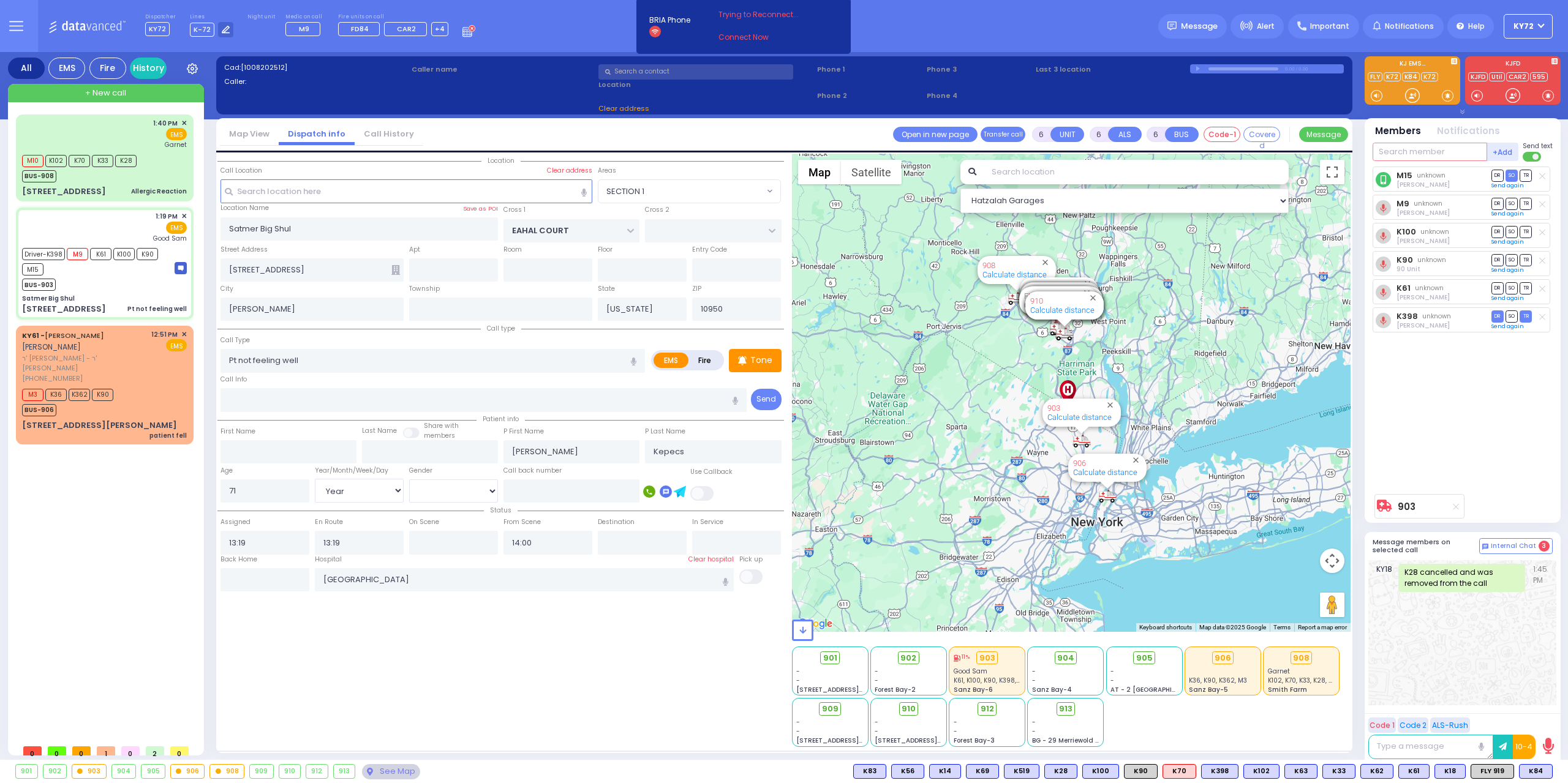
select select "Hatzalah Garages"
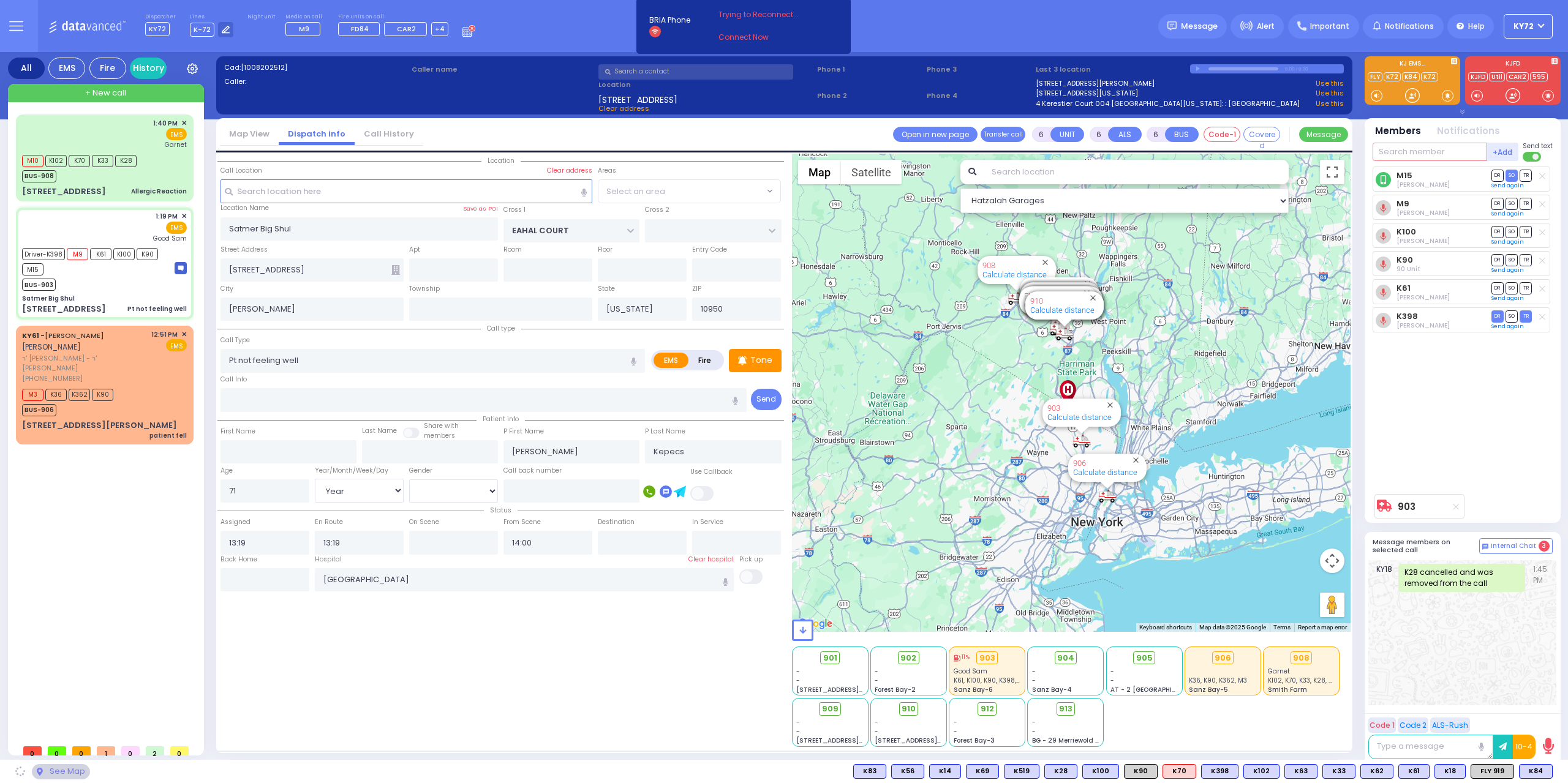
select select "SECTION 1"
select select
radio input "true"
select select "Year"
select select "[DEMOGRAPHIC_DATA]"
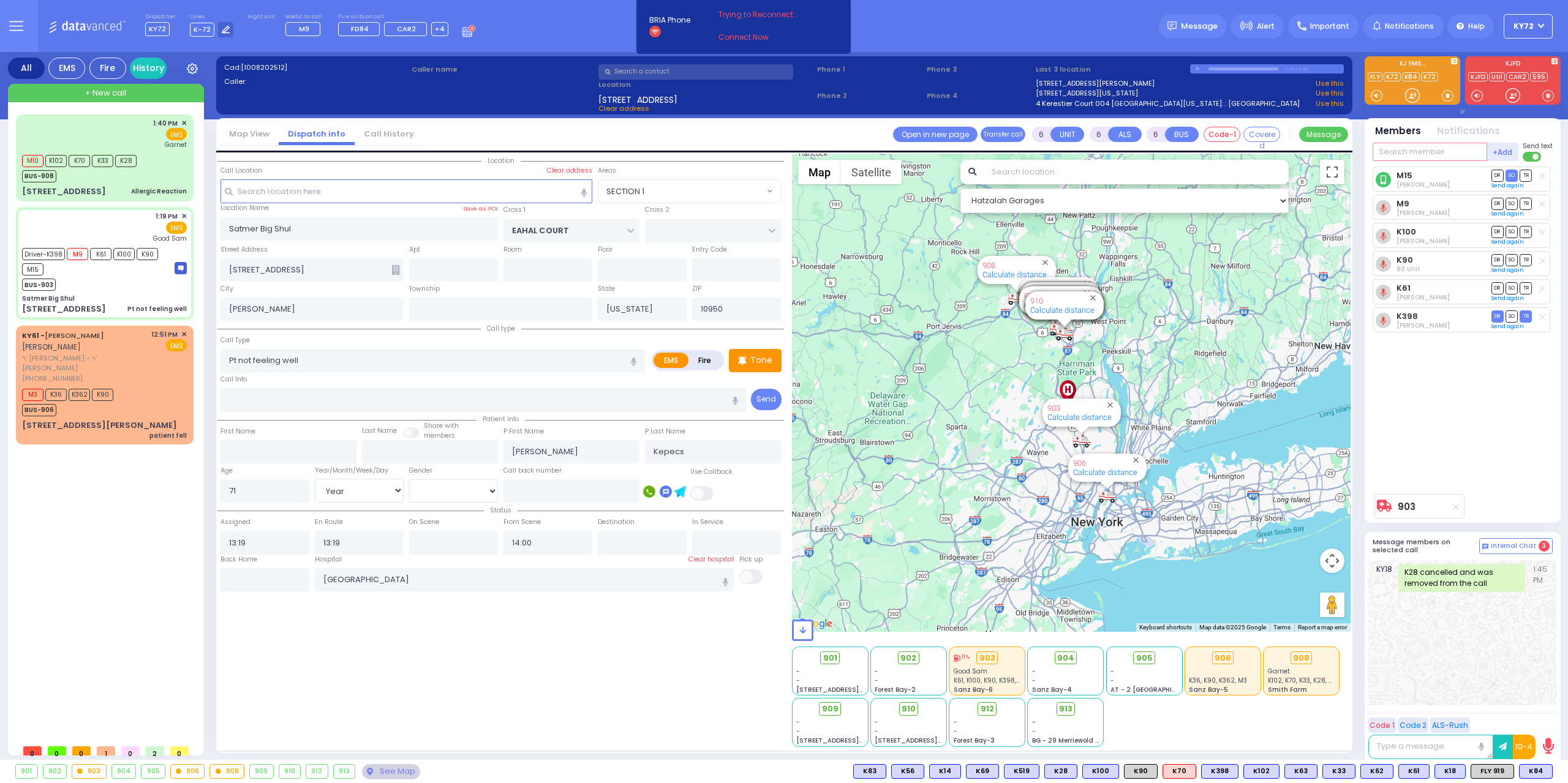
select select "Hatzalah Garages"
select select "SECTION 1"
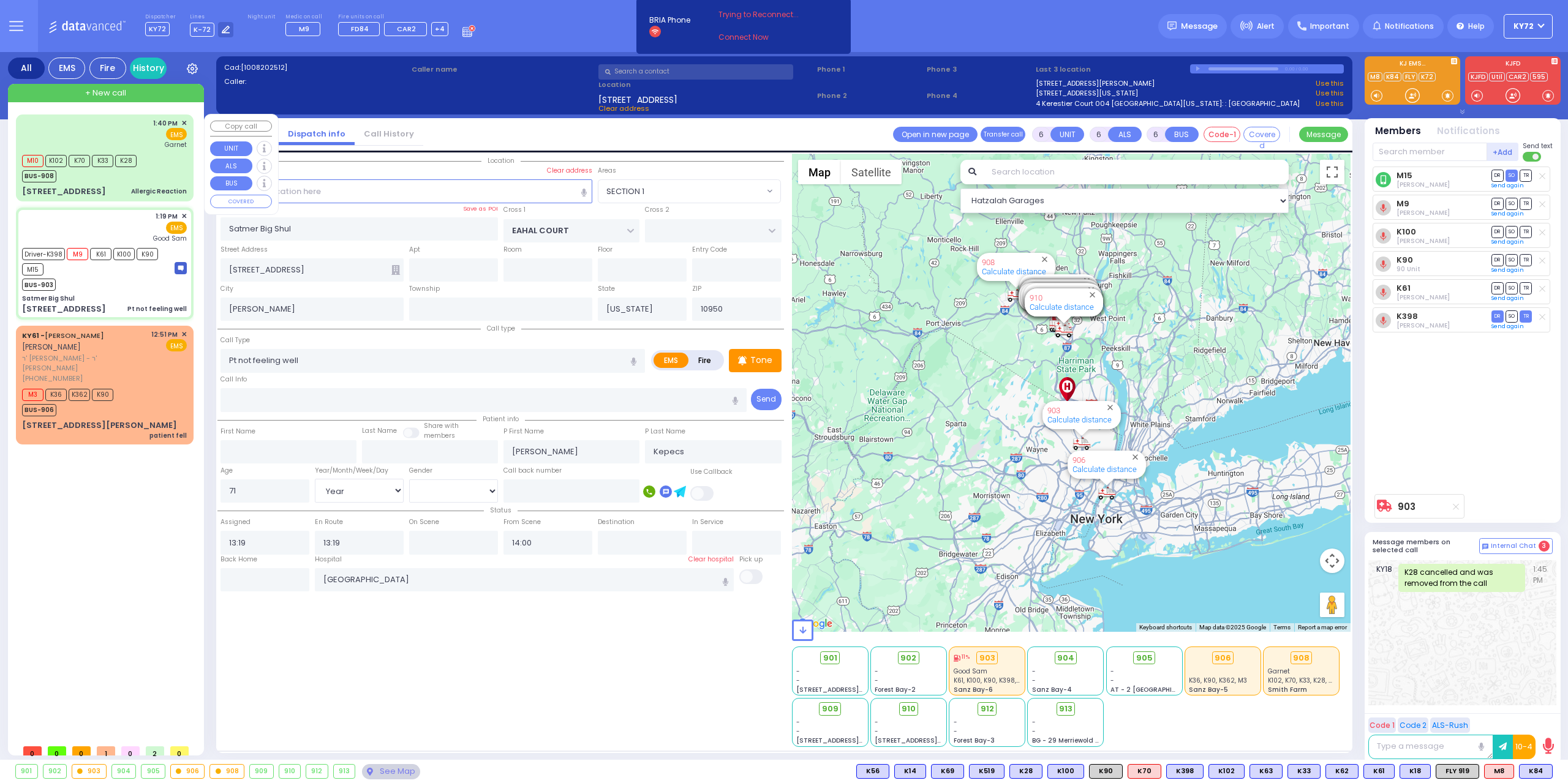
click at [121, 93] on span "+ New call" at bounding box center [106, 93] width 41 height 12
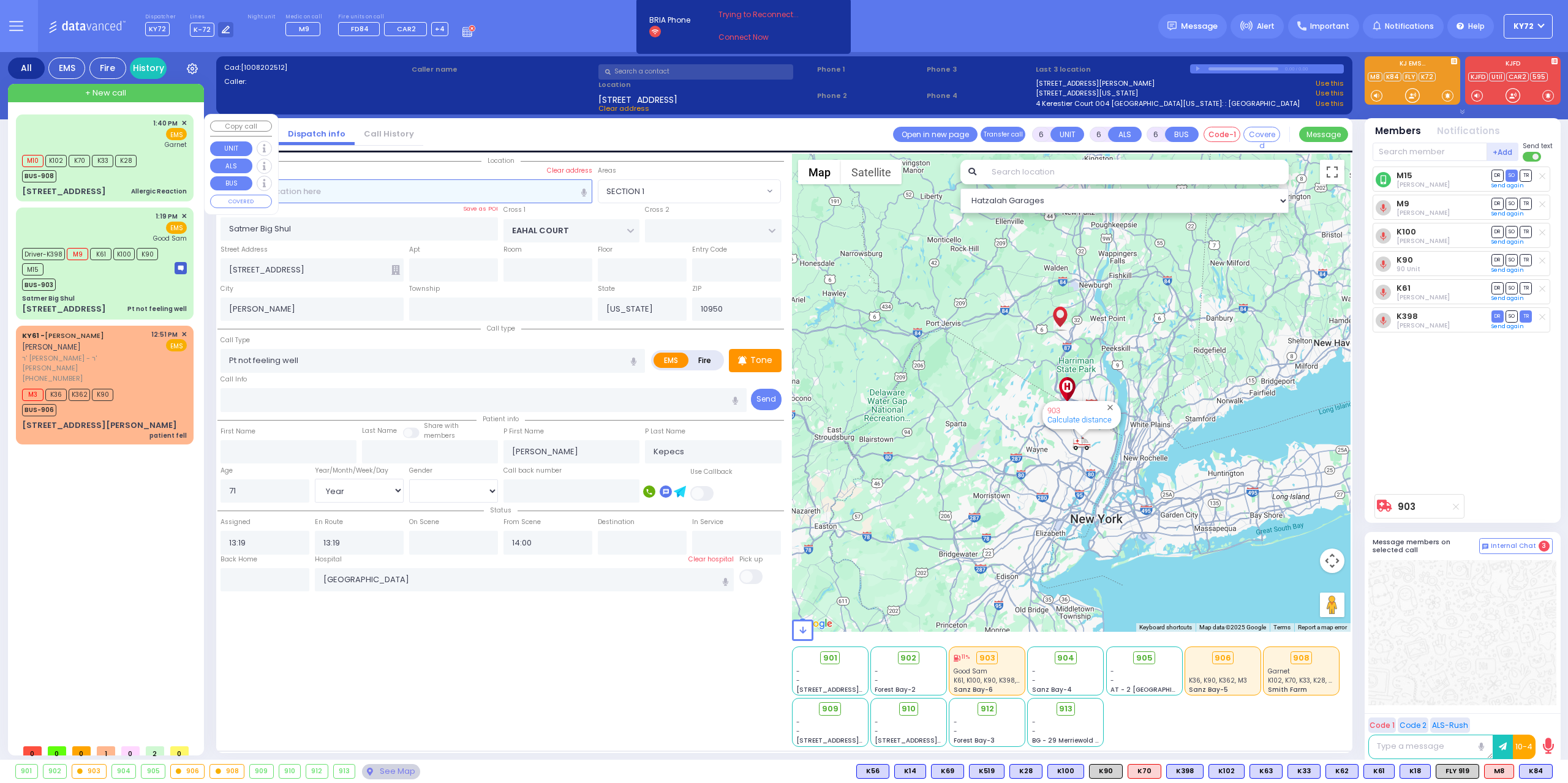
type input "2"
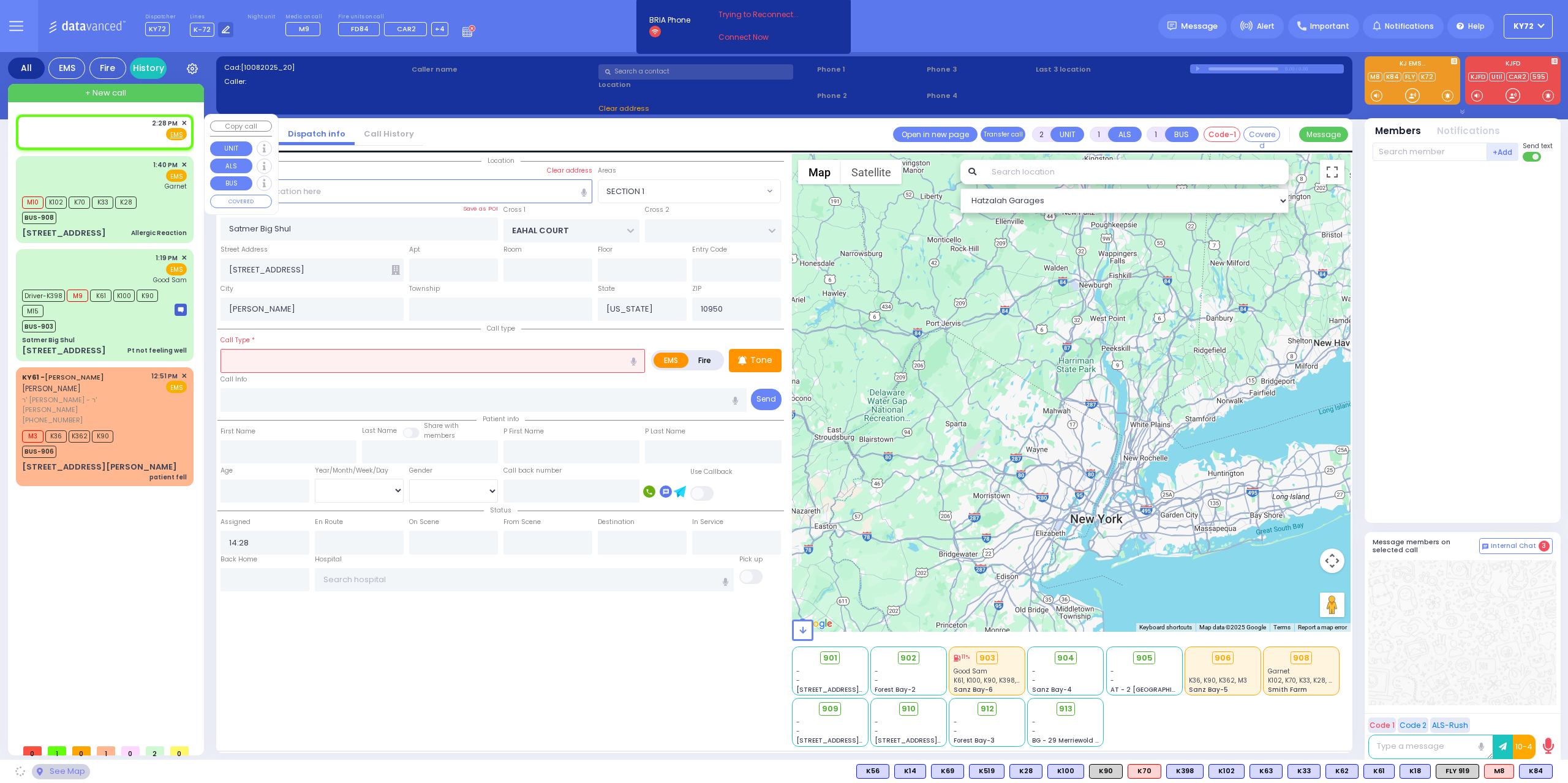
click at [101, 135] on div "2:28 PM ✕ Fire EMS" at bounding box center [104, 129] width 165 height 23
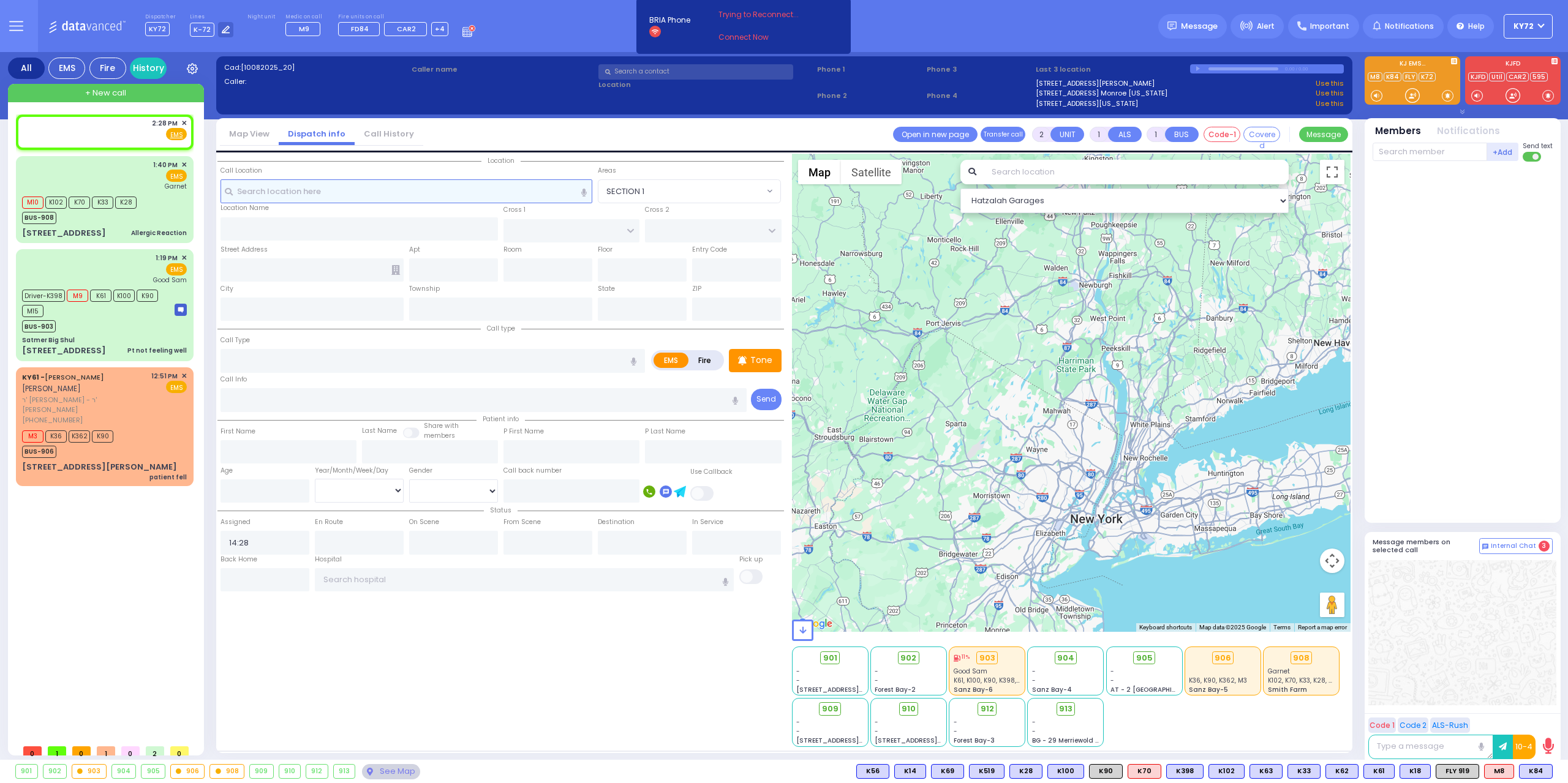
click at [333, 192] on input "text" at bounding box center [406, 191] width 373 height 24
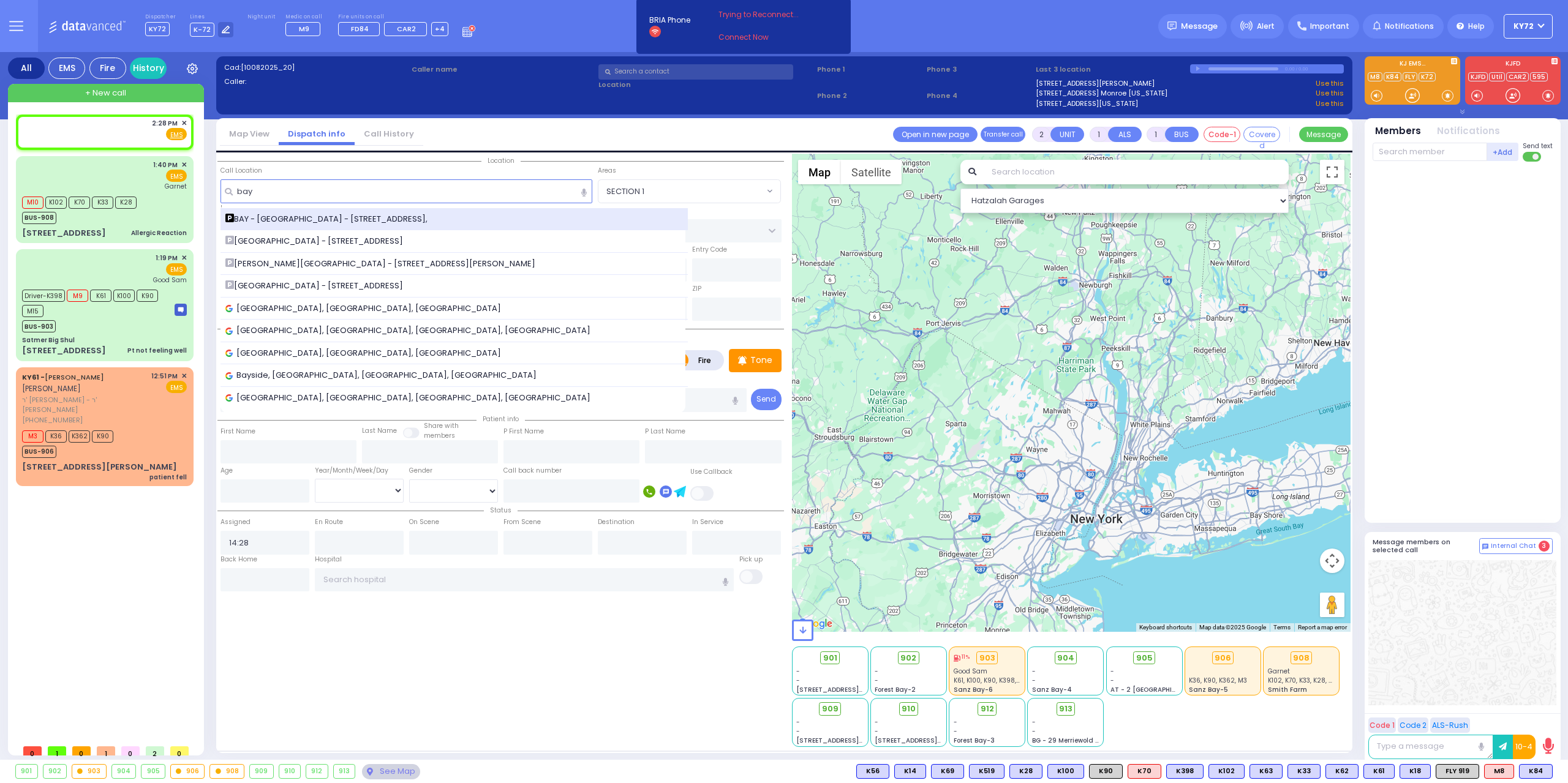
click at [344, 219] on span "BAY - [GEOGRAPHIC_DATA] - [STREET_ADDRESS]," at bounding box center [328, 219] width 206 height 12
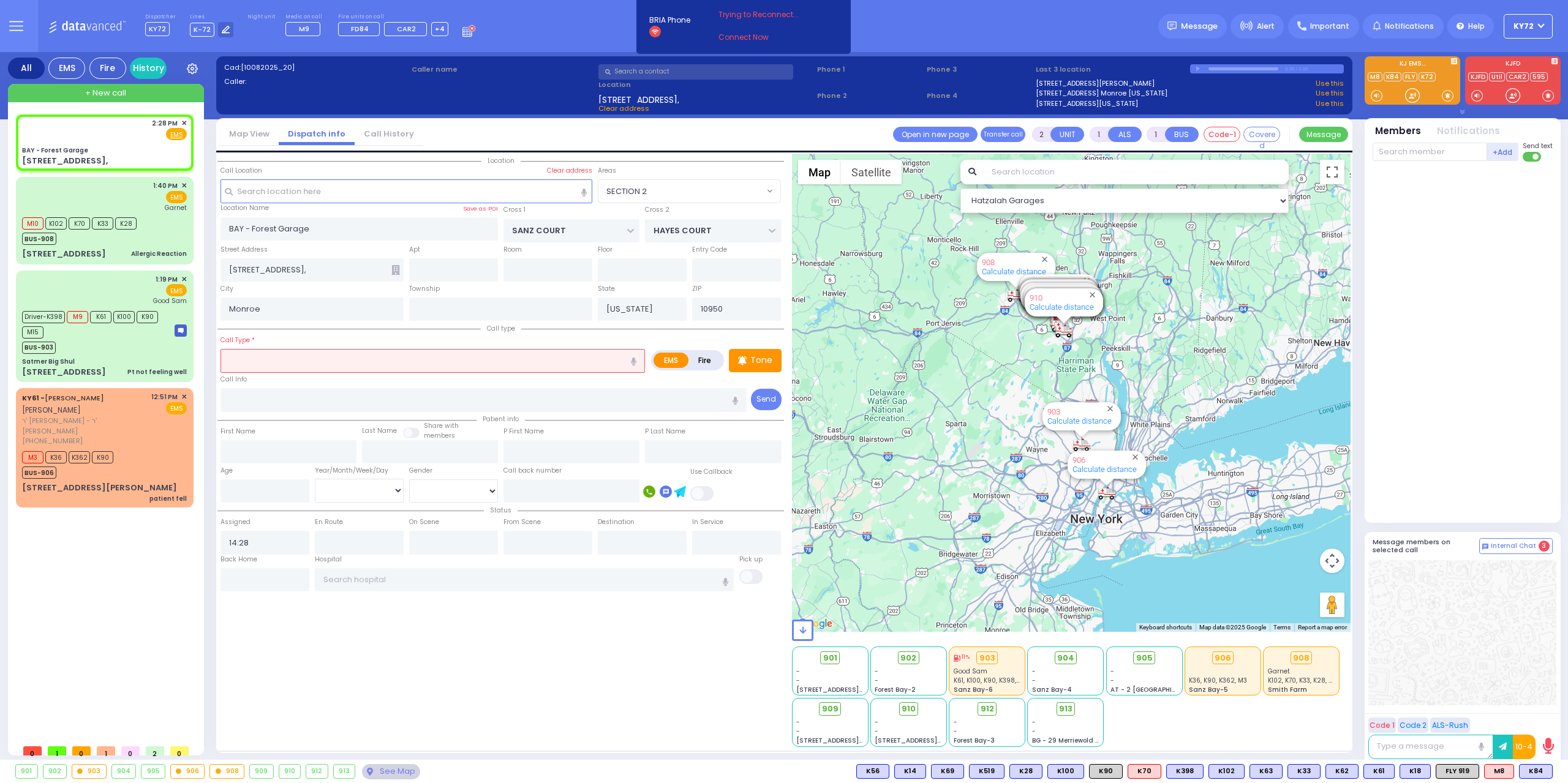
click at [334, 366] on input "text" at bounding box center [432, 360] width 424 height 24
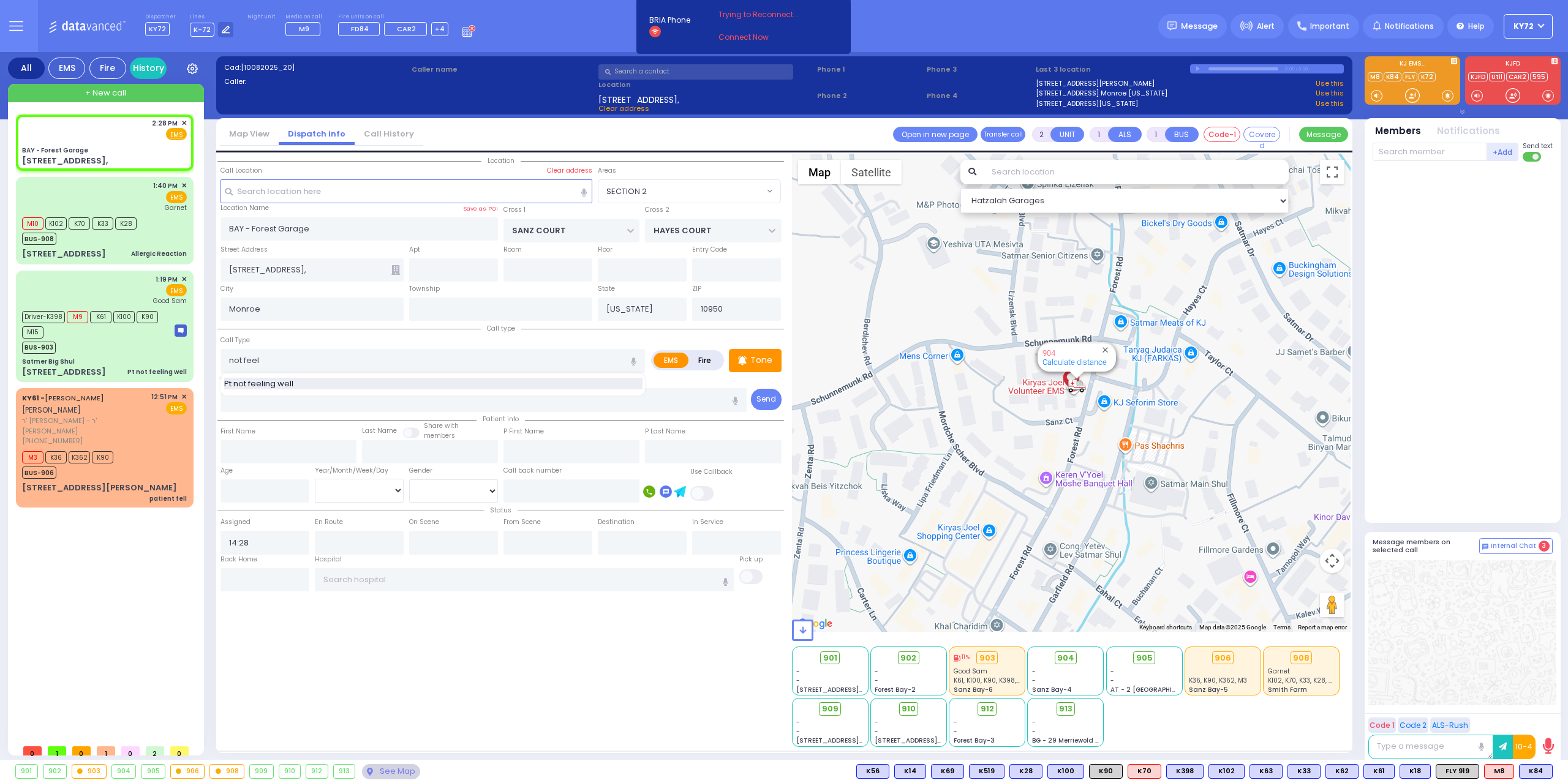
click at [328, 385] on div "Pt not feeling well" at bounding box center [433, 384] width 418 height 12
click at [1429, 158] on input "text" at bounding box center [1430, 152] width 114 height 18
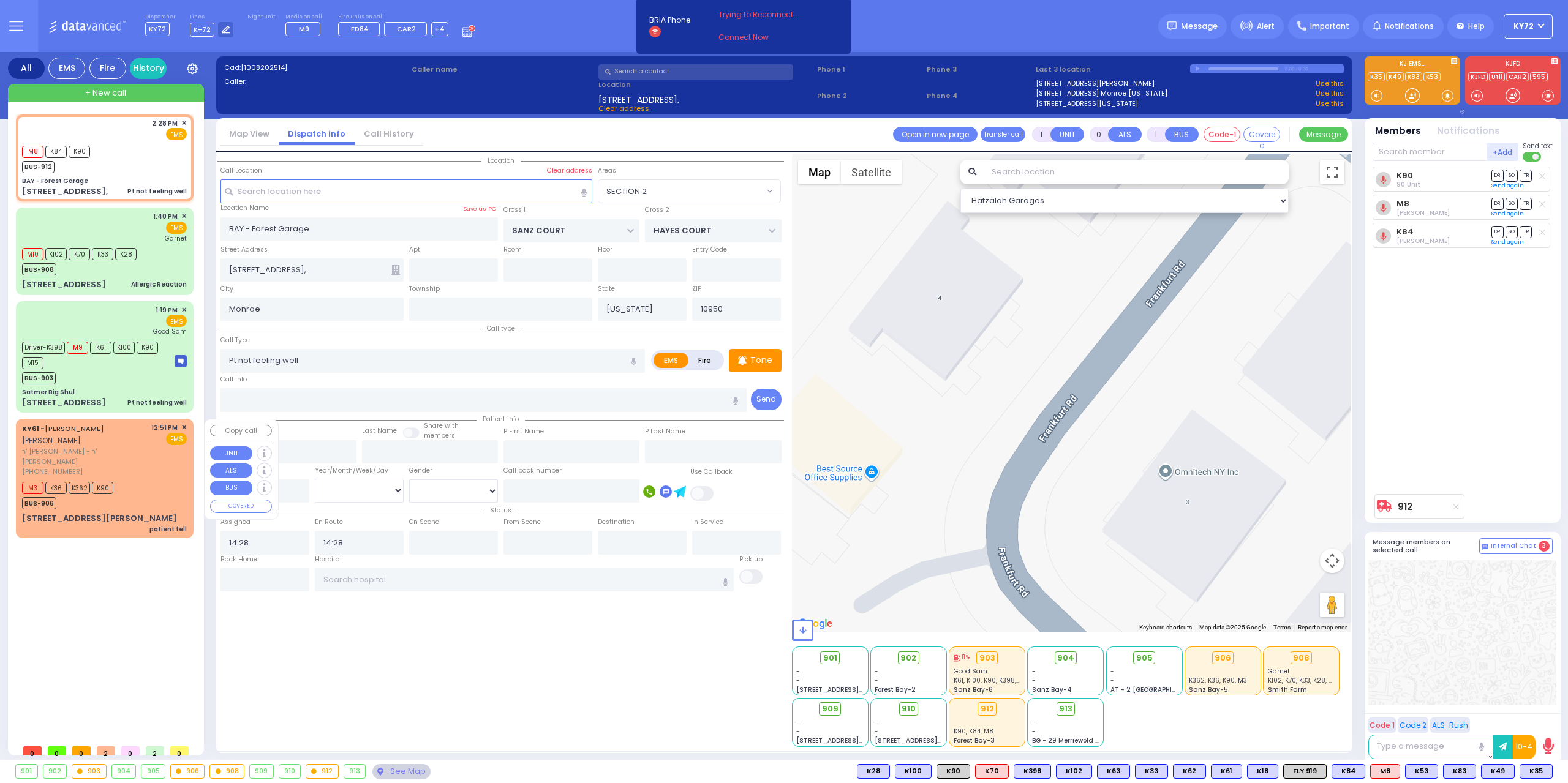
select select "SECTION 2"
select select
